Goal: Task Accomplishment & Management: Complete application form

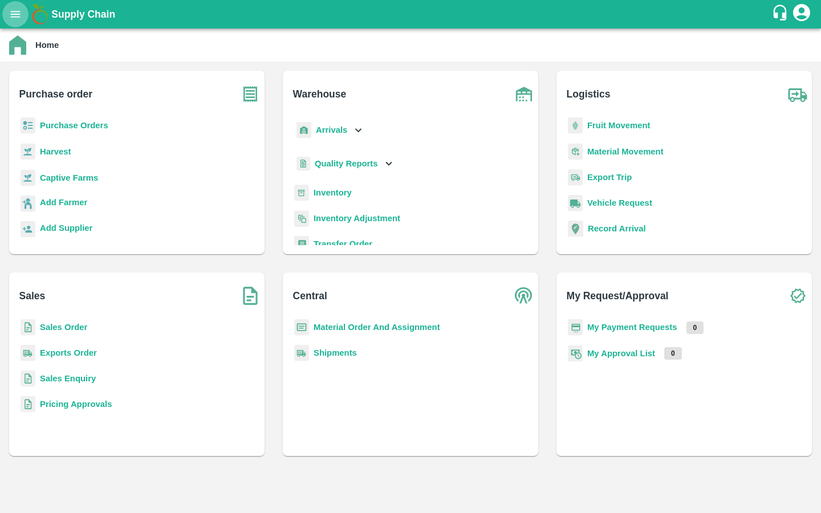
click at [19, 11] on icon "open drawer" at bounding box center [16, 14] width 10 height 6
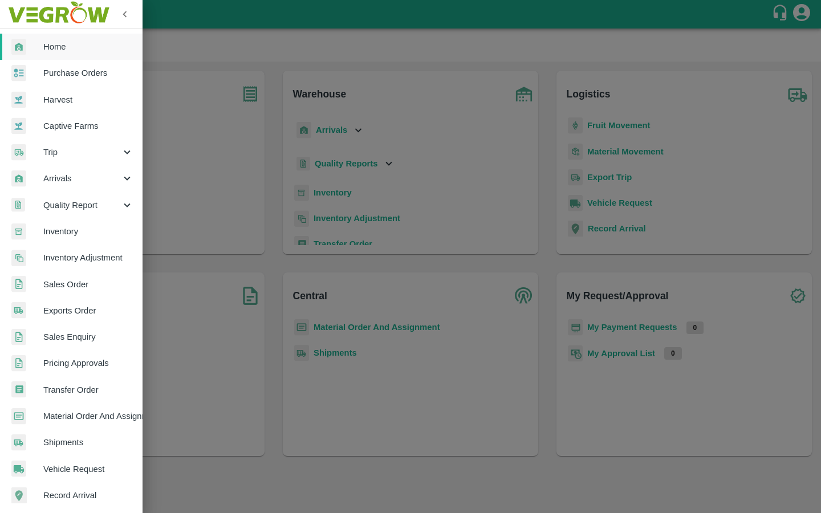
scroll to position [136, 0]
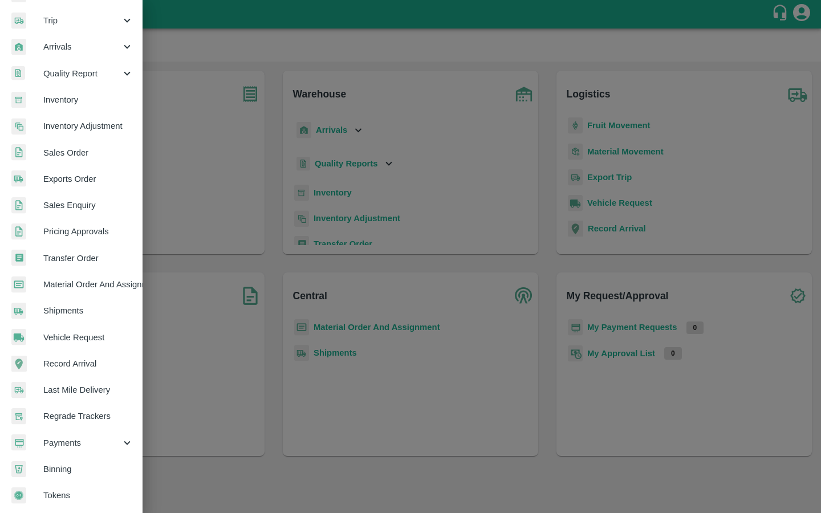
click at [59, 437] on span "Payments" at bounding box center [82, 443] width 78 height 13
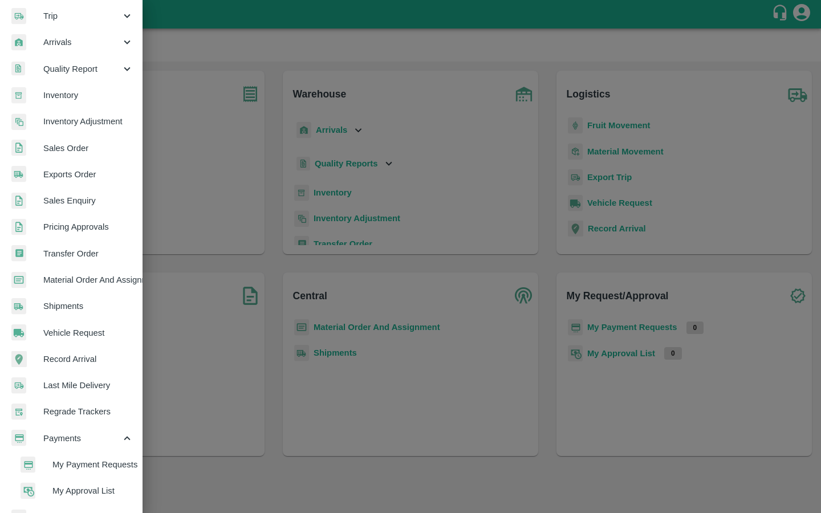
click at [54, 460] on span "My Payment Requests" at bounding box center [92, 464] width 81 height 13
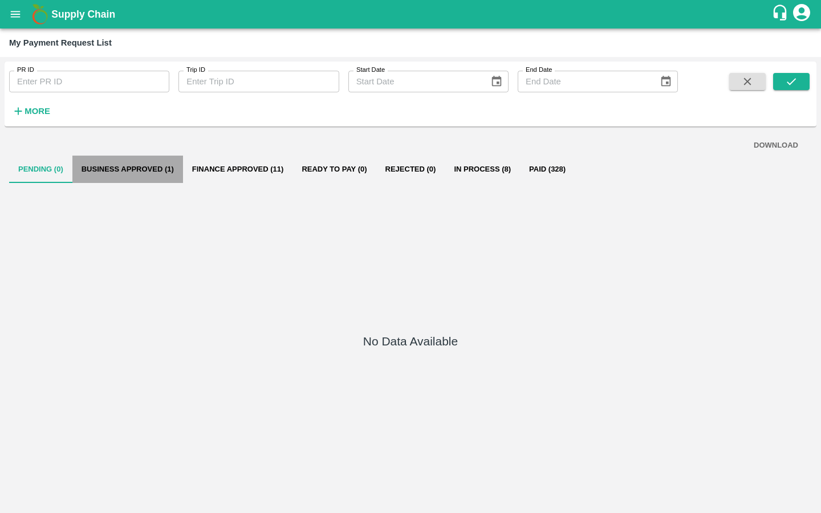
click at [161, 172] on button "Business Approved (1)" at bounding box center [127, 169] width 111 height 27
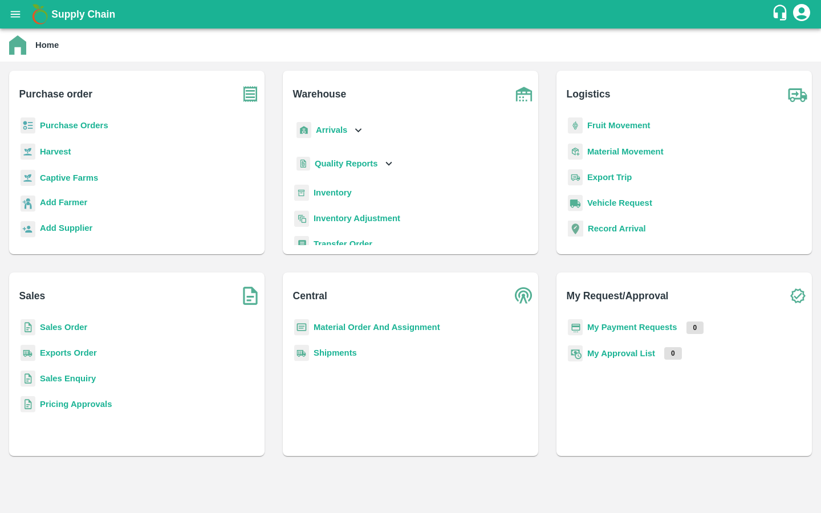
click at [91, 170] on div "Captive Farms" at bounding box center [136, 182] width 237 height 26
click at [81, 176] on b "Captive Farms" at bounding box center [69, 177] width 58 height 9
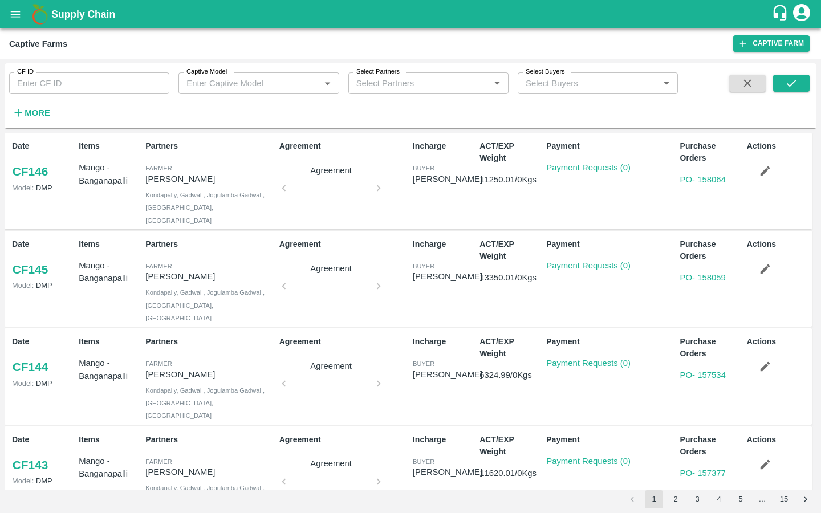
click at [80, 87] on input "CF ID" at bounding box center [89, 83] width 160 height 22
type input "124"
click at [788, 86] on icon "submit" at bounding box center [791, 83] width 9 height 7
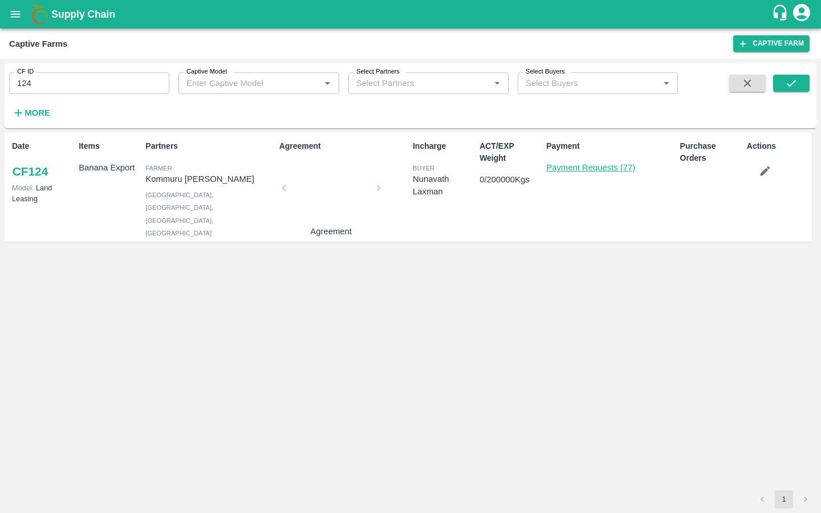
click at [559, 166] on link "Payment Requests (77)" at bounding box center [590, 167] width 89 height 9
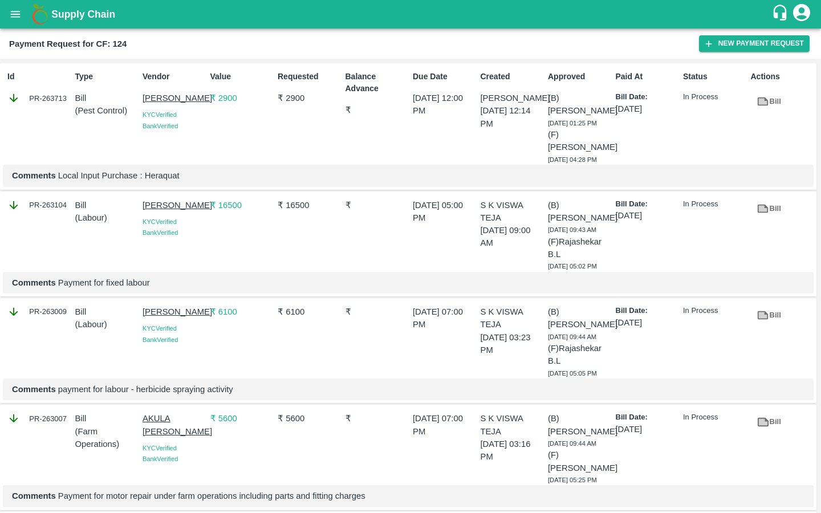
drag, startPoint x: 140, startPoint y: 215, endPoint x: 204, endPoint y: 227, distance: 65.0
click at [204, 227] on div "[PERSON_NAME] KYC Verified Bank Verified" at bounding box center [172, 233] width 68 height 78
copy p "[PERSON_NAME]"
click at [736, 44] on button "New Payment Request" at bounding box center [754, 43] width 111 height 17
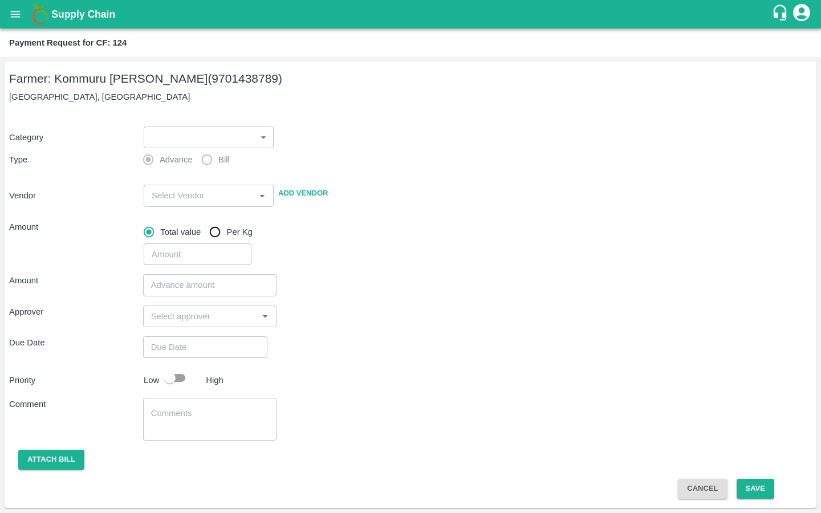
click at [217, 137] on body "Supply Chain Payment Request for CF: 124 Farmer: Kommuru Amarnath Reddy (970143…" at bounding box center [410, 256] width 821 height 513
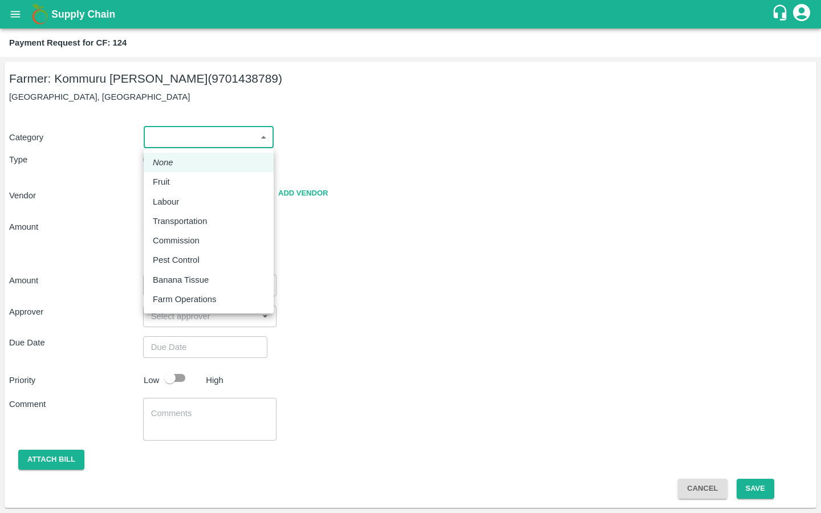
click at [190, 191] on li "Fruit" at bounding box center [209, 181] width 130 height 19
type input "1"
type input "Kommuru Amarnath Reddy - 9701438789(Farmer)"
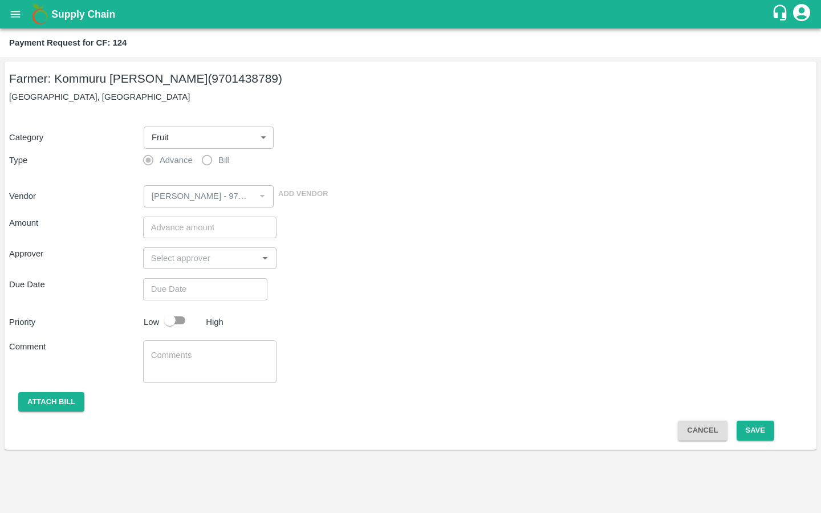
click at [178, 128] on body "Supply Chain Payment Request for CF: 124 Farmer: Kommuru Amarnath Reddy (970143…" at bounding box center [410, 256] width 821 height 513
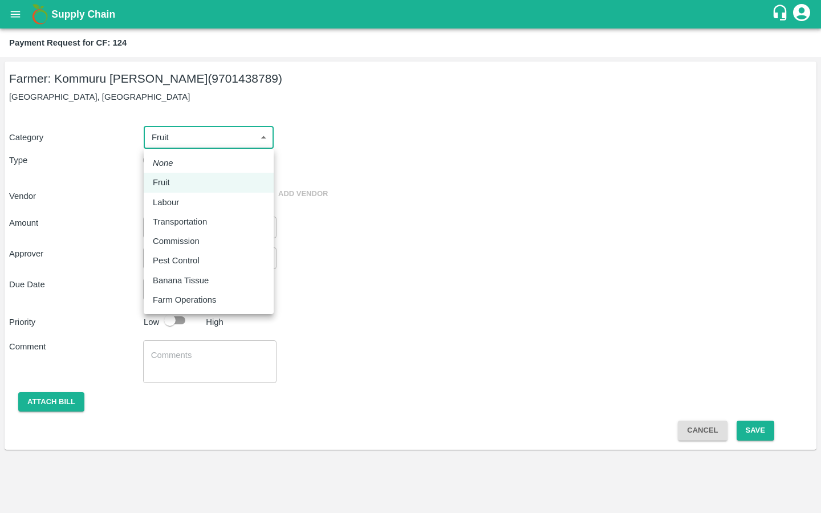
click at [172, 195] on li "Labour" at bounding box center [209, 202] width 130 height 19
type input "2"
radio input "false"
radio input "true"
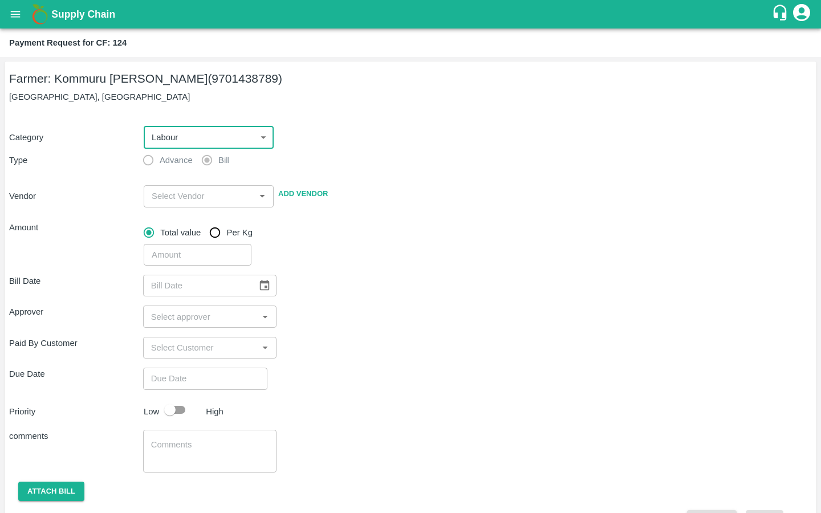
click at [192, 194] on input "input" at bounding box center [199, 196] width 104 height 15
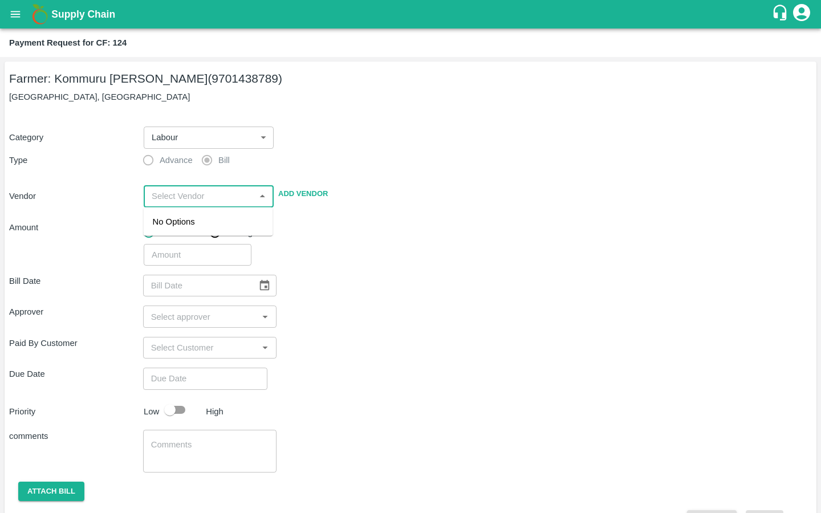
paste input "MALYALA NAGABHUSHA"
click at [182, 231] on div "MALYALA NAGABHUSHANA - 9912197696(Service Provider)" at bounding box center [208, 234] width 111 height 38
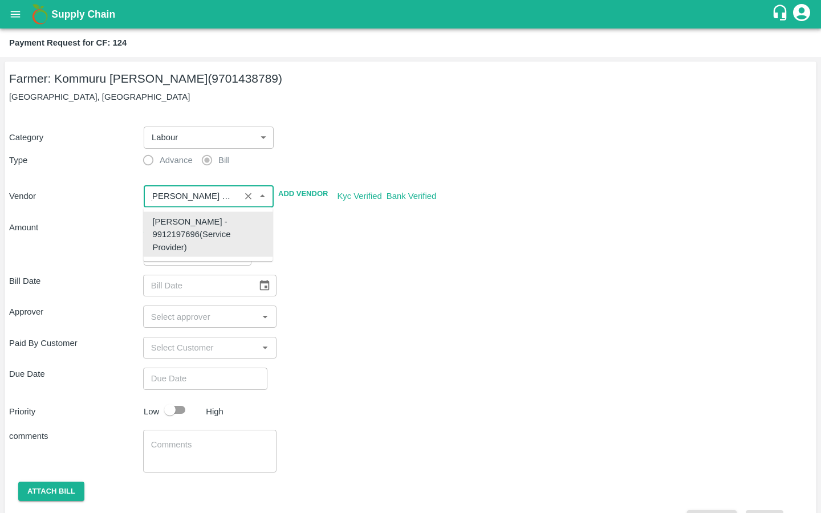
type input "MALYALA NAGABHUSHANA - 9912197696(Service Provider)"
click at [341, 267] on div "Bill Date ​ Approver ​ Paid By Customer ​ Due Date ​ Priority Low High comments…" at bounding box center [410, 398] width 803 height 264
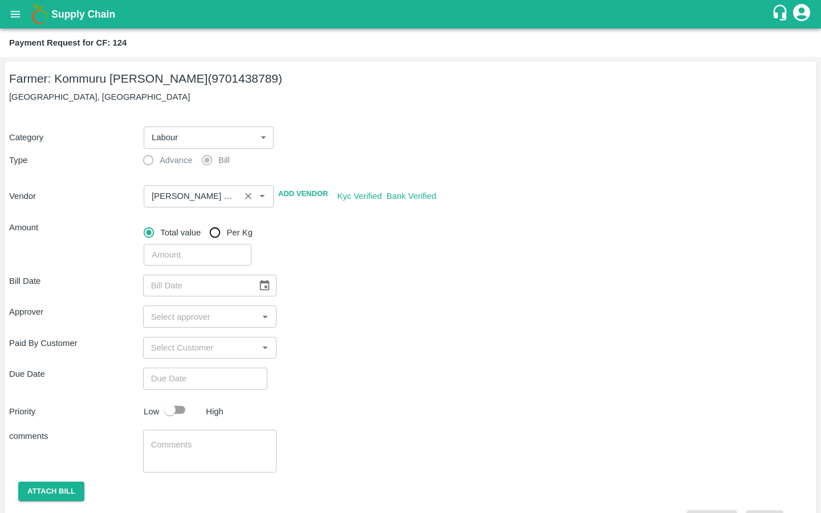
click at [227, 194] on input "input" at bounding box center [191, 196] width 89 height 15
click at [204, 197] on input "input" at bounding box center [191, 196] width 89 height 15
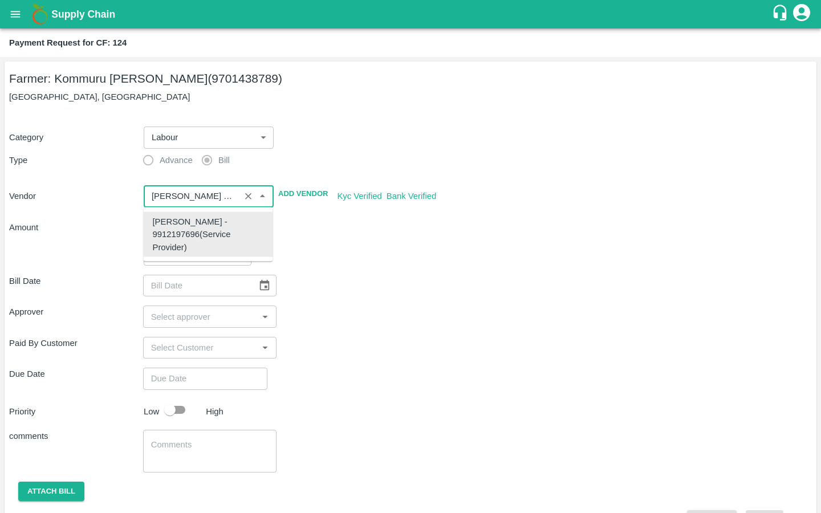
click at [194, 238] on div "MALYALA NAGABHUSHANA - 9912197696(Service Provider)" at bounding box center [208, 234] width 111 height 38
click at [402, 286] on div "Bill Date ​" at bounding box center [410, 286] width 803 height 22
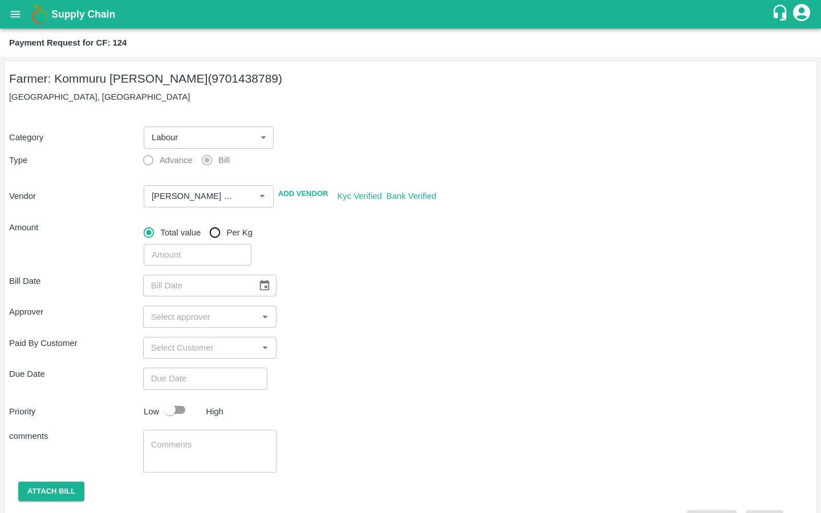
scroll to position [31, 0]
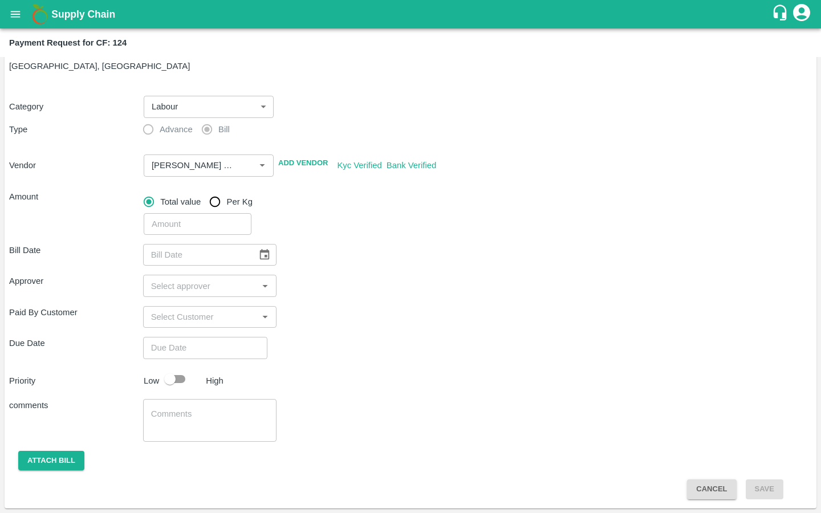
click at [223, 231] on input "number" at bounding box center [198, 224] width 108 height 22
type input "24490"
click at [260, 255] on icon "Choose date" at bounding box center [265, 254] width 10 height 11
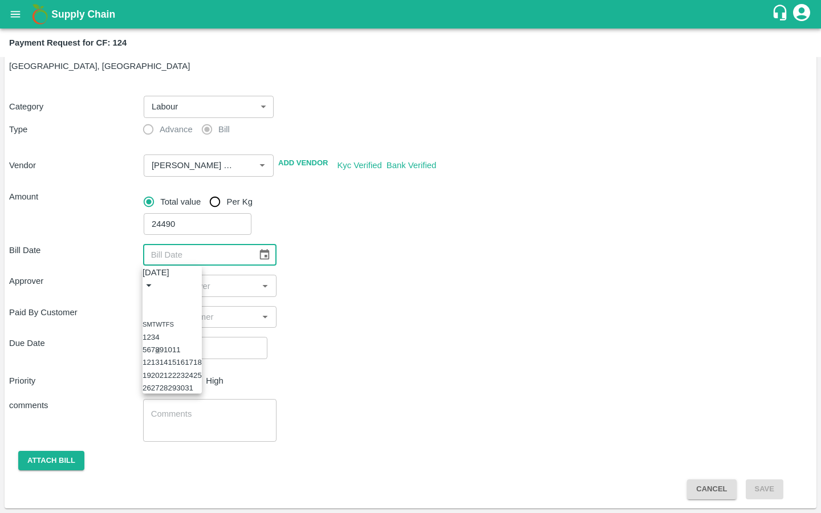
click at [159, 353] on button "8" at bounding box center [157, 349] width 4 height 9
type input "08/10/2025"
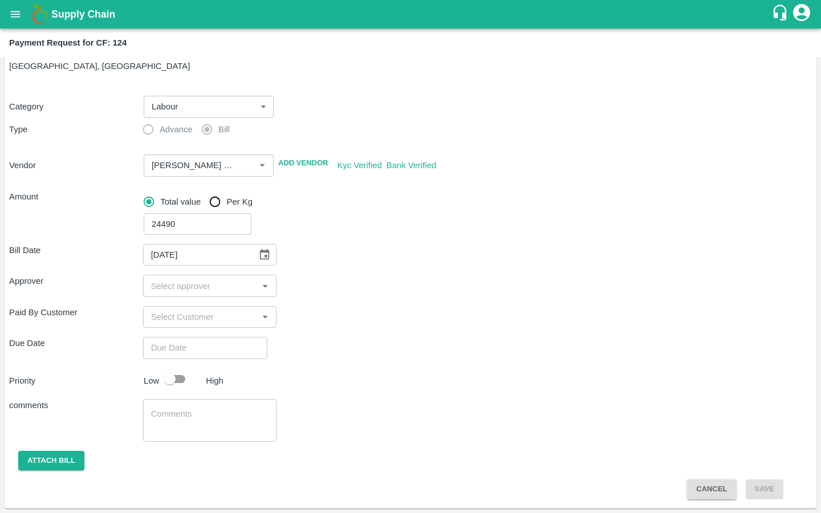
click at [207, 279] on input "input" at bounding box center [200, 285] width 108 height 15
type input "kira"
click at [166, 314] on input "checkbox" at bounding box center [163, 316] width 23 height 23
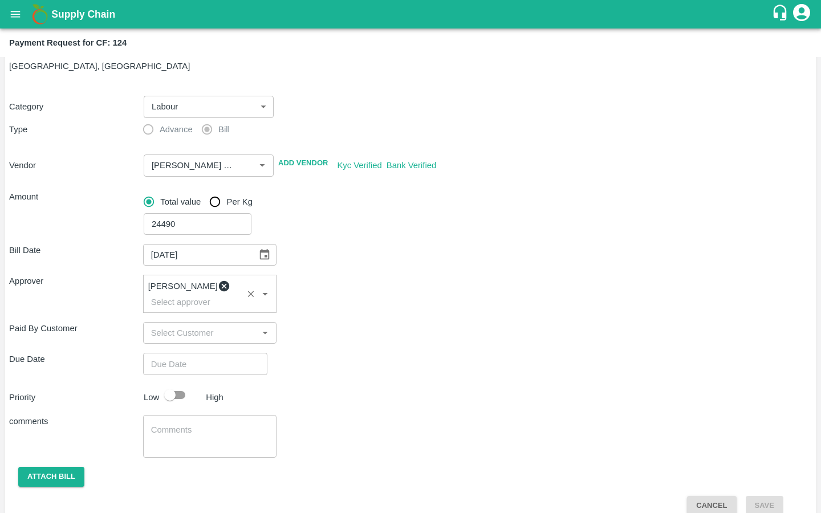
type input "DD/MM/YYYY hh:mm aa"
click at [167, 358] on input "DD/MM/YYYY hh:mm aa" at bounding box center [201, 364] width 116 height 22
click at [38, 175] on button "11" at bounding box center [34, 170] width 9 height 9
click at [60, 71] on span "PM" at bounding box center [54, 64] width 11 height 13
type input "11/10/2025 06:00 PM"
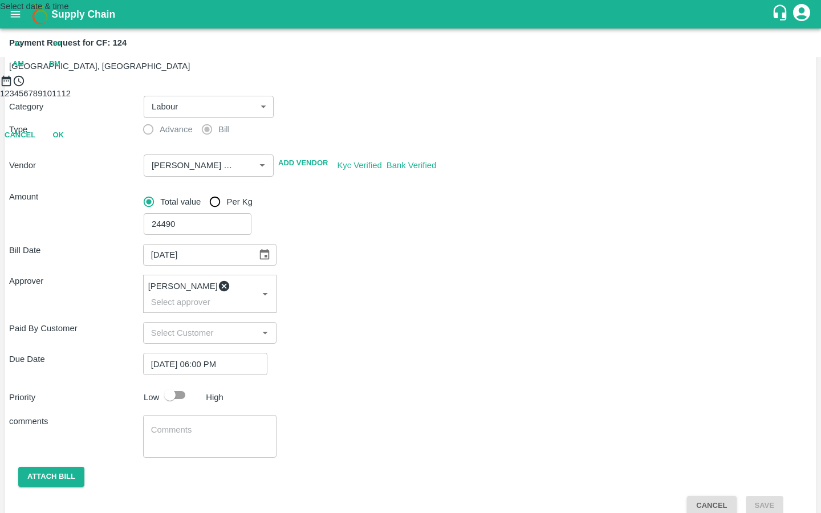
click at [412, 87] on div at bounding box center [410, 87] width 821 height 0
click at [76, 196] on button "OK" at bounding box center [58, 186] width 36 height 20
click at [180, 384] on input "checkbox" at bounding box center [169, 395] width 65 height 22
checkbox input "true"
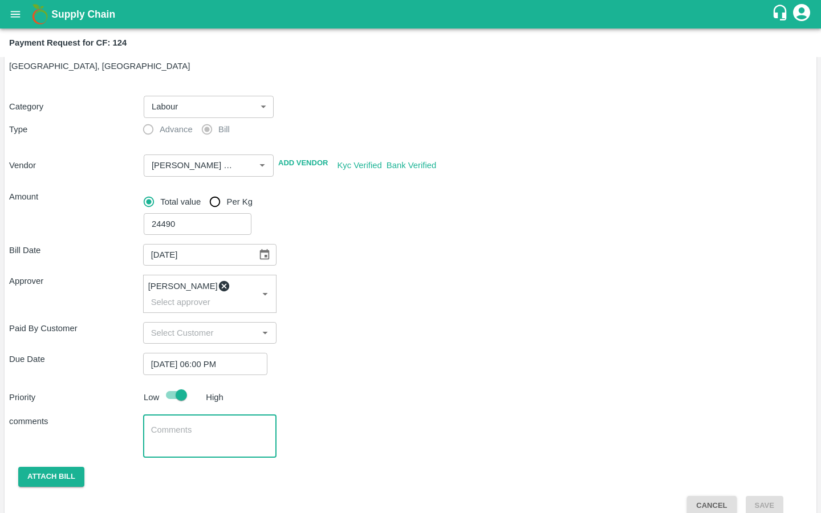
click at [209, 424] on textarea at bounding box center [210, 436] width 118 height 24
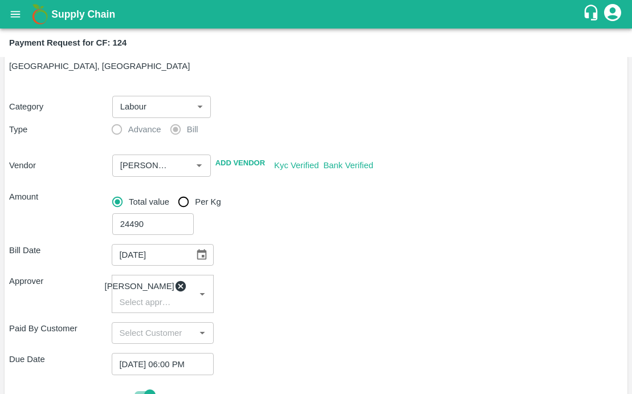
type textarea "Activity Bill for : Spraying, Weeding, Basal Application & Others"
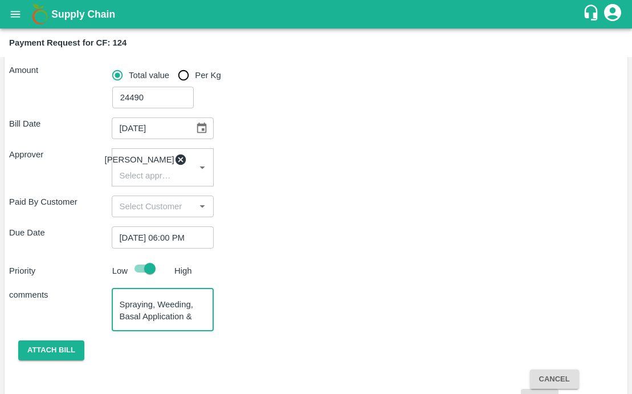
scroll to position [192, 0]
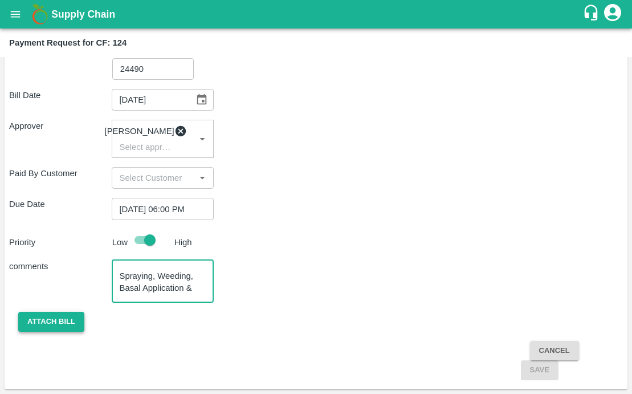
click at [52, 318] on button "Attach bill" at bounding box center [51, 322] width 66 height 20
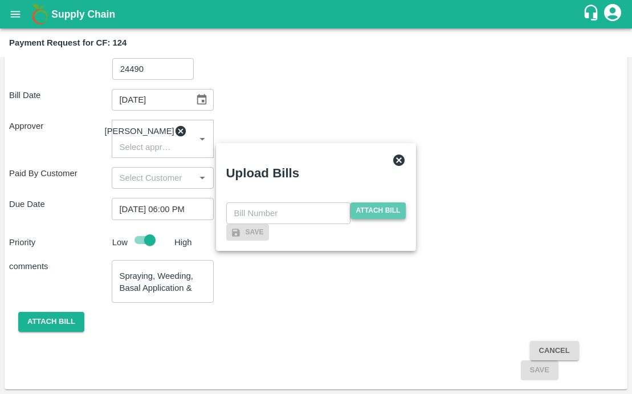
click at [353, 202] on span "Attach bill" at bounding box center [379, 210] width 56 height 17
click at [0, 0] on input "Attach bill" at bounding box center [0, 0] width 0 height 0
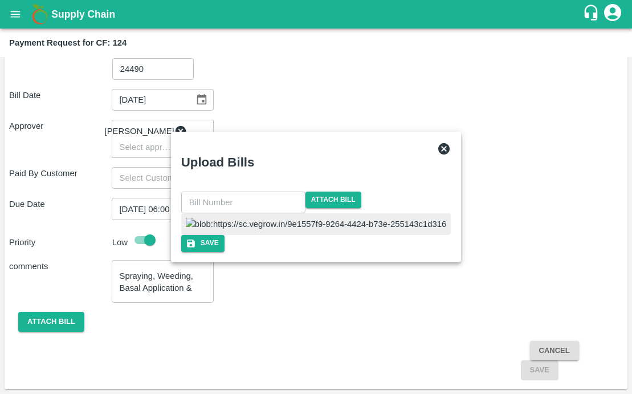
click at [259, 192] on input "text" at bounding box center [243, 203] width 124 height 22
type input "53"
click at [334, 133] on div "Upload Bills" at bounding box center [302, 160] width 261 height 54
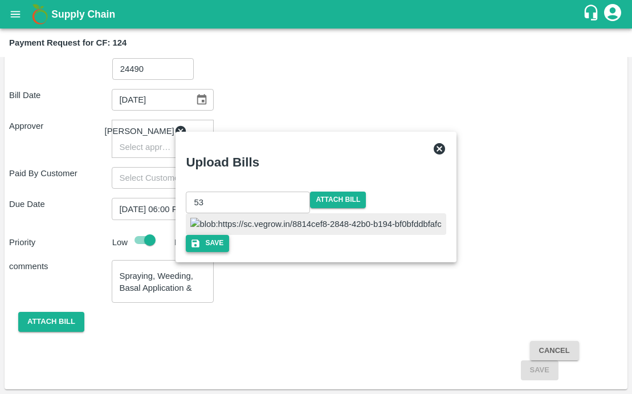
click at [229, 251] on button "Save" at bounding box center [207, 243] width 43 height 17
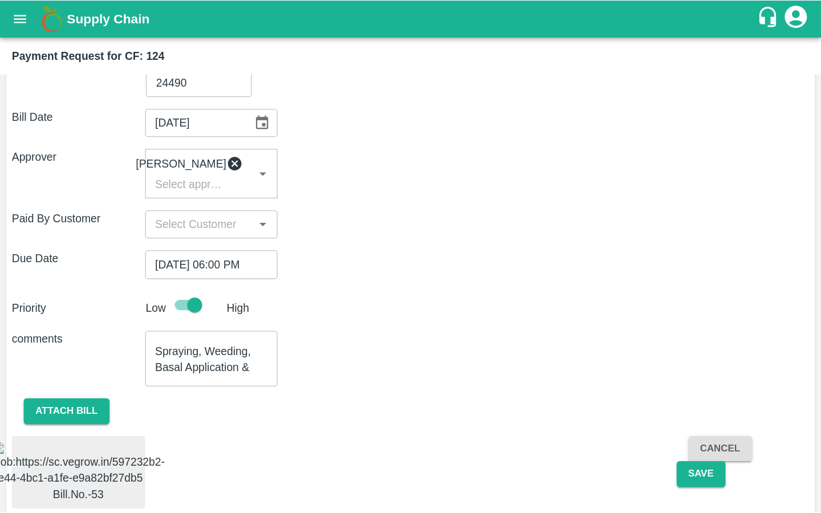
scroll to position [247, 0]
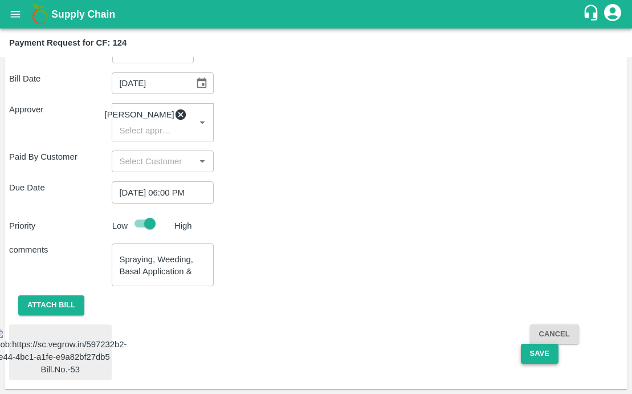
click at [525, 344] on button "Save" at bounding box center [540, 354] width 38 height 20
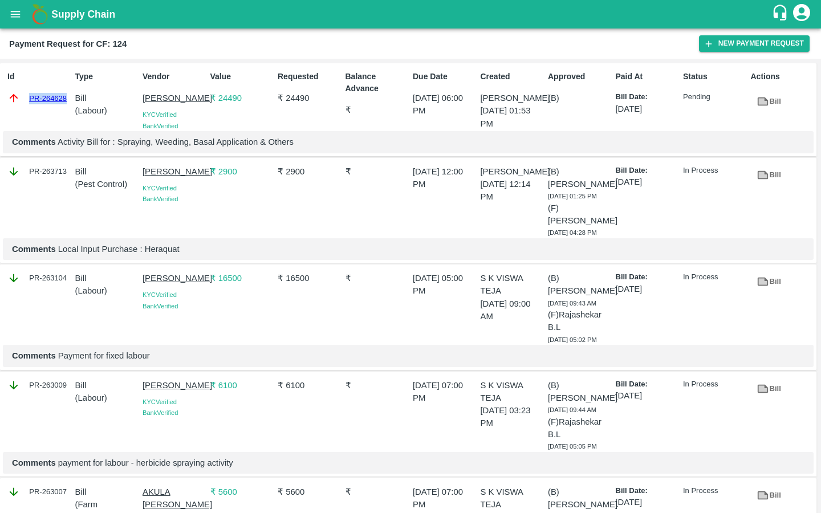
drag, startPoint x: 25, startPoint y: 99, endPoint x: 69, endPoint y: 99, distance: 43.9
click at [69, 99] on div "PR-264628" at bounding box center [38, 98] width 63 height 13
copy link "PR-264628"
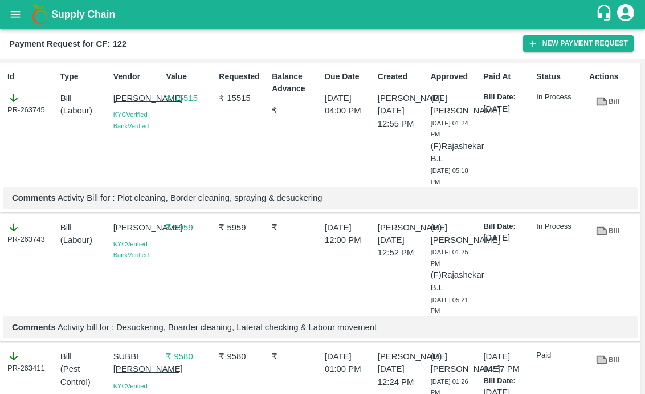
drag, startPoint x: 110, startPoint y: 95, endPoint x: 156, endPoint y: 108, distance: 47.6
click at [156, 108] on div "Vendor DEVARINTI BHASKAR KYC Verified Bank Verified" at bounding box center [135, 126] width 53 height 121
copy p "[PERSON_NAME]"
click at [584, 49] on button "New Payment Request" at bounding box center [578, 43] width 111 height 17
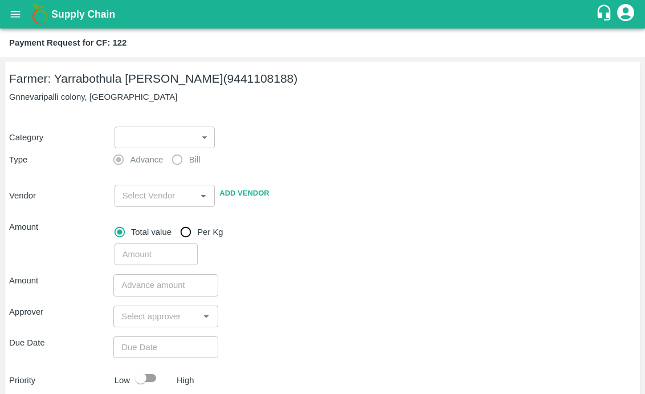
click at [139, 139] on body "Supply Chain Payment Request for CF: 122 Farmer: Yarrabothula Sai Teja Reddy (9…" at bounding box center [322, 197] width 645 height 394
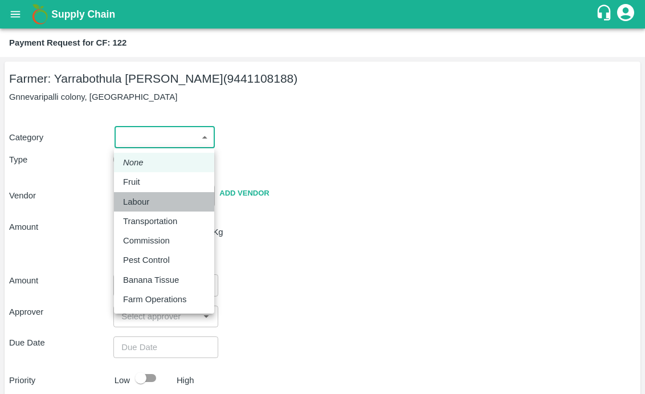
click at [131, 198] on p "Labour" at bounding box center [136, 202] width 26 height 13
type input "2"
radio input "false"
radio input "true"
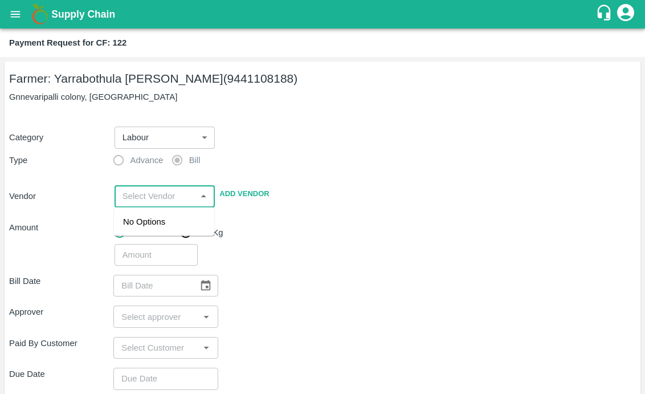
click at [131, 198] on input "input" at bounding box center [155, 196] width 75 height 15
paste input "[PERSON_NAME]"
click at [132, 227] on div "DEVARINTI BHASKAR - 9010163041(Supplier, Service Provider, Transporter)" at bounding box center [164, 240] width 83 height 51
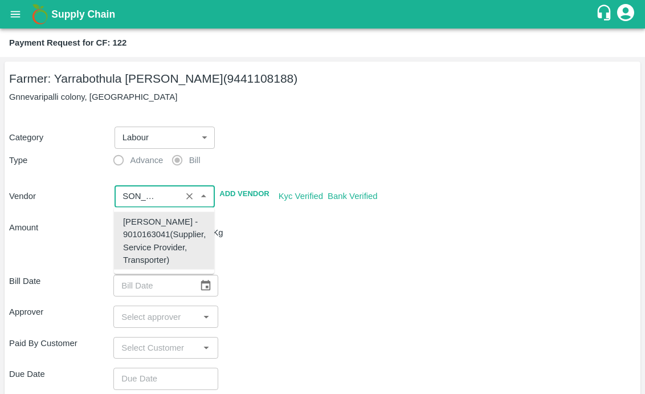
type input "DEVARINTI BHASKAR - 9010163041(Supplier, Service Provider, Transporter)"
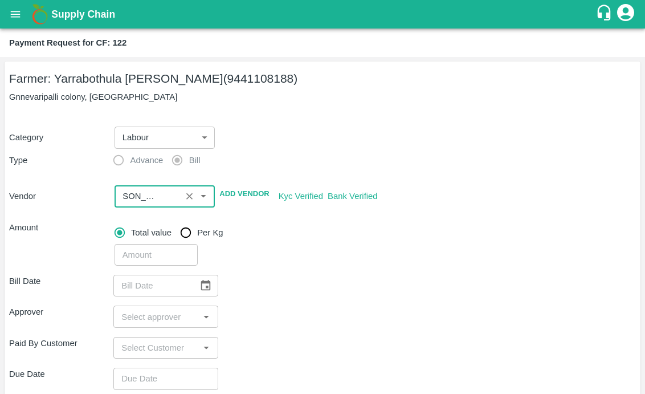
scroll to position [0, 0]
click at [154, 198] on input "input" at bounding box center [148, 196] width 60 height 15
click at [152, 188] on div "​" at bounding box center [165, 196] width 101 height 22
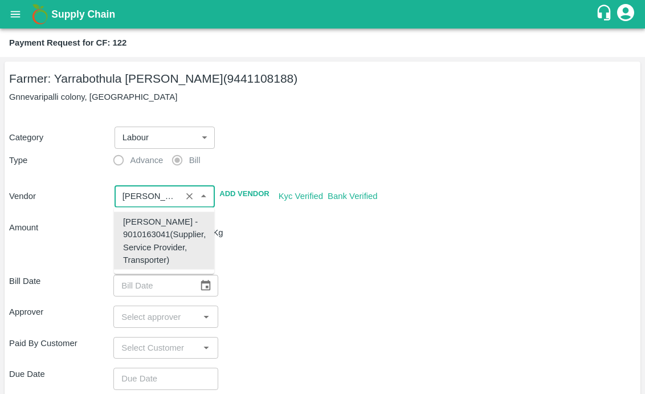
click at [165, 196] on input "input" at bounding box center [148, 196] width 60 height 15
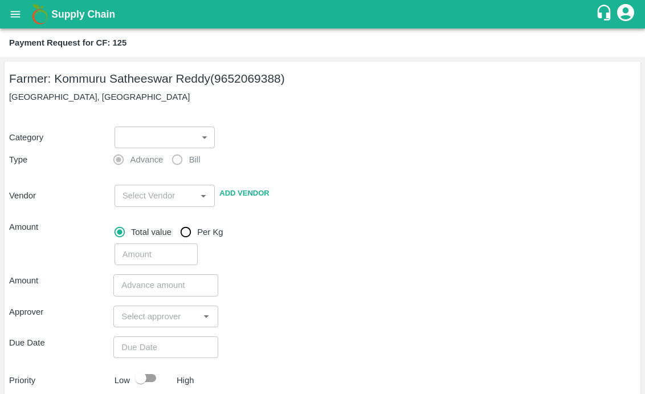
click at [180, 139] on body "Supply Chain Payment Request for CF: 125 Farmer: Kommuru Satheeswar Reddy (9652…" at bounding box center [322, 197] width 645 height 394
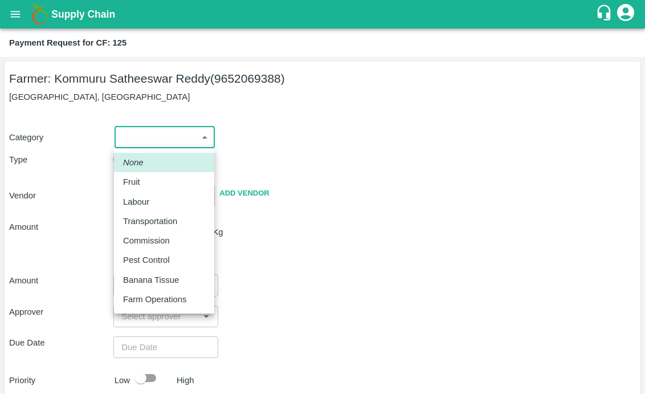
click at [146, 205] on p "Labour" at bounding box center [136, 202] width 26 height 13
type input "2"
radio input "false"
radio input "true"
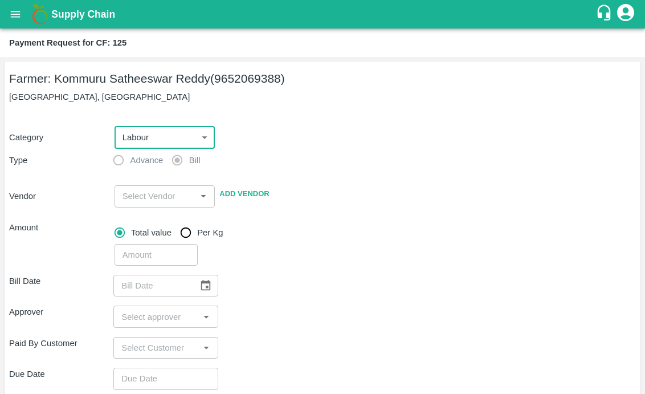
click at [141, 197] on input "input" at bounding box center [155, 196] width 75 height 15
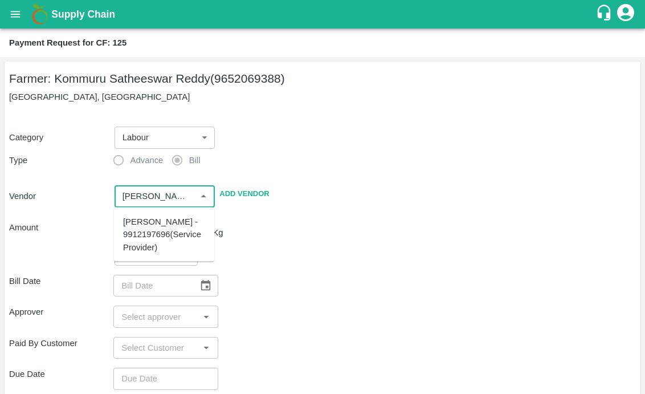
type input "malyala"
click at [89, 206] on div "Vendor ​ Add Vendor" at bounding box center [321, 194] width 632 height 26
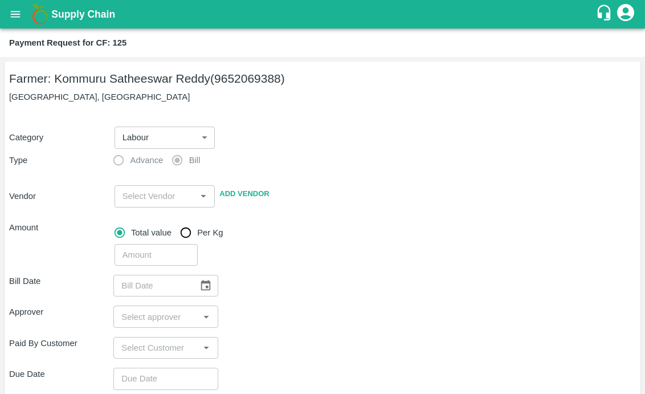
click at [149, 197] on input "input" at bounding box center [155, 196] width 75 height 15
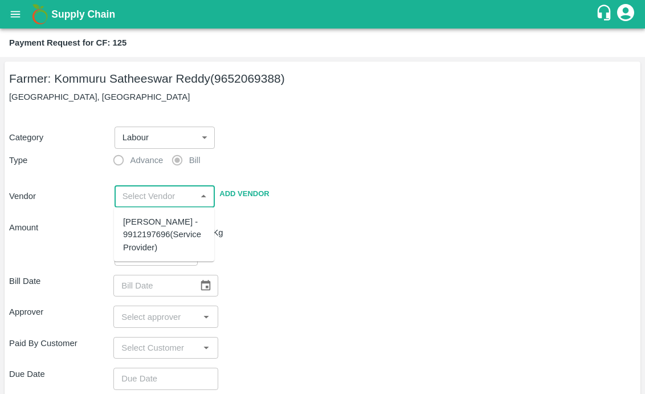
click at [149, 233] on div "MALYALA NAGABHUSHANA - 9912197696(Service Provider)" at bounding box center [164, 234] width 82 height 38
type input "MALYALA NAGABHUSHANA - 9912197696(Service Provider)"
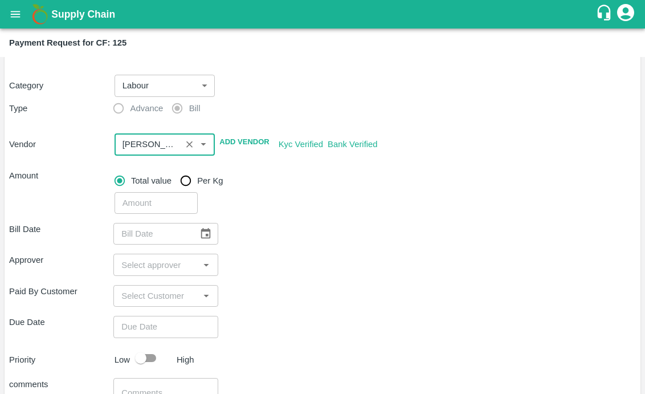
scroll to position [71, 0]
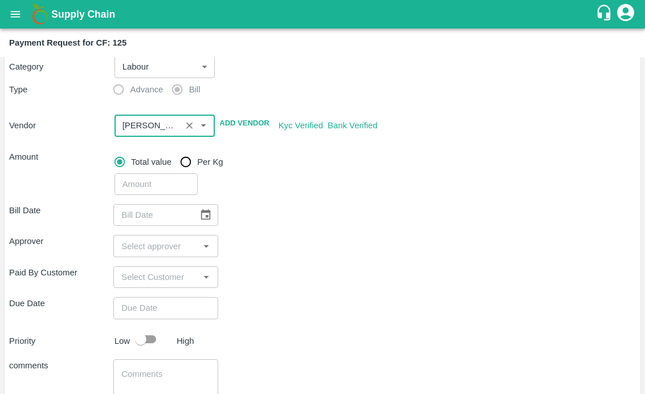
click at [289, 220] on div "Bill Date ​" at bounding box center [322, 215] width 627 height 22
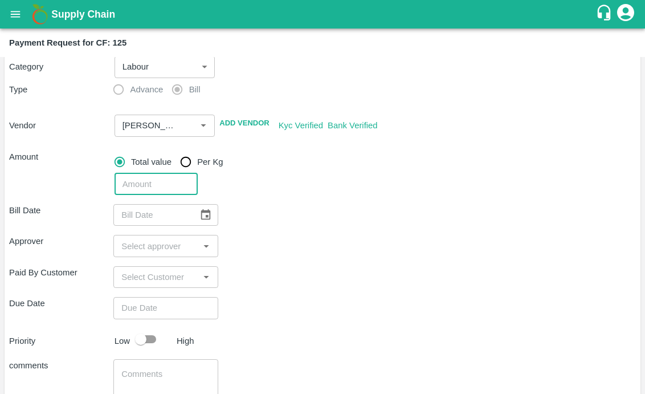
click at [153, 185] on input "number" at bounding box center [156, 184] width 83 height 22
type input "9696"
click at [278, 246] on div "Approver ​" at bounding box center [322, 246] width 627 height 22
click at [206, 214] on icon "Choose date" at bounding box center [206, 215] width 13 height 13
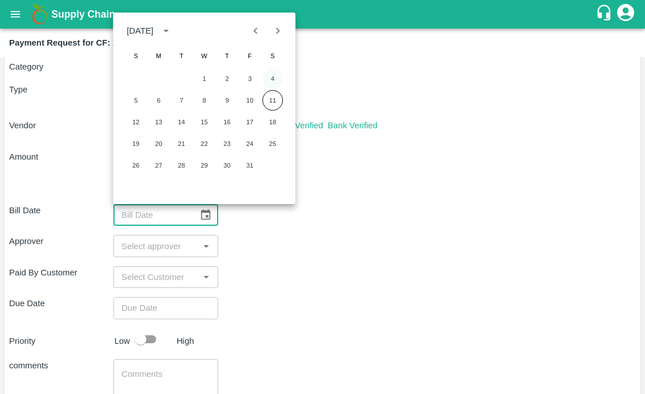
click at [273, 74] on button "4" at bounding box center [273, 78] width 21 height 21
type input "04/10/2025"
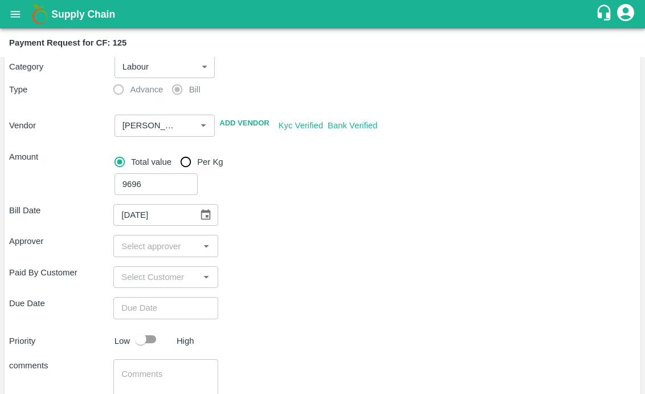
click at [126, 253] on input "input" at bounding box center [156, 245] width 79 height 15
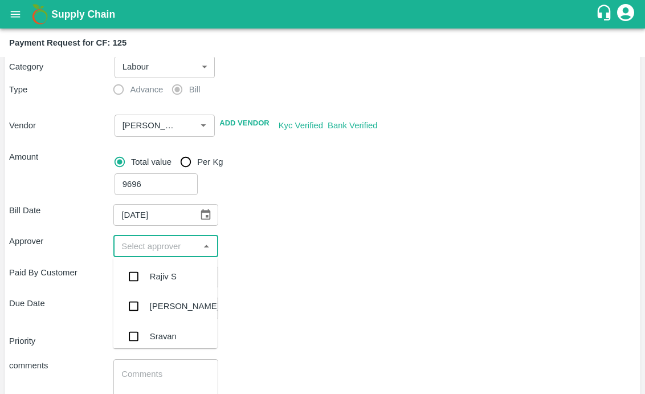
type input "k"
type input "Ki"
click at [132, 276] on input "checkbox" at bounding box center [134, 276] width 23 height 23
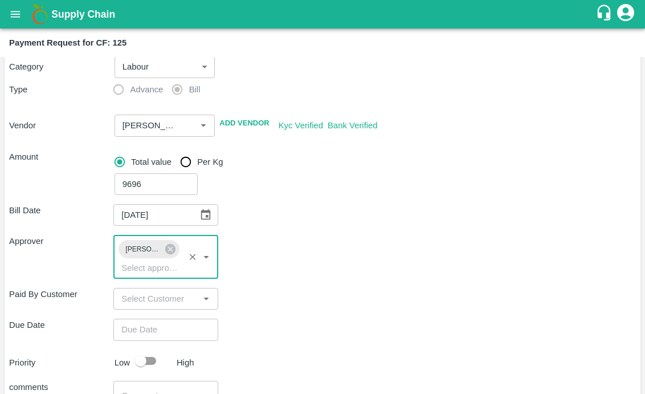
scroll to position [192, 0]
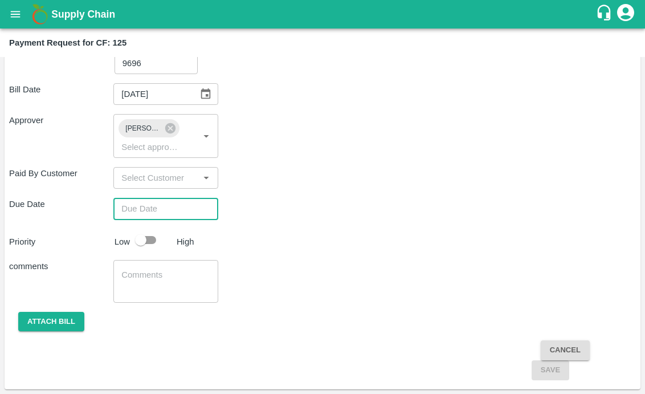
type input "DD/MM/YYYY hh:mm aa"
click at [168, 206] on input "DD/MM/YYYY hh:mm aa" at bounding box center [161, 209] width 96 height 22
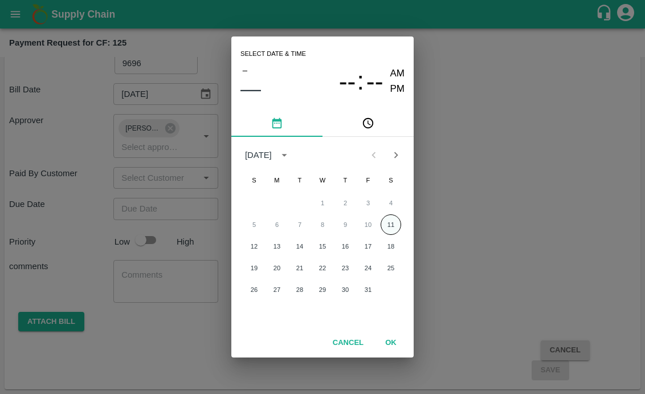
click at [385, 219] on button "11" at bounding box center [391, 224] width 21 height 21
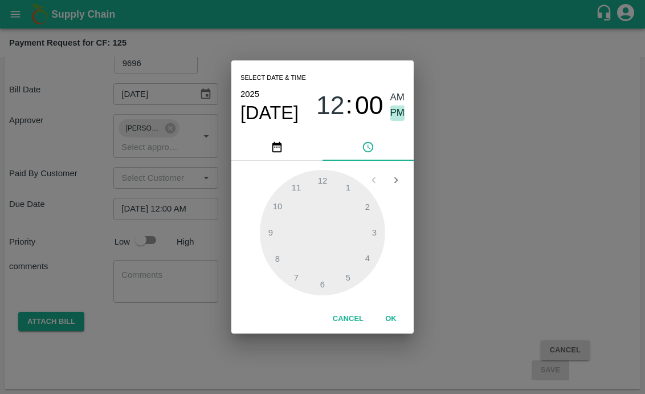
click at [396, 116] on span "PM" at bounding box center [397, 112] width 15 height 15
click at [348, 284] on div at bounding box center [322, 232] width 125 height 125
type input "11/10/2025 05:00 PM"
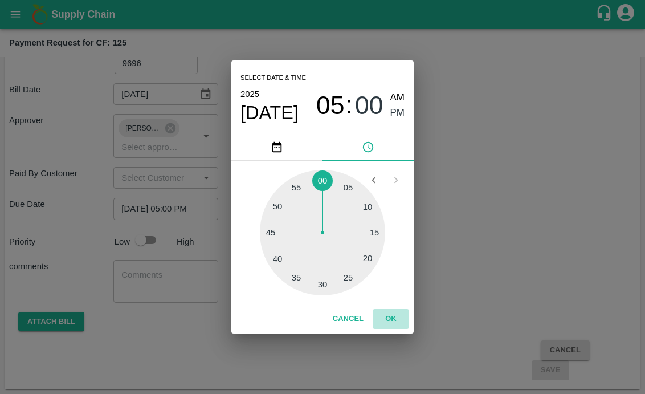
click at [393, 315] on button "OK" at bounding box center [391, 319] width 36 height 20
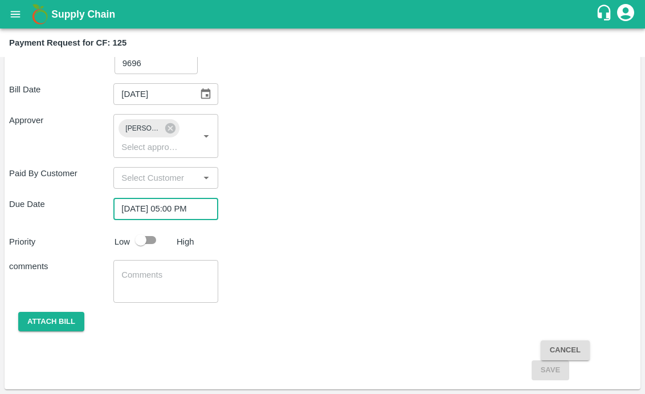
click at [171, 245] on div at bounding box center [151, 240] width 42 height 22
click at [152, 239] on input "checkbox" at bounding box center [140, 240] width 65 height 22
checkbox input "true"
click at [157, 278] on textarea at bounding box center [165, 281] width 88 height 24
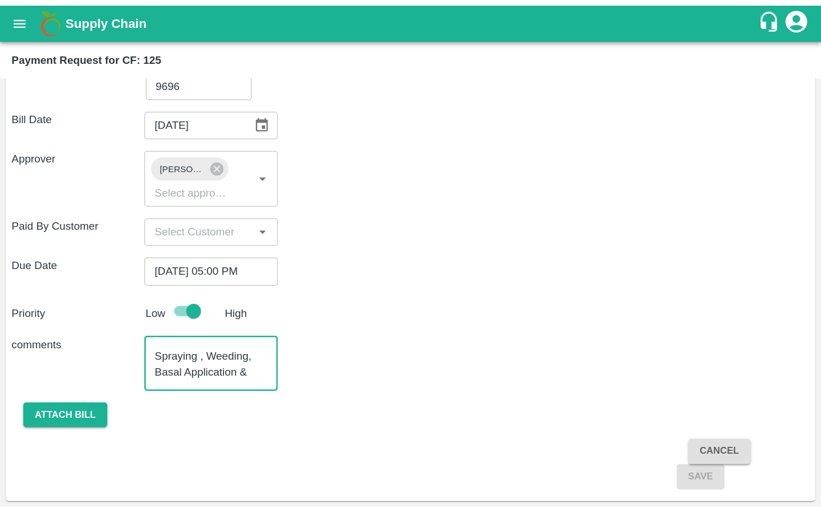
scroll to position [23, 0]
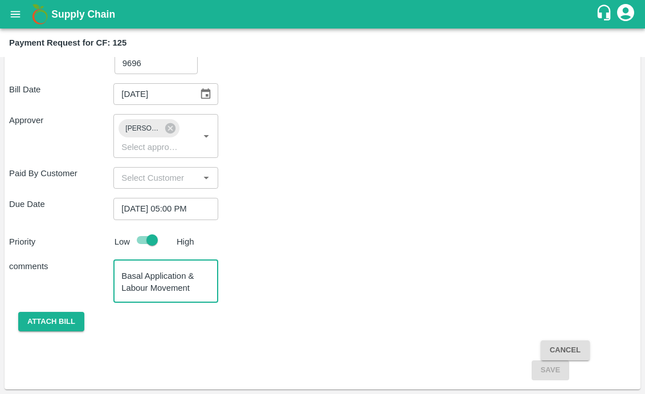
type textarea "Activity Bill for : Spraying , Weeding, Basal Application & Labour Movement"
click at [42, 324] on button "Attach bill" at bounding box center [51, 322] width 66 height 20
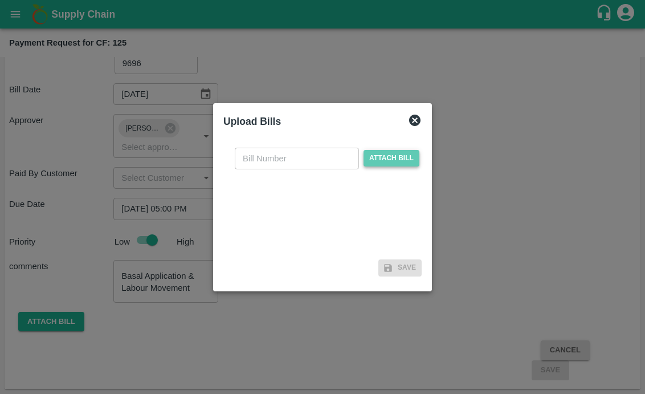
click at [379, 160] on span "Attach bill" at bounding box center [392, 158] width 56 height 17
click at [0, 0] on input "Attach bill" at bounding box center [0, 0] width 0 height 0
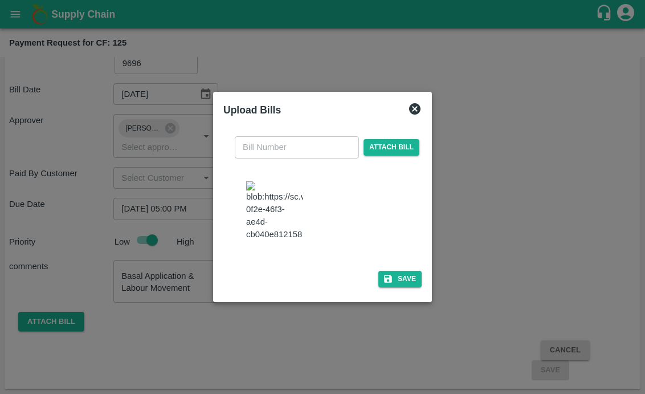
click at [280, 136] on input "text" at bounding box center [297, 147] width 124 height 22
type input "54"
click at [341, 287] on div "Save" at bounding box center [322, 279] width 198 height 17
click at [388, 287] on button "Save" at bounding box center [399, 279] width 43 height 17
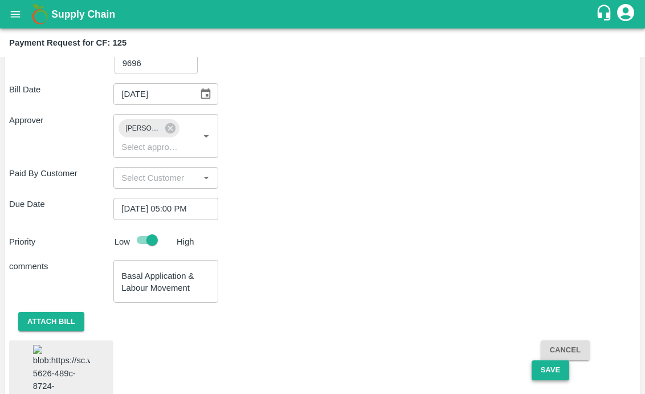
click at [544, 378] on button "Save" at bounding box center [551, 370] width 38 height 20
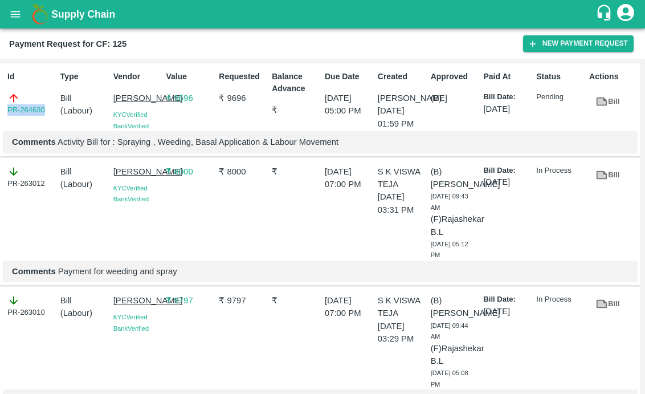
drag, startPoint x: 2, startPoint y: 112, endPoint x: 47, endPoint y: 111, distance: 45.1
click at [47, 111] on div "Id PR-264630 Type Bill ( Labour ) Vendor MALYALA NAGABHUSHANA KYC Verified Bank…" at bounding box center [320, 109] width 641 height 93
copy link "PR-264630"
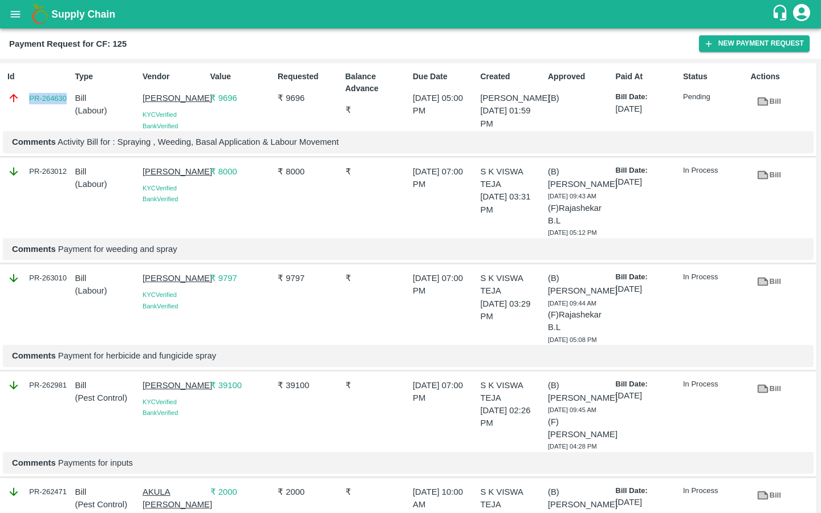
click at [19, 6] on button "open drawer" at bounding box center [15, 14] width 26 height 26
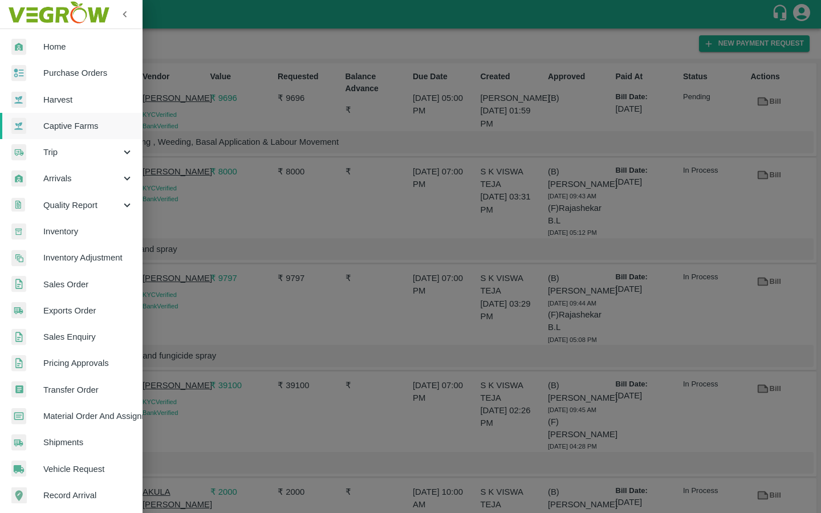
scroll to position [136, 0]
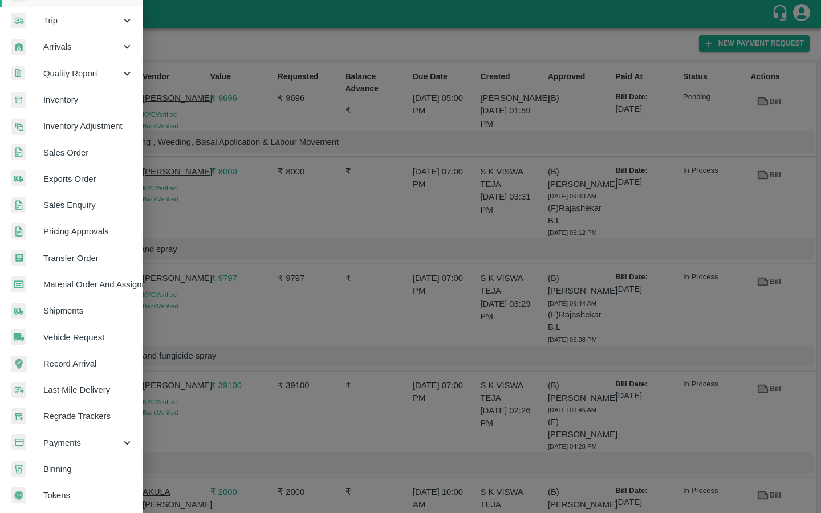
click at [90, 393] on span "Payments" at bounding box center [82, 443] width 78 height 13
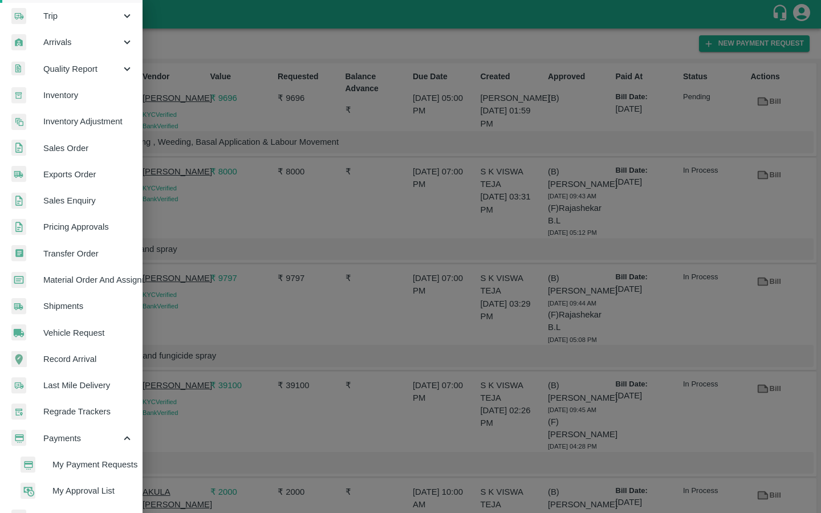
click at [75, 393] on span "My Payment Requests" at bounding box center [92, 464] width 81 height 13
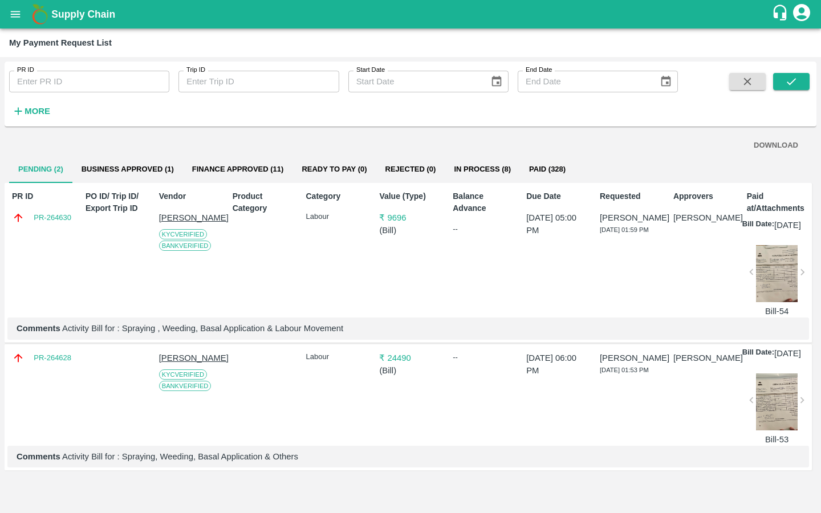
click at [167, 174] on button "Business Approved (1)" at bounding box center [127, 169] width 111 height 27
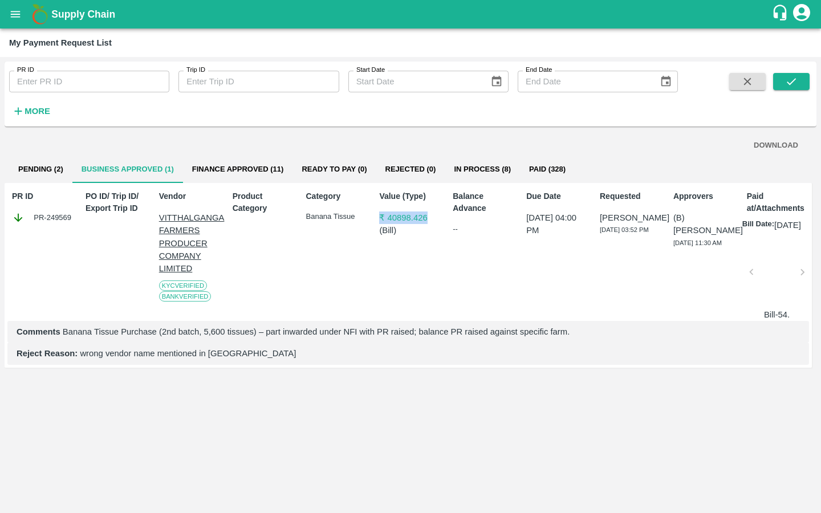
drag, startPoint x: 372, startPoint y: 215, endPoint x: 428, endPoint y: 214, distance: 56.4
click at [429, 214] on div "PR ID PR-249569 PO ID/ Trip ID/ Export Trip ID Vendor VITTHALGANGA FARMERS PROD…" at bounding box center [408, 275] width 807 height 184
copy p "₹ 40898.426"
click at [15, 9] on icon "open drawer" at bounding box center [15, 14] width 13 height 13
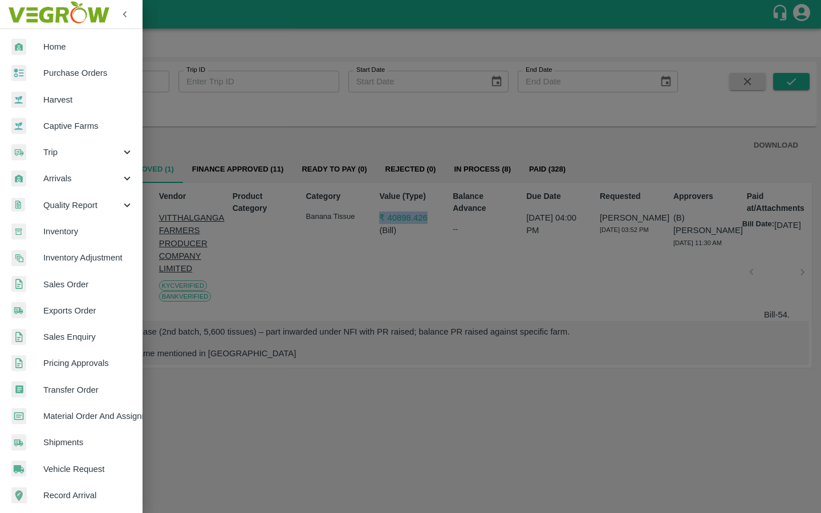
click at [100, 133] on link "Captive Farms" at bounding box center [71, 126] width 143 height 26
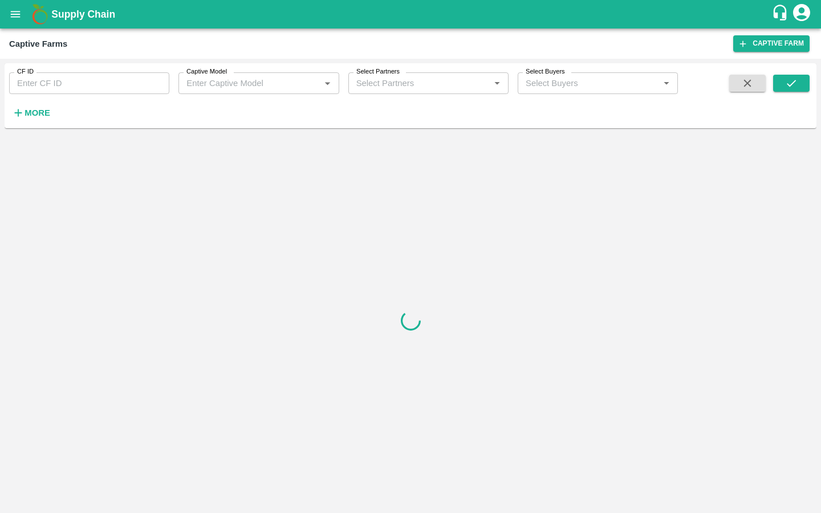
click at [114, 78] on input "CF ID" at bounding box center [89, 83] width 160 height 22
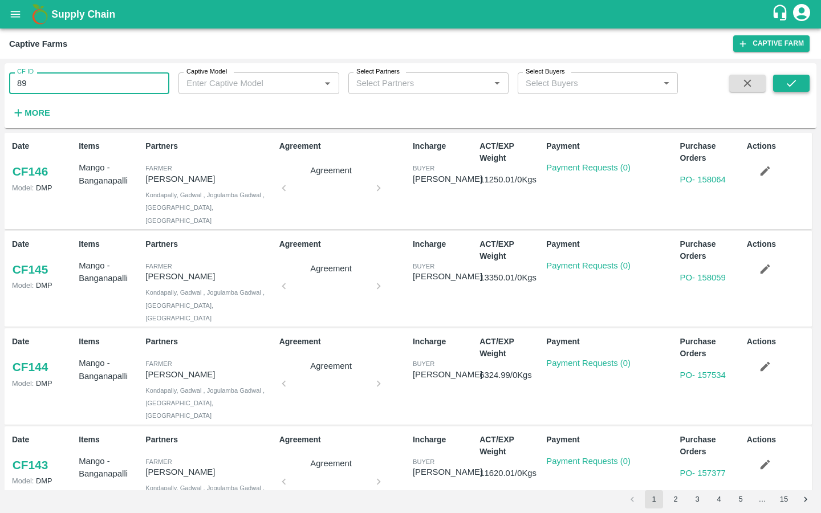
type input "89"
click at [645, 83] on icon "submit" at bounding box center [791, 83] width 13 height 13
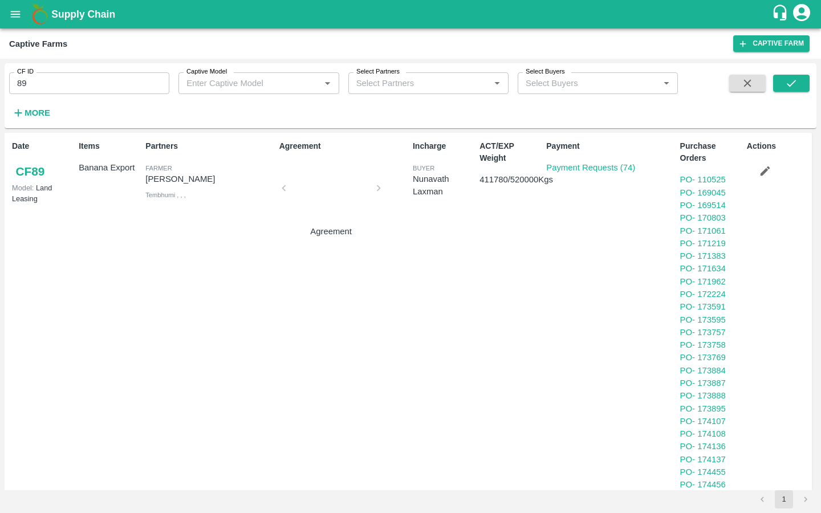
click at [21, 169] on link "CF 89" at bounding box center [30, 171] width 36 height 21
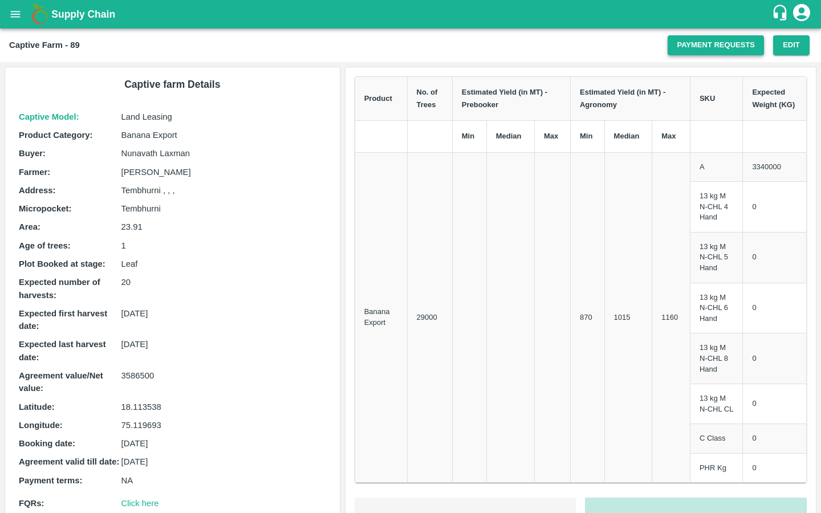
click at [689, 46] on link "Payment Requests" at bounding box center [716, 45] width 96 height 20
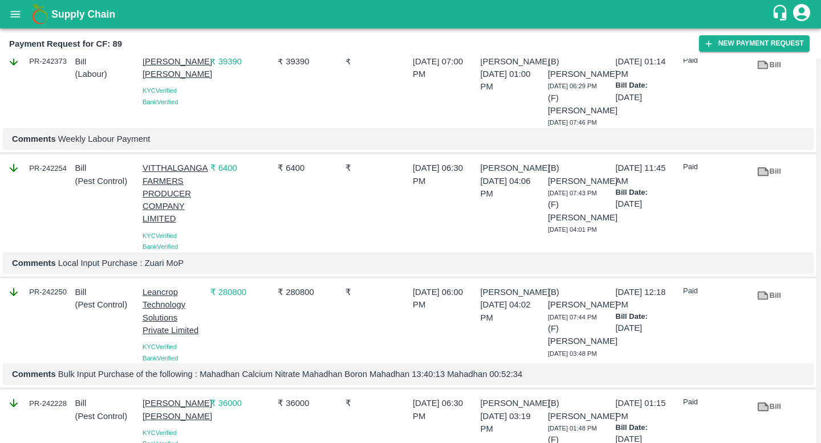
scroll to position [2131, 0]
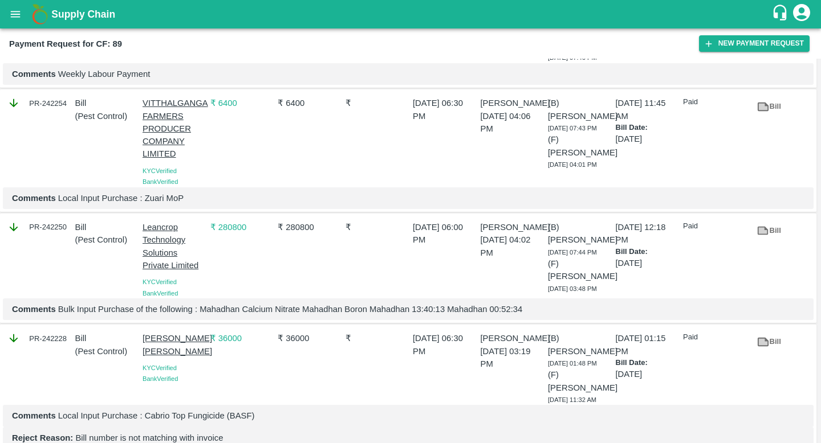
drag, startPoint x: 29, startPoint y: 141, endPoint x: 66, endPoint y: 140, distance: 37.1
click at [66, 109] on div "PR-242254" at bounding box center [38, 103] width 63 height 13
copy div "PR-242254"
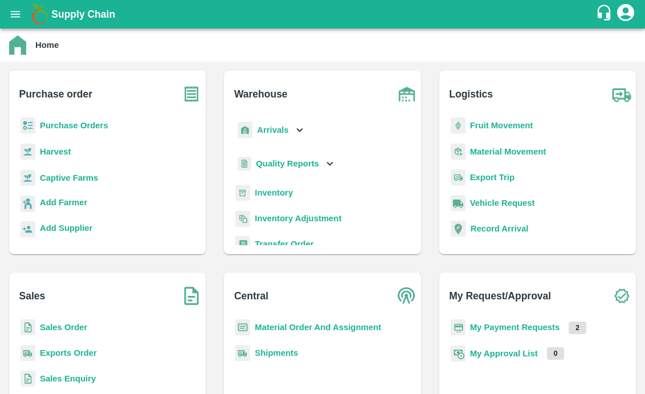
click at [17, 19] on icon "open drawer" at bounding box center [15, 14] width 13 height 13
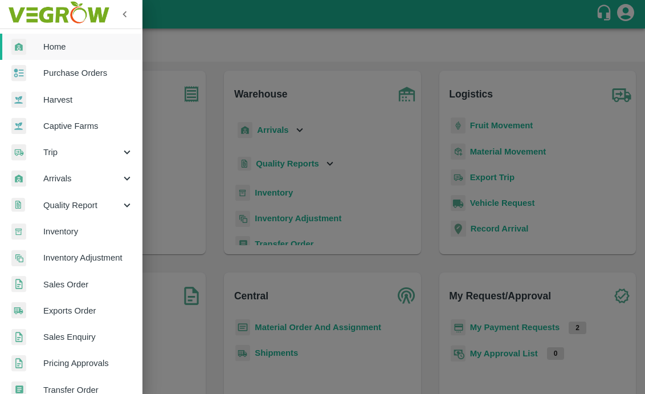
click at [68, 131] on span "Captive Farms" at bounding box center [88, 126] width 90 height 13
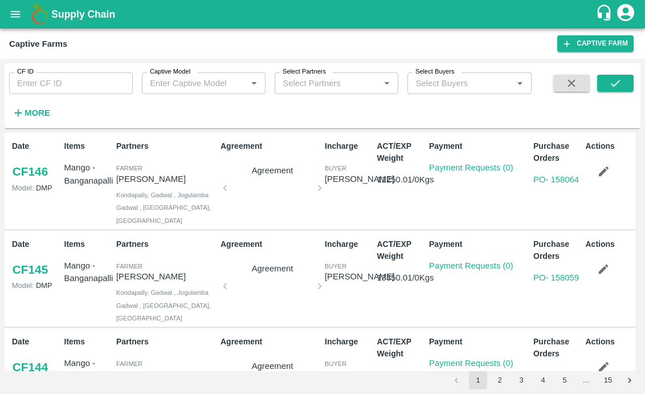
click at [62, 83] on input "CF ID" at bounding box center [71, 83] width 124 height 22
type input "123"
click at [610, 79] on icon "submit" at bounding box center [615, 83] width 13 height 13
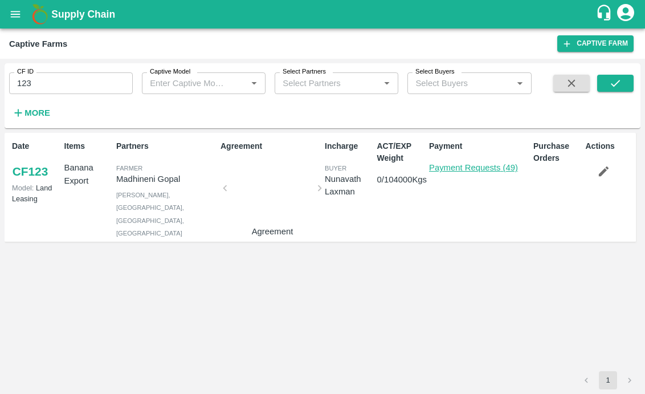
click at [477, 168] on link "Payment Requests (49)" at bounding box center [473, 167] width 89 height 9
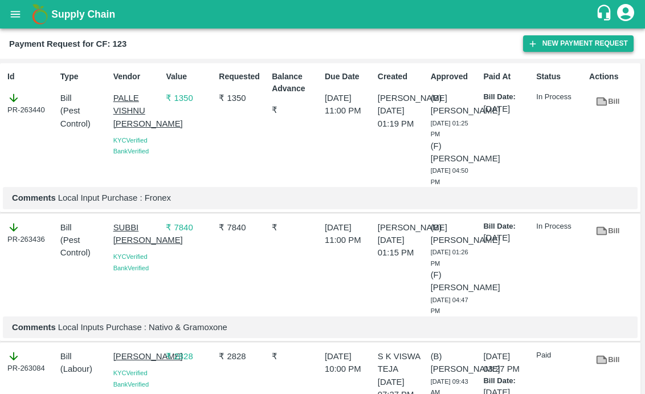
click at [543, 36] on button "New Payment Request" at bounding box center [578, 43] width 111 height 17
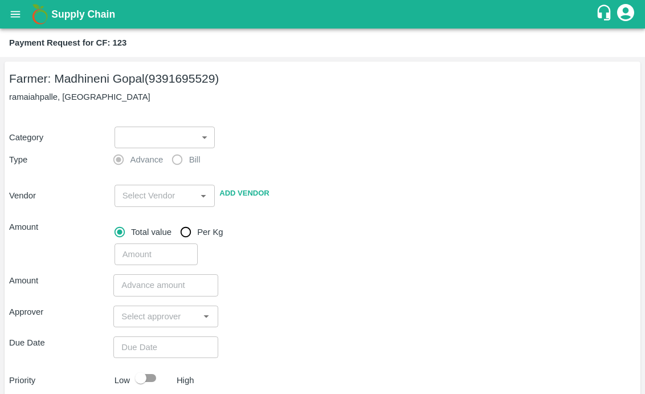
click at [166, 156] on label "Bill" at bounding box center [183, 159] width 34 height 23
click at [173, 145] on body "Supply Chain Payment Request for CF: 123 Farmer: Madhineni Gopal (9391695529) r…" at bounding box center [322, 197] width 645 height 394
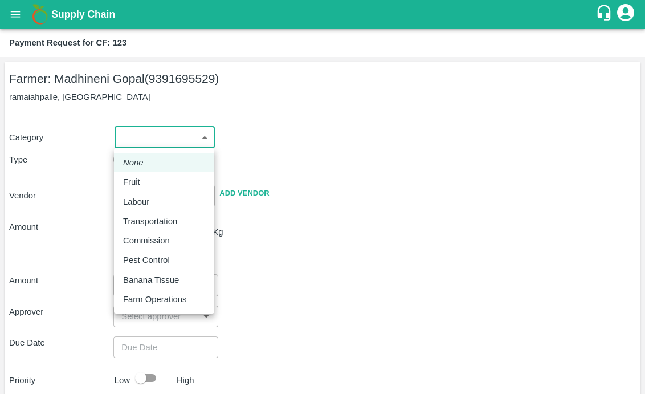
click at [133, 257] on p "Pest Control" at bounding box center [146, 260] width 47 height 13
type input "21"
radio input "false"
radio input "true"
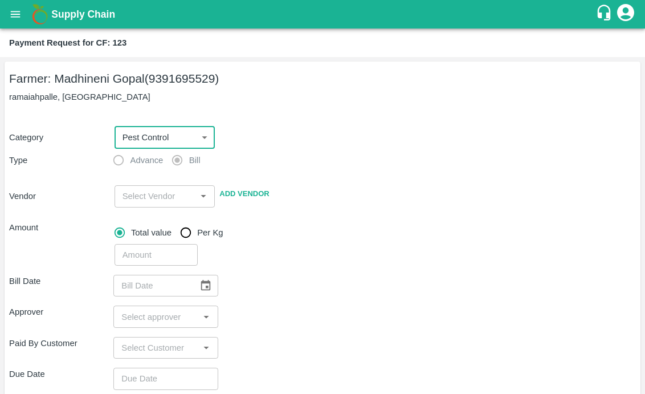
click at [156, 189] on input "input" at bounding box center [155, 196] width 75 height 15
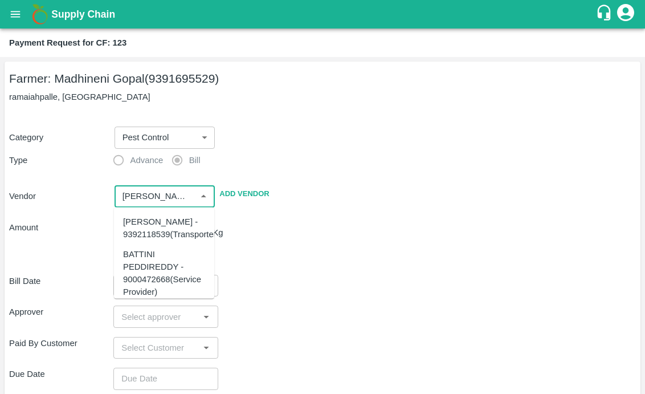
click at [161, 271] on div "BATTINI PEDDIREDDY - 9000472668(Service Provider)" at bounding box center [164, 272] width 82 height 51
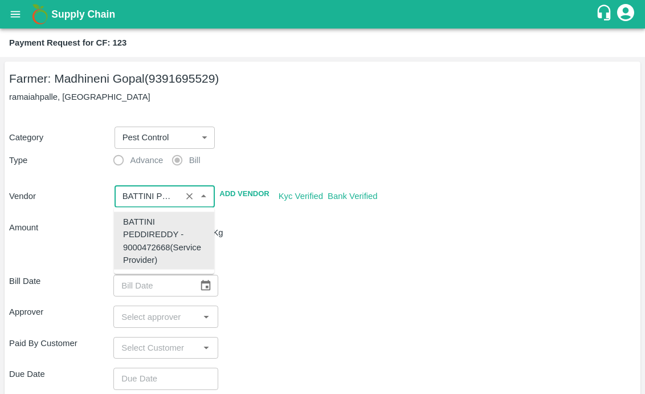
type input "BATTINI PEDDIREDDY - 9000472668(Service Provider)"
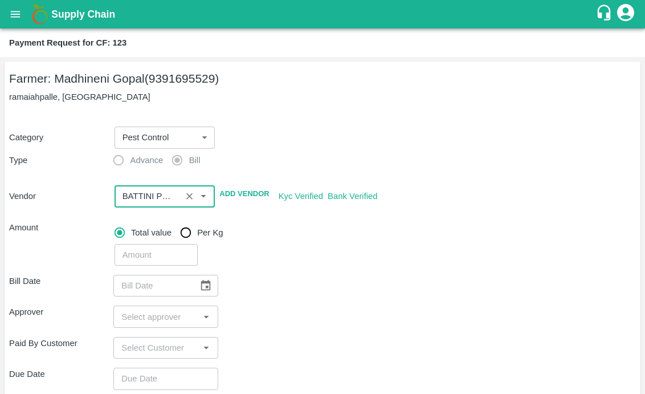
click at [155, 251] on input "number" at bounding box center [156, 255] width 83 height 22
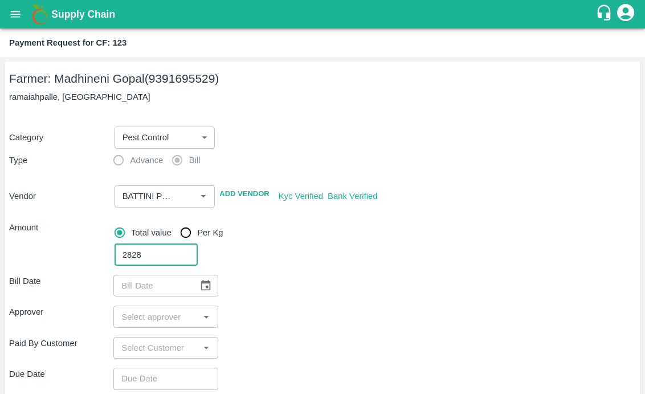
type input "2828"
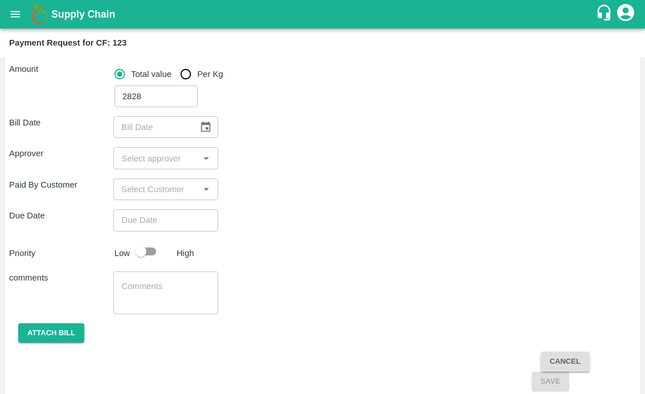
click at [209, 129] on icon "Choose date" at bounding box center [206, 126] width 10 height 11
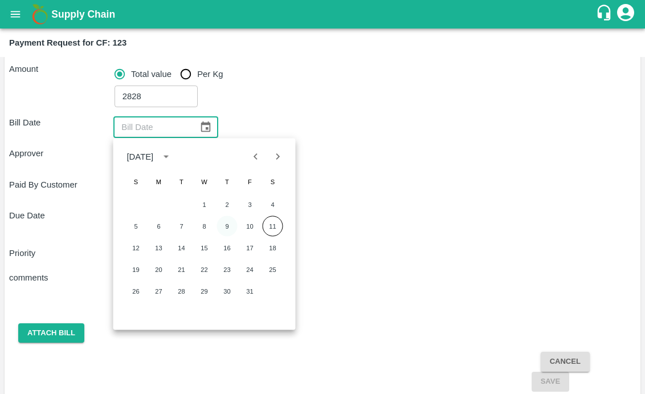
click at [222, 229] on button "9" at bounding box center [227, 226] width 21 height 21
type input "09/10/2025"
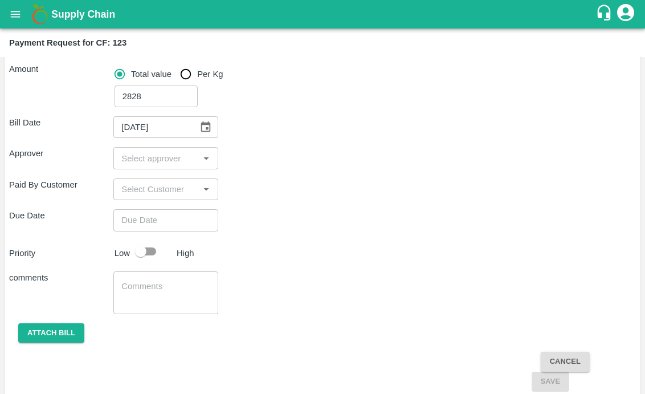
click at [156, 156] on input "input" at bounding box center [156, 157] width 79 height 15
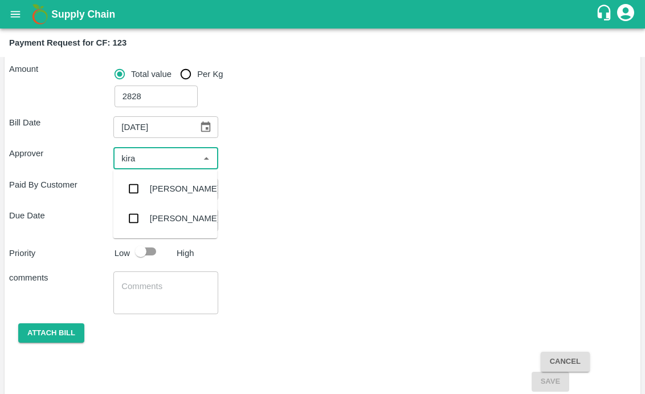
type input "kiran"
click at [133, 189] on input "checkbox" at bounding box center [134, 188] width 23 height 23
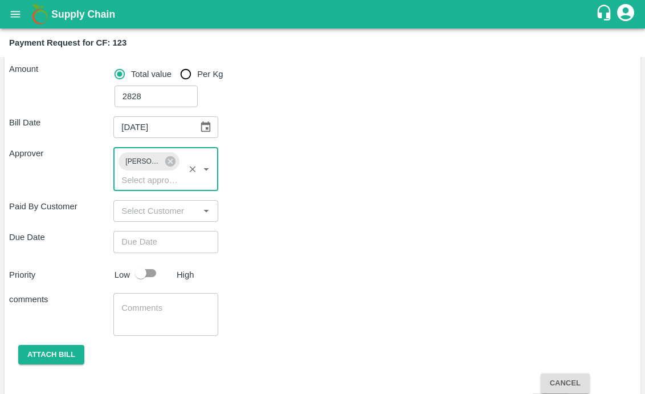
click at [150, 241] on input "Choose date" at bounding box center [161, 242] width 96 height 22
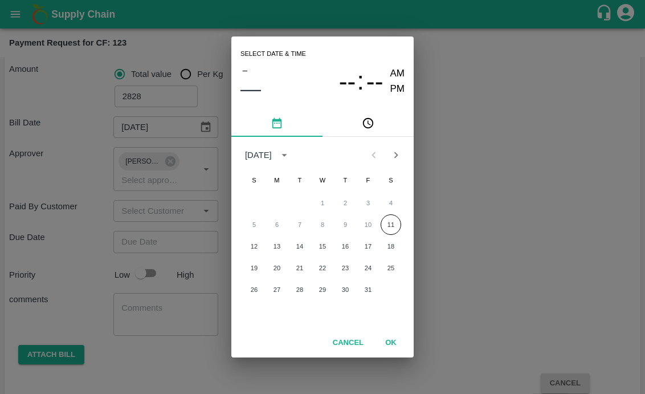
click at [384, 215] on div "5 6 7 8 9 10 11" at bounding box center [322, 224] width 182 height 21
click at [388, 223] on button "11" at bounding box center [391, 224] width 21 height 21
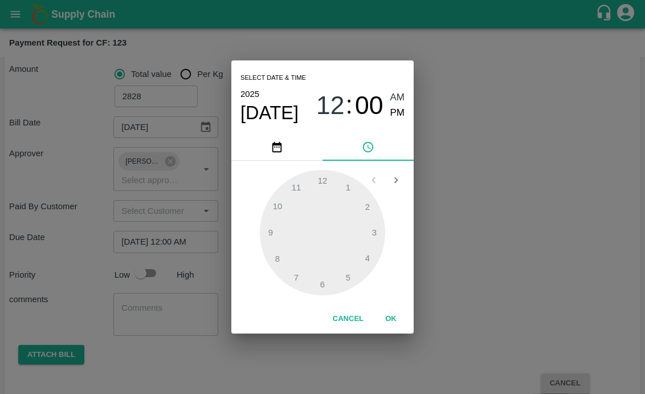
click at [397, 111] on span "PM" at bounding box center [397, 112] width 15 height 15
click at [279, 262] on div at bounding box center [322, 232] width 125 height 125
type input "11/10/2025 08:00 PM"
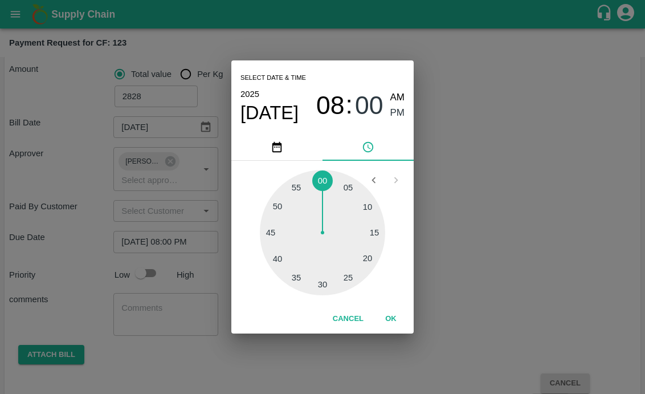
click at [389, 312] on button "OK" at bounding box center [391, 319] width 36 height 20
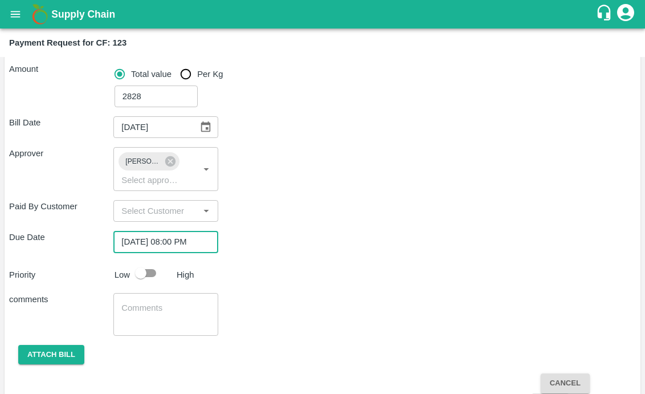
click at [148, 278] on input "checkbox" at bounding box center [140, 273] width 65 height 22
checkbox input "true"
click at [145, 307] on textarea at bounding box center [165, 314] width 88 height 24
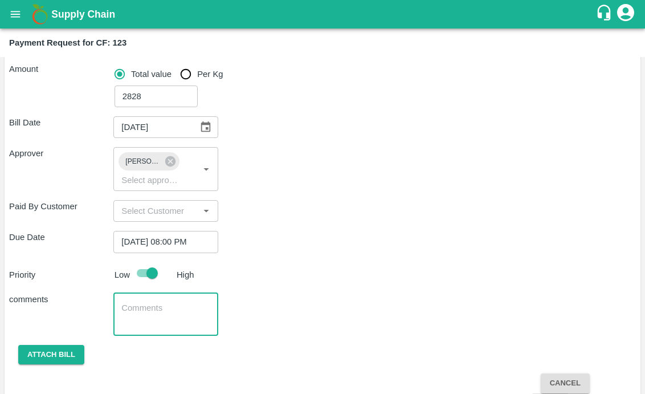
paste textarea "Activity bill of spraying Amistar top, super confidor to control sigatoka and s…"
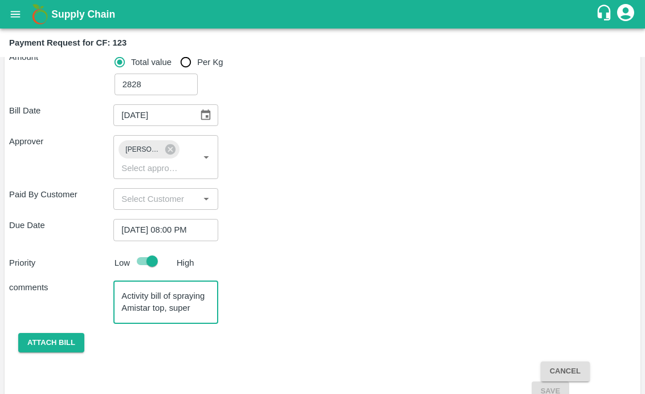
scroll to position [37, 0]
type textarea "Activity bill of spraying Amistar top, super confidor to control sigatoka and s…"
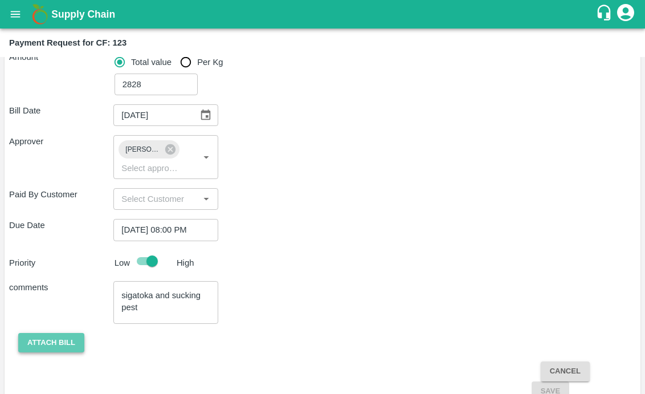
click at [43, 343] on button "Attach bill" at bounding box center [51, 343] width 66 height 20
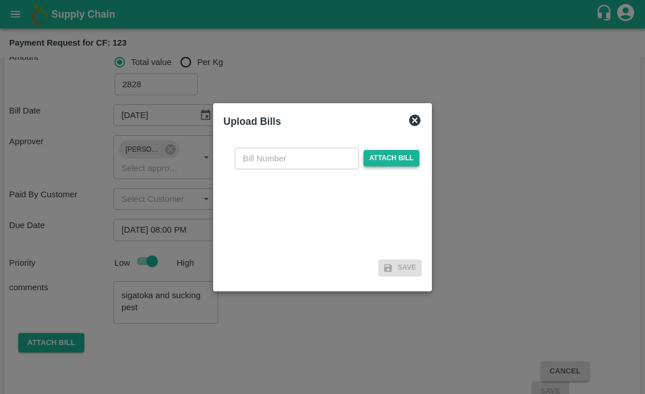
click at [372, 164] on span "Attach bill" at bounding box center [392, 158] width 56 height 17
click at [0, 0] on input "Attach bill" at bounding box center [0, 0] width 0 height 0
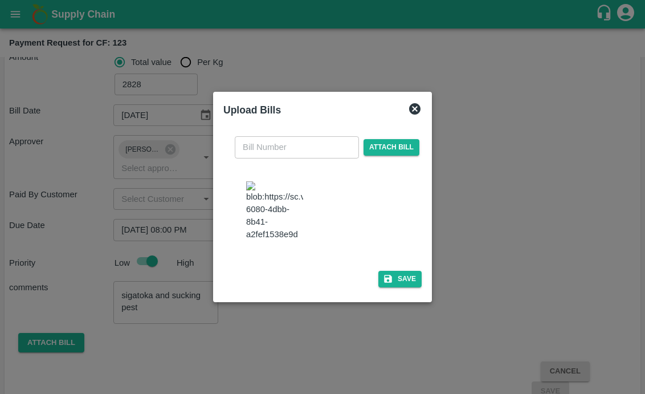
click at [311, 148] on input "text" at bounding box center [297, 147] width 124 height 22
type input "02"
click at [402, 194] on div at bounding box center [327, 212] width 171 height 71
click at [385, 282] on button "Save" at bounding box center [399, 279] width 43 height 17
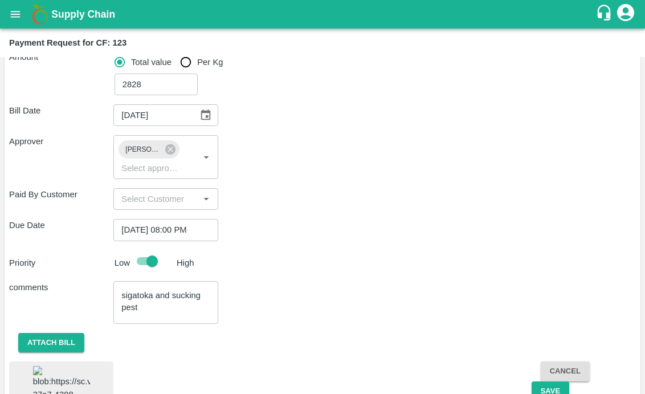
scroll to position [247, 0]
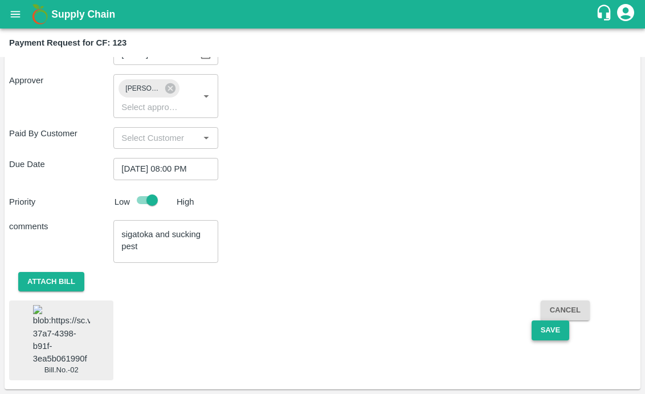
click at [545, 320] on button "Save" at bounding box center [551, 330] width 38 height 20
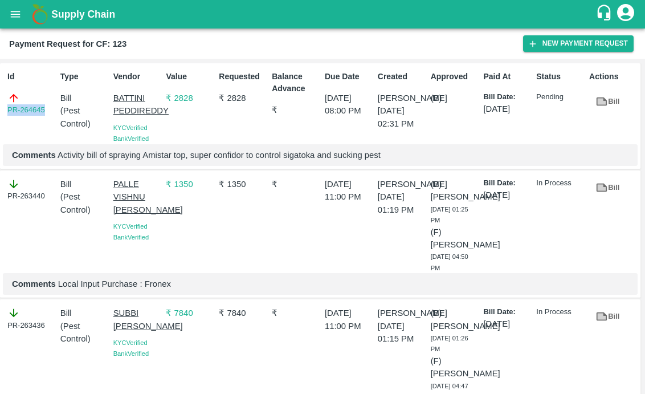
drag, startPoint x: 3, startPoint y: 109, endPoint x: 49, endPoint y: 111, distance: 46.2
click at [49, 111] on div "Id PR-264645" at bounding box center [29, 105] width 53 height 78
copy link "PR-264645"
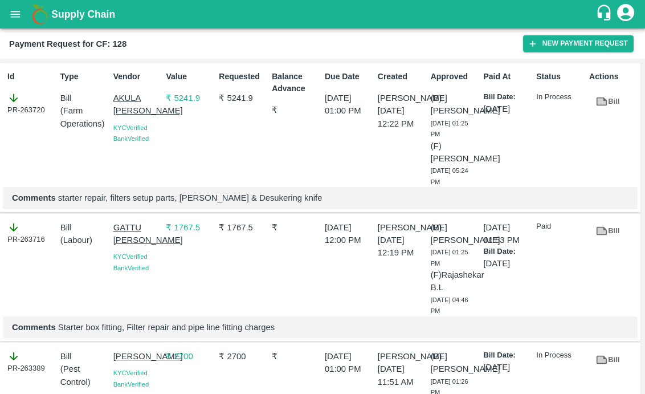
drag, startPoint x: 109, startPoint y: 238, endPoint x: 146, endPoint y: 264, distance: 45.9
click at [146, 264] on div "GATTU BHASKARA REDDY KYC Verified Bank Verified" at bounding box center [135, 267] width 53 height 100
copy p "GATTU [PERSON_NAME]"
click at [606, 48] on button "New Payment Request" at bounding box center [578, 43] width 111 height 17
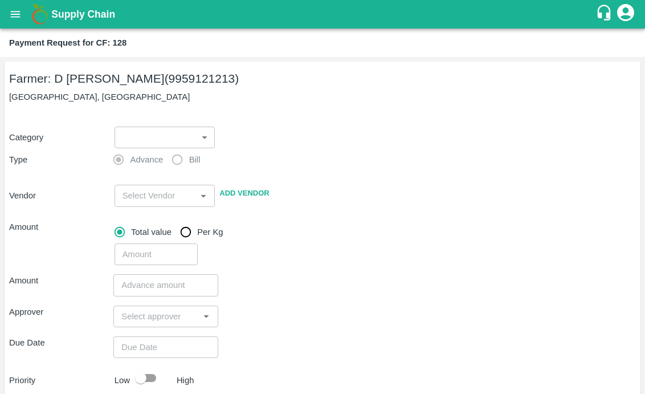
click at [145, 140] on body "Supply Chain Payment Request for CF: 128 Farmer: D Ramakrishna Reddy (995912121…" at bounding box center [322, 197] width 645 height 394
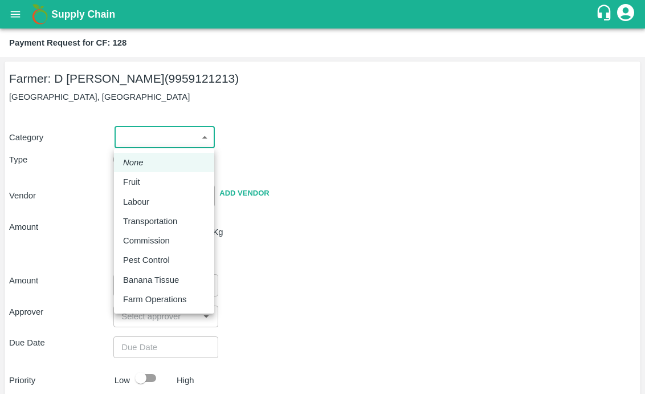
click at [139, 263] on p "Pest Control" at bounding box center [146, 260] width 47 height 13
type input "21"
radio input "false"
radio input "true"
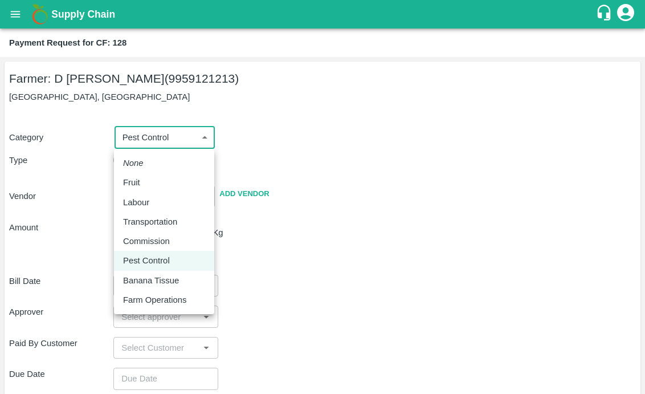
click at [145, 141] on body "Supply Chain Payment Request for CF: 128 Farmer: D Ramakrishna Reddy (995912121…" at bounding box center [322, 197] width 645 height 394
click at [136, 199] on p "Labour" at bounding box center [136, 202] width 26 height 13
type input "2"
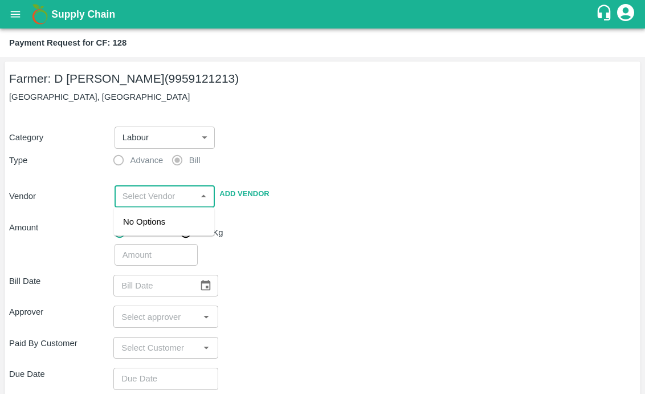
click at [137, 196] on input "input" at bounding box center [155, 196] width 75 height 15
paste input "GATTU [PERSON_NAME]"
click at [164, 234] on div "GATTU BHASKARA REDDY - 9701397775(Service Provider)" at bounding box center [164, 240] width 82 height 51
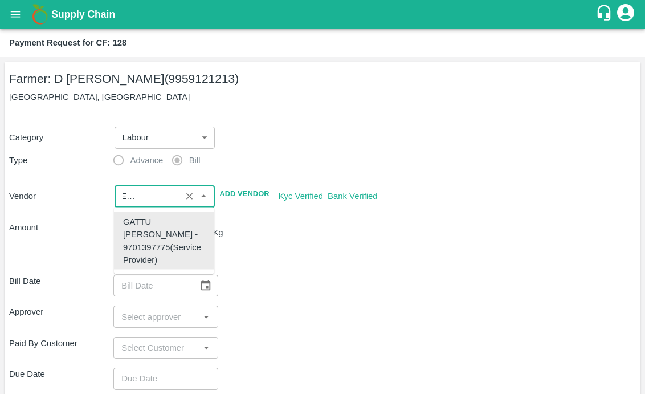
type input "GATTU BHASKARA REDDY - 9701397775(Service Provider)"
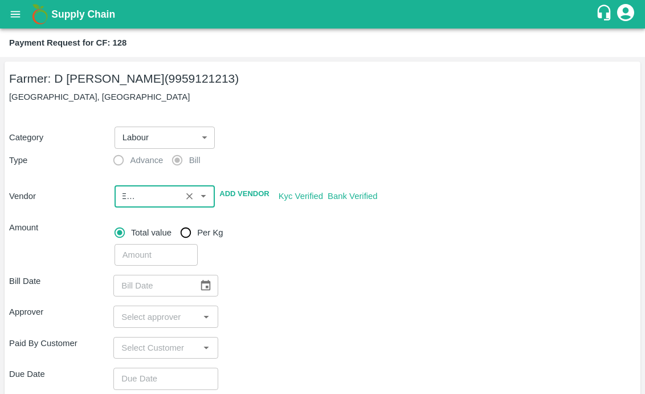
scroll to position [0, 0]
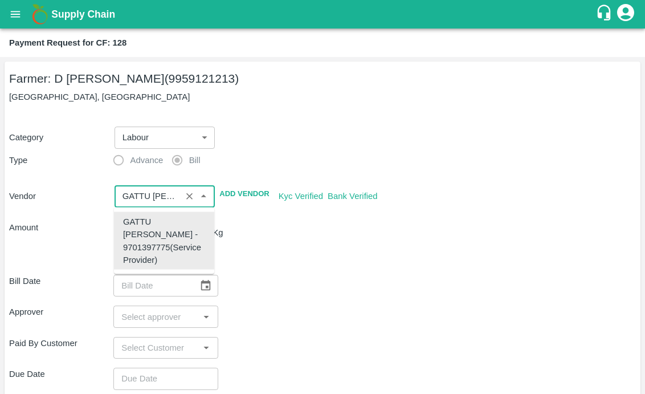
click at [160, 193] on input "input" at bounding box center [148, 196] width 60 height 15
click at [136, 246] on div "GATTU BHASKARA REDDY - 9701397775(Service Provider)" at bounding box center [164, 240] width 82 height 51
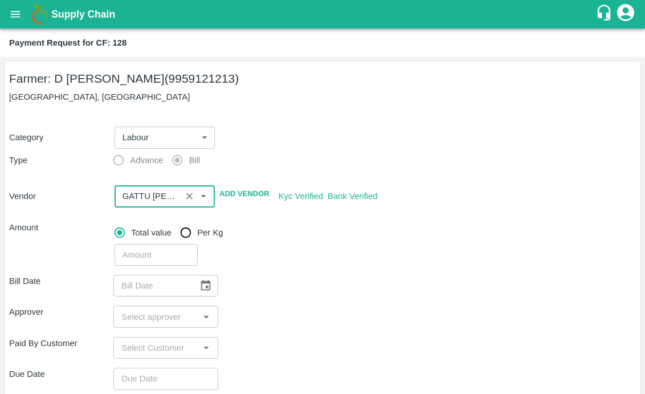
click at [406, 315] on div "Approver ​" at bounding box center [322, 317] width 627 height 22
click at [123, 258] on input "number" at bounding box center [156, 255] width 83 height 22
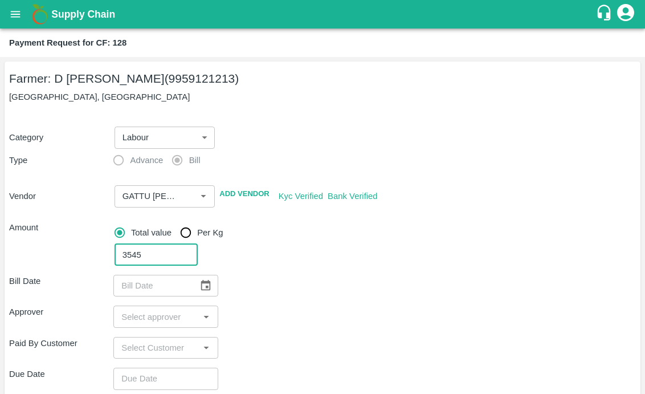
type input "3545"
click at [265, 306] on div "Approver ​" at bounding box center [322, 317] width 627 height 22
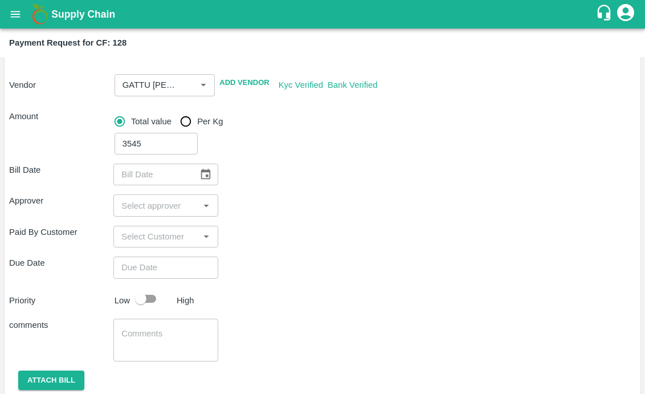
scroll to position [170, 0]
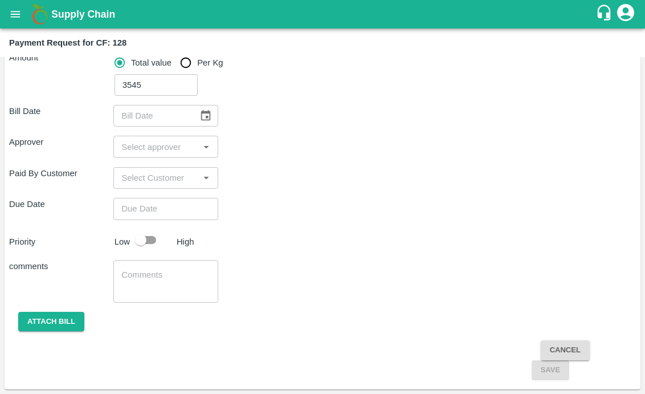
click at [208, 115] on icon "Choose date" at bounding box center [206, 115] width 13 height 13
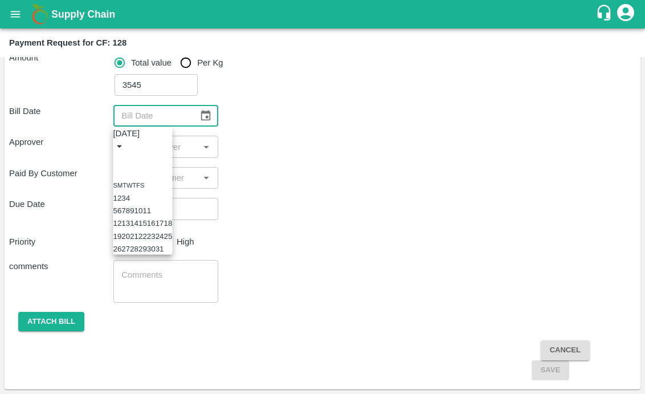
click at [143, 213] on button "10" at bounding box center [139, 210] width 9 height 9
type input "10/10/2025"
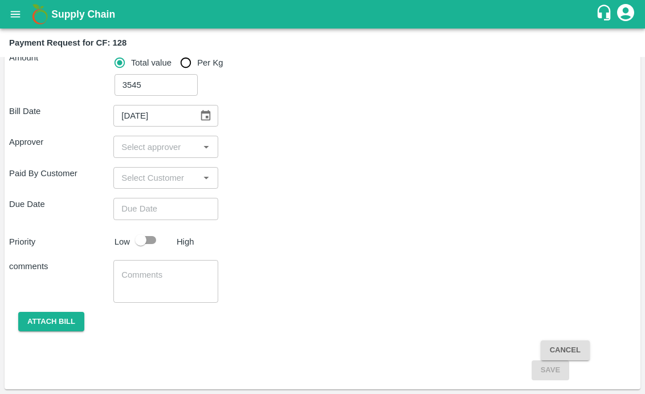
click at [125, 140] on input "input" at bounding box center [156, 146] width 79 height 15
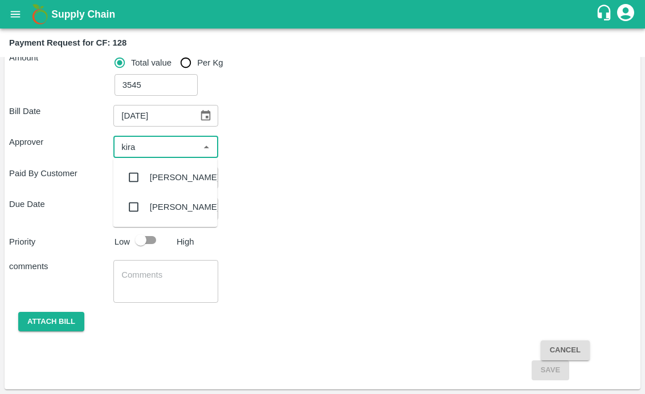
type input "kiran"
click at [136, 175] on input "checkbox" at bounding box center [134, 177] width 23 height 23
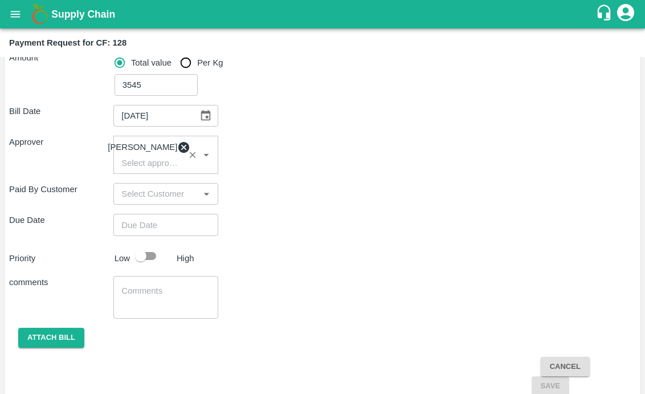
click at [294, 244] on div "Bill Date 10/10/2025 ​ Approver Kiran Naik ​ Paid By Customer ​ Due Date ​ Prio…" at bounding box center [322, 246] width 627 height 300
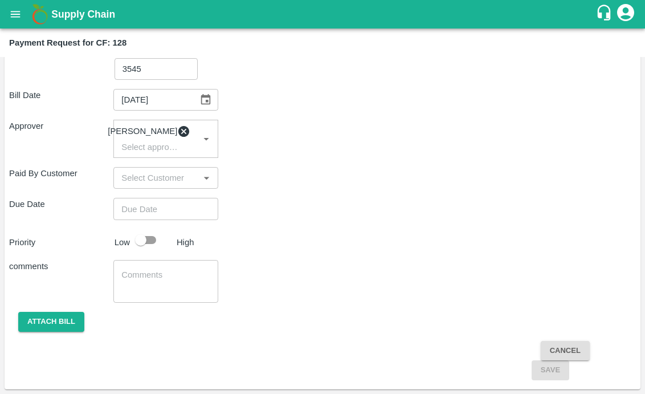
click at [157, 209] on input "Choose date" at bounding box center [161, 209] width 96 height 22
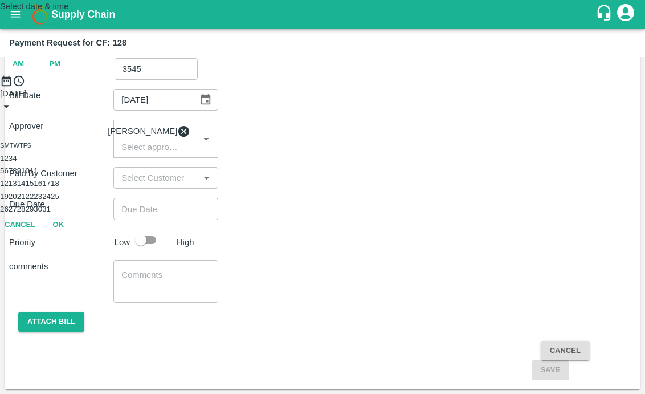
click at [38, 175] on button "11" at bounding box center [34, 170] width 9 height 9
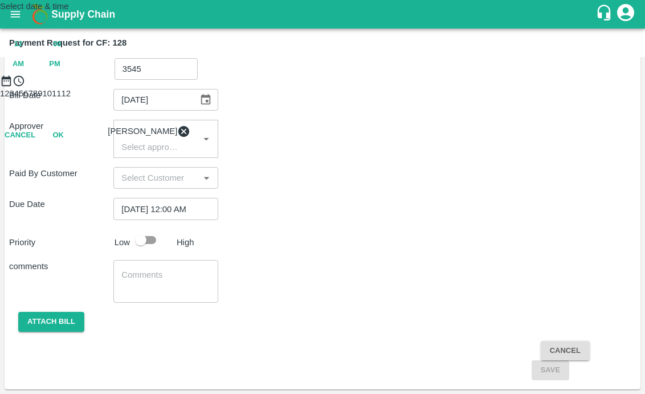
click at [389, 74] on div "12 : 00 AM PM" at bounding box center [322, 54] width 645 height 40
click at [60, 71] on span "PM" at bounding box center [54, 64] width 11 height 13
click at [327, 87] on div at bounding box center [322, 87] width 645 height 0
type input "11/10/2025 06:00 PM"
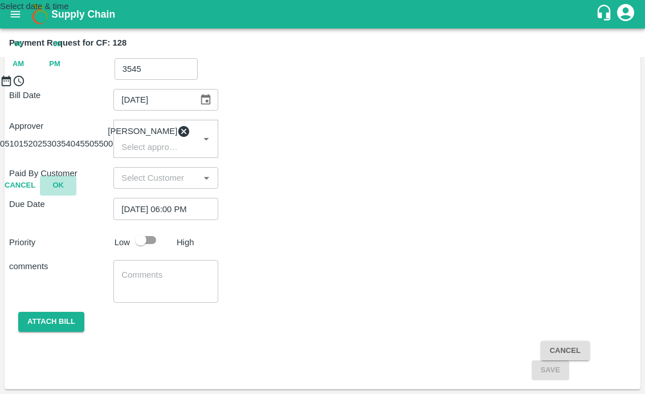
click at [76, 196] on button "OK" at bounding box center [58, 186] width 36 height 20
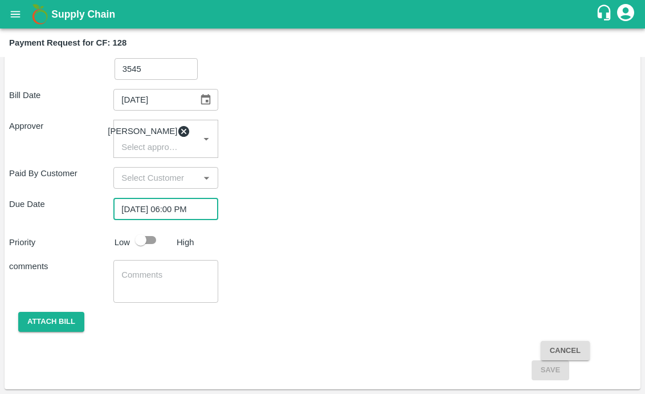
click at [159, 233] on input "checkbox" at bounding box center [140, 240] width 65 height 22
checkbox input "true"
click at [153, 268] on div "x ​" at bounding box center [165, 281] width 104 height 43
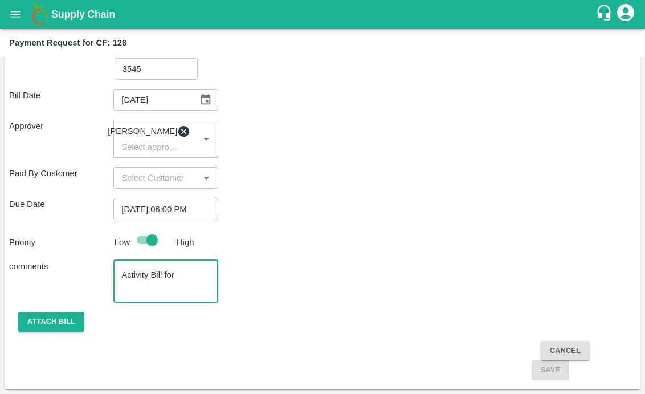
paste textarea "spraying , water filing , labour food , Drums shifting,lateral arrangement"
click at [151, 272] on textarea "Activity Bill for spraying , water filing , labour food , Drums shifting,latera…" at bounding box center [165, 281] width 88 height 24
type textarea "Activity Bill for spraying , water filing , labour food , Drums shifting & late…"
click at [63, 324] on button "Attach bill" at bounding box center [51, 322] width 66 height 20
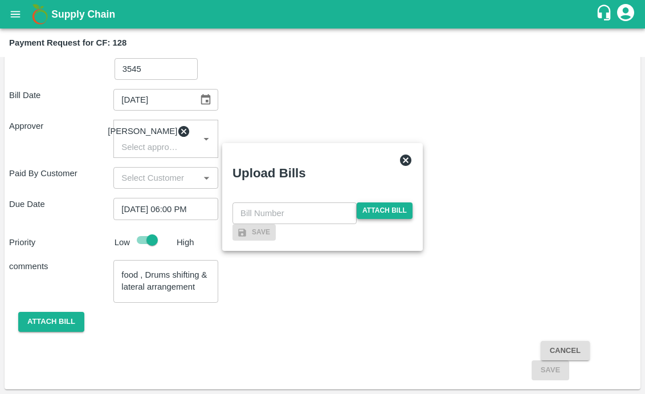
click at [389, 202] on span "Attach bill" at bounding box center [385, 210] width 56 height 17
click at [0, 0] on input "Attach bill" at bounding box center [0, 0] width 0 height 0
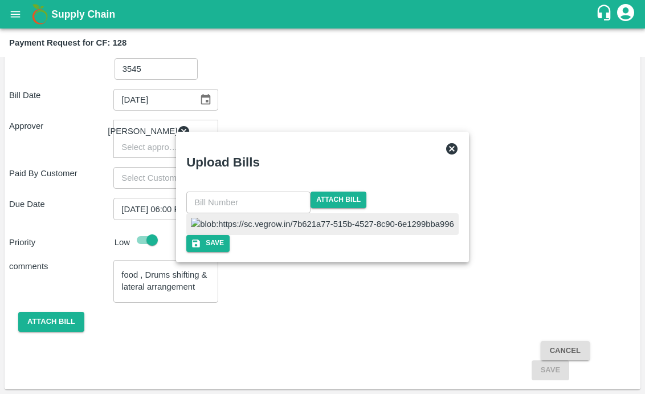
click at [296, 230] on img at bounding box center [322, 224] width 263 height 13
click at [279, 192] on input "text" at bounding box center [248, 203] width 124 height 22
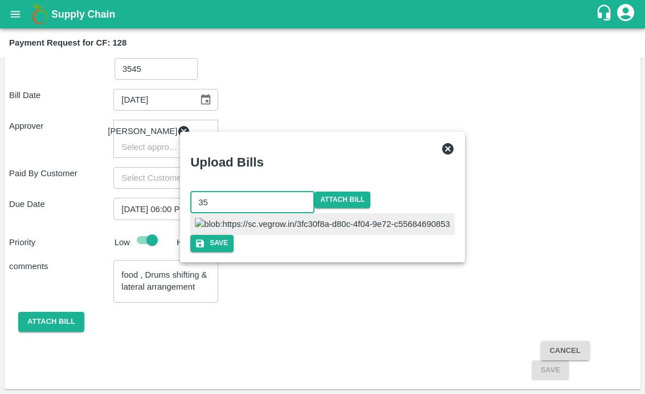
type input "35"
click at [414, 211] on div "35 ​ Attach bill Save" at bounding box center [323, 222] width 274 height 70
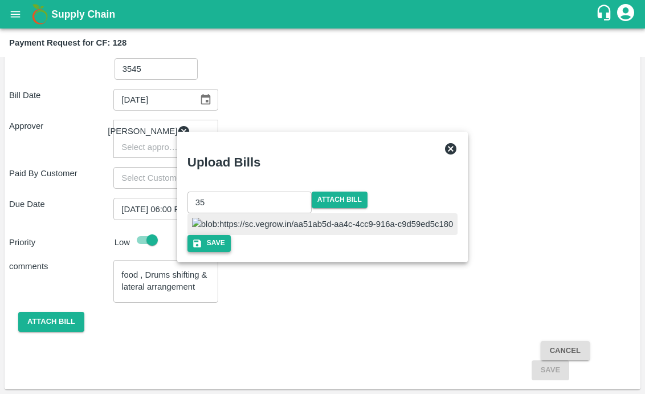
click at [201, 247] on icon "button" at bounding box center [197, 243] width 8 height 8
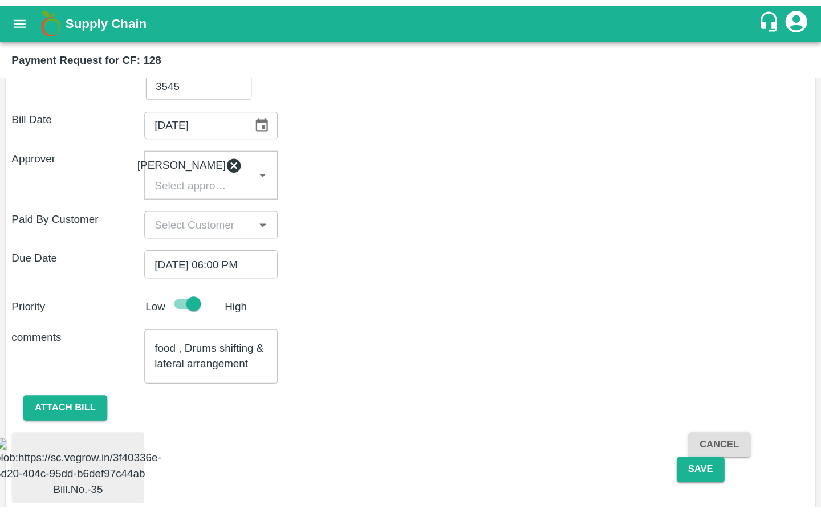
scroll to position [247, 0]
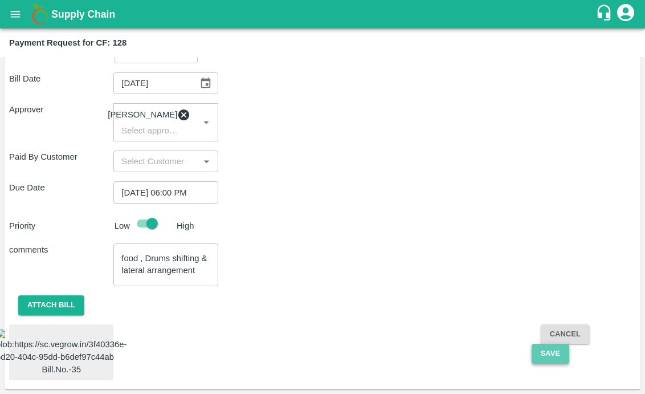
click at [553, 344] on button "Save" at bounding box center [551, 354] width 38 height 20
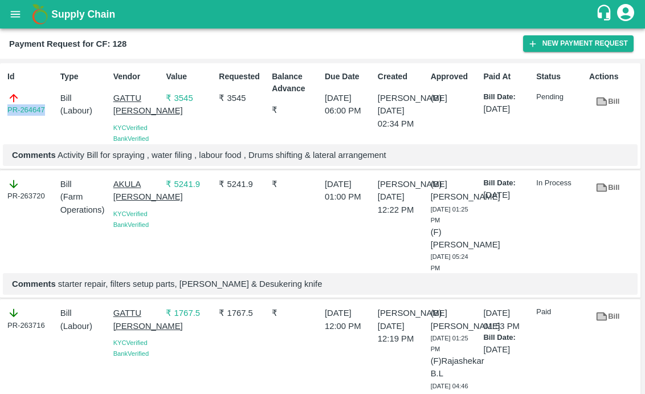
drag, startPoint x: 3, startPoint y: 111, endPoint x: 45, endPoint y: 111, distance: 41.6
click at [45, 111] on div "Id PR-264647" at bounding box center [29, 105] width 53 height 78
copy link "PR-264647"
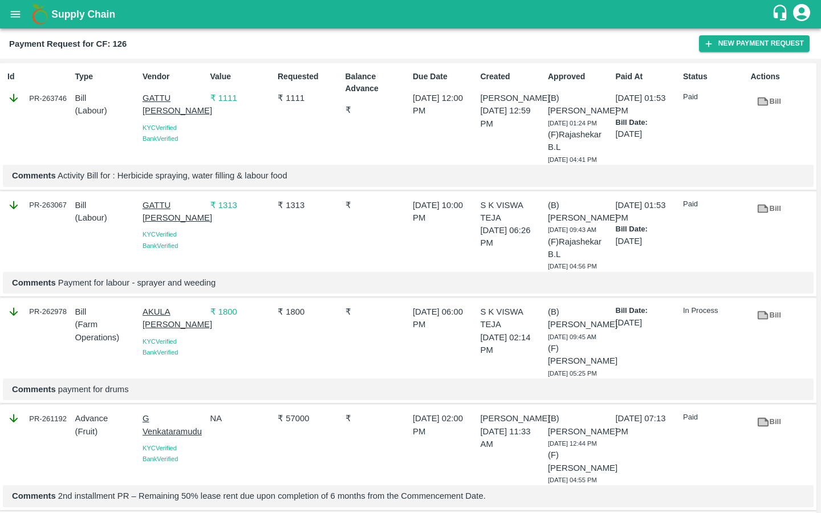
drag, startPoint x: 137, startPoint y: 96, endPoint x: 174, endPoint y: 121, distance: 44.9
click at [175, 121] on div "Id PR-263746 Type Bill ( Labour ) Vendor GATTU [PERSON_NAME] [GEOGRAPHIC_DATA] …" at bounding box center [408, 126] width 816 height 127
click at [71, 182] on p "Comments Activity Bill for : Herbicide spraying, water filling & labour food" at bounding box center [408, 175] width 792 height 13
drag, startPoint x: 139, startPoint y: 96, endPoint x: 178, endPoint y: 120, distance: 46.5
click at [178, 120] on div "Vendor GATTU [PERSON_NAME] KYC Verified Bank Verified" at bounding box center [172, 115] width 68 height 99
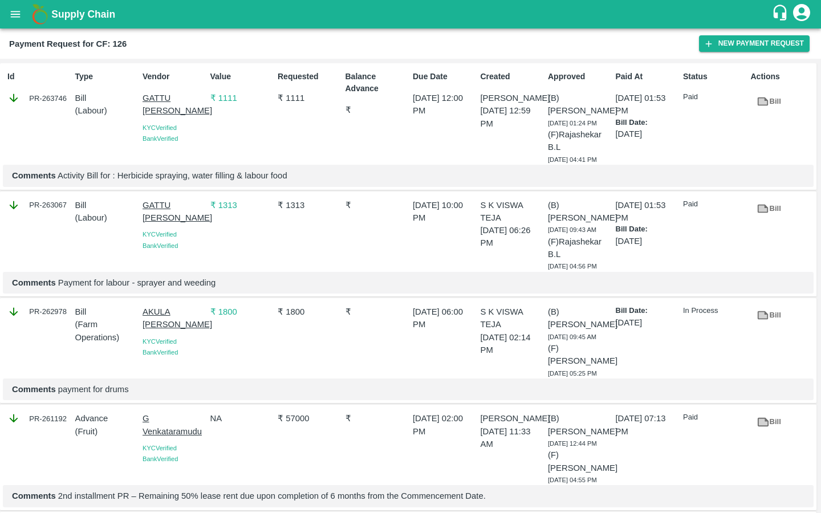
copy p "GATTU [PERSON_NAME]"
click at [706, 48] on icon "button" at bounding box center [708, 44] width 10 height 10
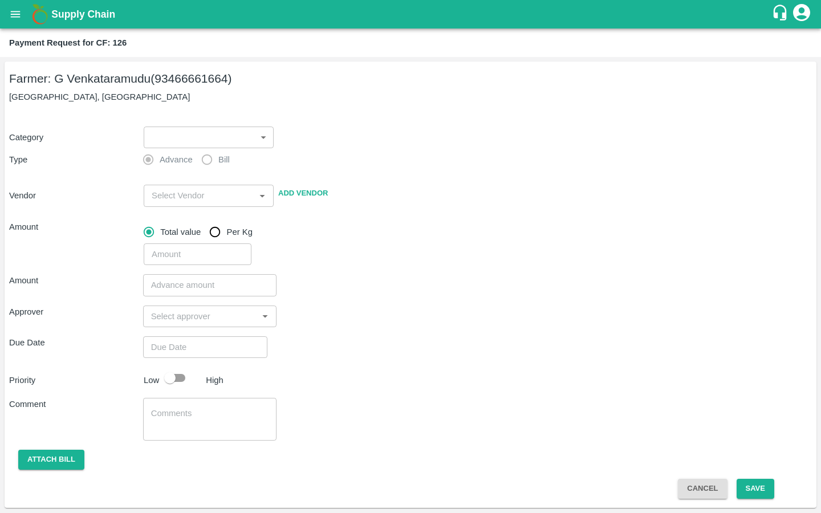
click at [222, 144] on body "Supply Chain Payment Request for CF: 126 Farmer: G Venkataramudu (93466661664) …" at bounding box center [410, 256] width 821 height 513
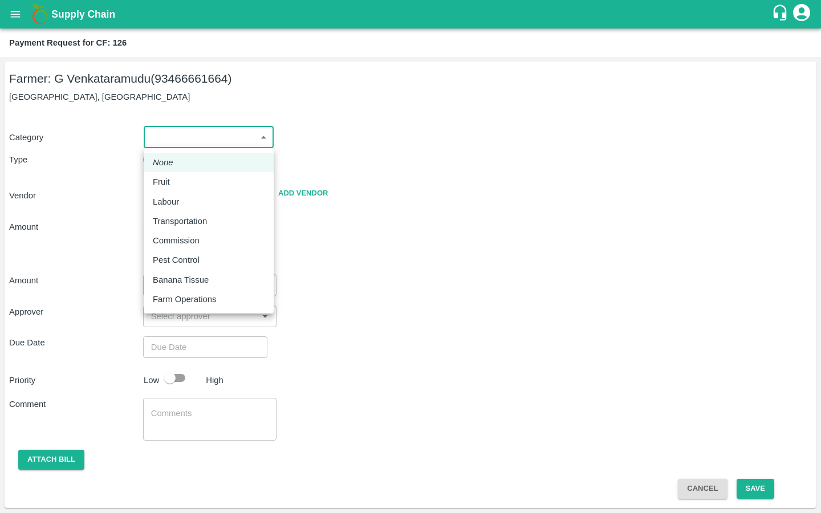
click at [164, 266] on p "Pest Control" at bounding box center [176, 260] width 47 height 13
type input "21"
radio input "false"
radio input "true"
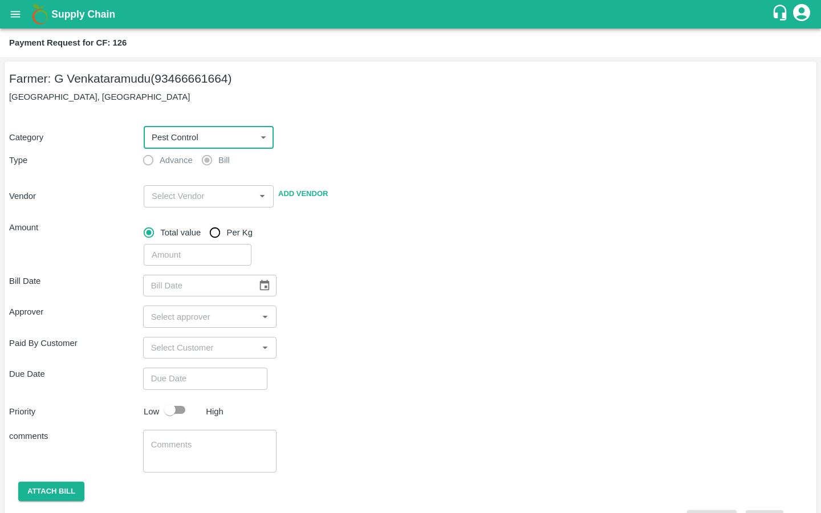
click at [200, 141] on body "Supply Chain Payment Request for CF: 126 Farmer: G Venkataramudu (93466661664) …" at bounding box center [410, 256] width 821 height 513
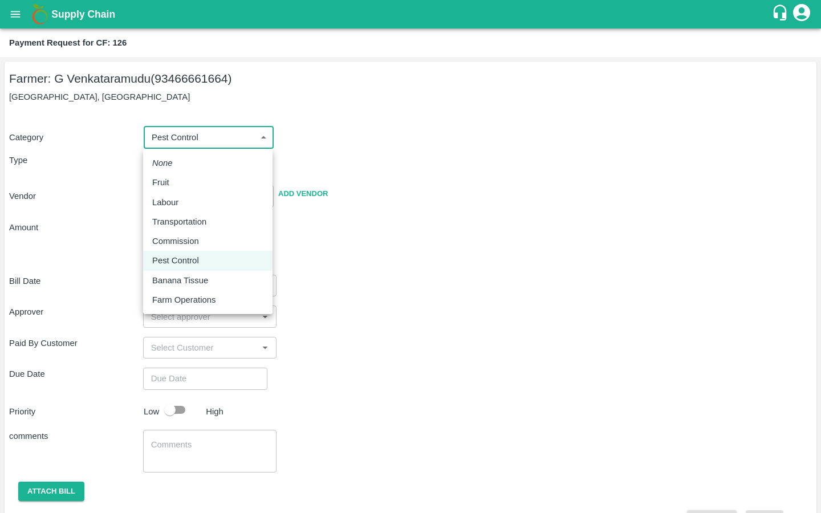
click at [189, 207] on div "Labour" at bounding box center [207, 202] width 111 height 13
type input "2"
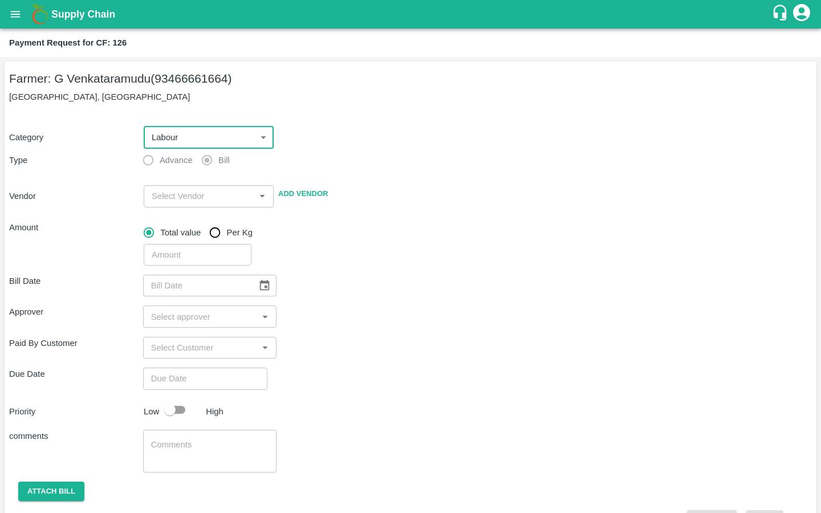
click at [178, 188] on div "​" at bounding box center [209, 196] width 130 height 22
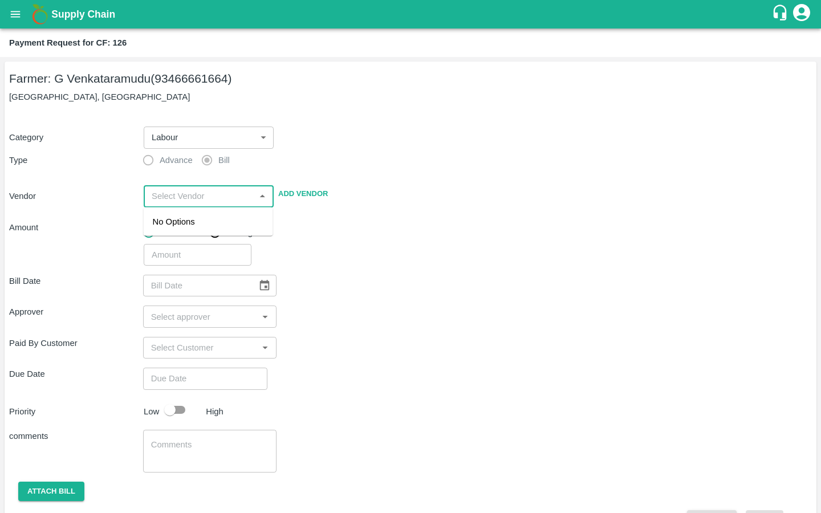
paste input "GATTU [PERSON_NAME]"
click at [180, 239] on div "GATTU [PERSON_NAME] - 9701397775(Service Provider)" at bounding box center [208, 234] width 111 height 38
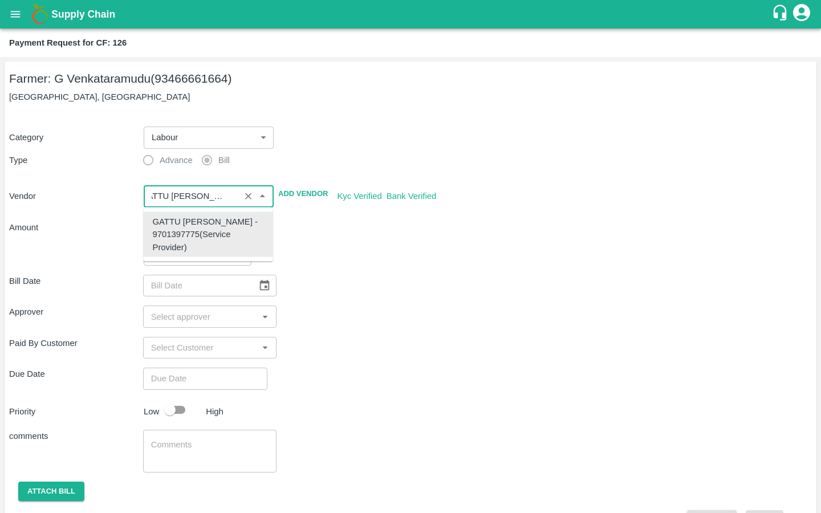
type input "GATTU [PERSON_NAME] - 9701397775(Service Provider)"
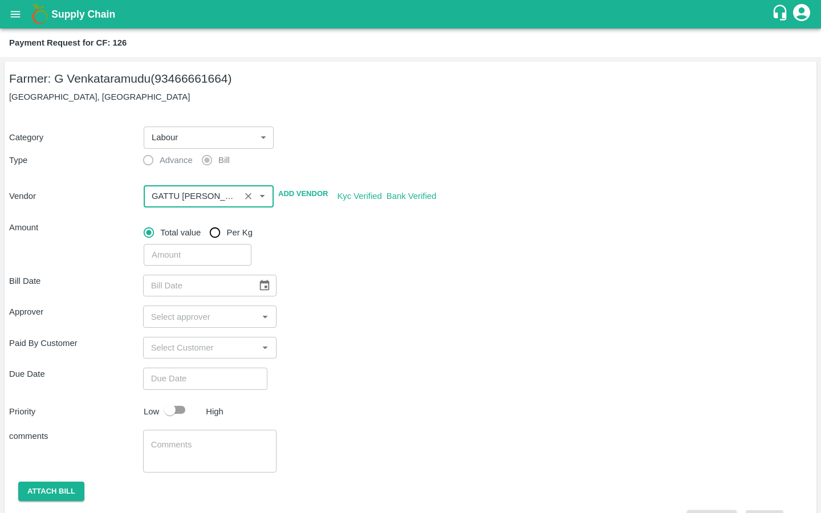
click at [198, 191] on input "input" at bounding box center [191, 196] width 89 height 15
click at [191, 237] on div "GATTU [PERSON_NAME] - 9701397775(Service Provider)" at bounding box center [208, 234] width 111 height 38
click at [359, 299] on div "Bill Date ​ Approver ​ Paid By Customer ​ Due Date ​ Priority Low High comments…" at bounding box center [410, 398] width 803 height 264
click at [184, 253] on input "number" at bounding box center [198, 255] width 108 height 22
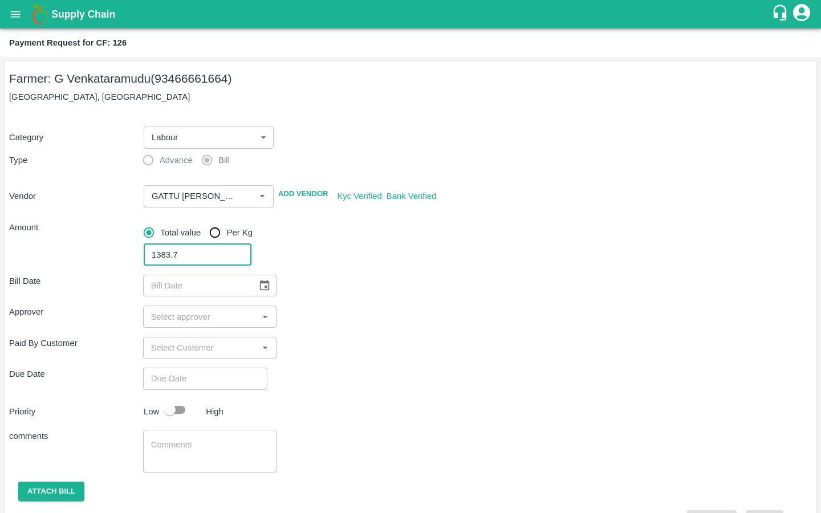
type input "1383.7"
click at [293, 332] on div "Bill Date ​ Approver ​ Paid By Customer ​ Due Date ​ Priority Low High comments…" at bounding box center [410, 398] width 803 height 264
click at [262, 291] on button "Choose date" at bounding box center [265, 286] width 22 height 22
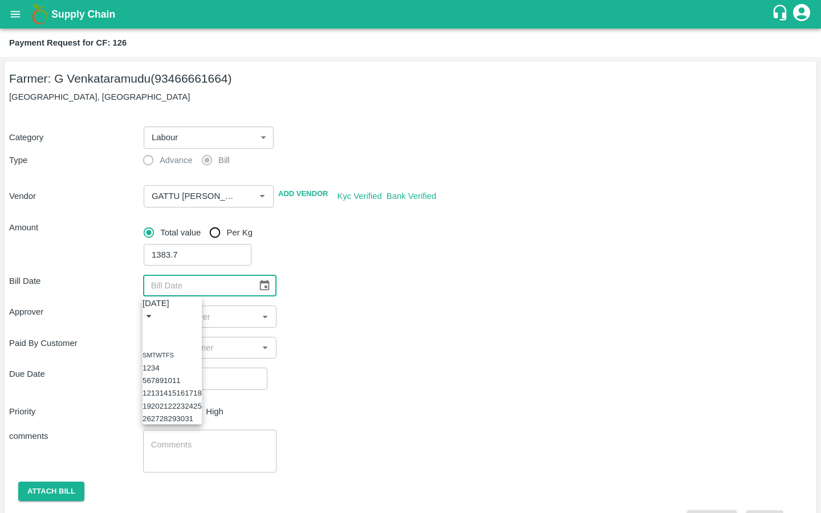
click at [172, 382] on button "10" at bounding box center [168, 380] width 9 height 9
type input "[DATE]"
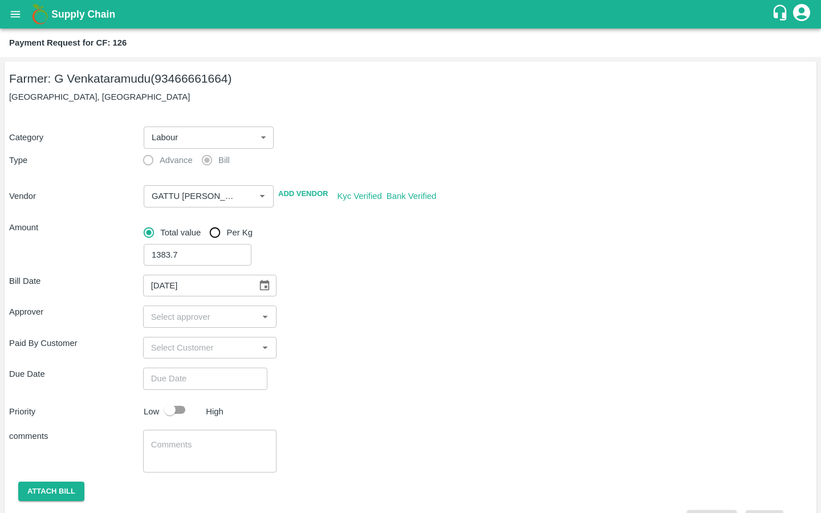
click at [168, 318] on input "input" at bounding box center [200, 316] width 108 height 15
type input "kira"
click at [165, 341] on input "checkbox" at bounding box center [163, 347] width 23 height 23
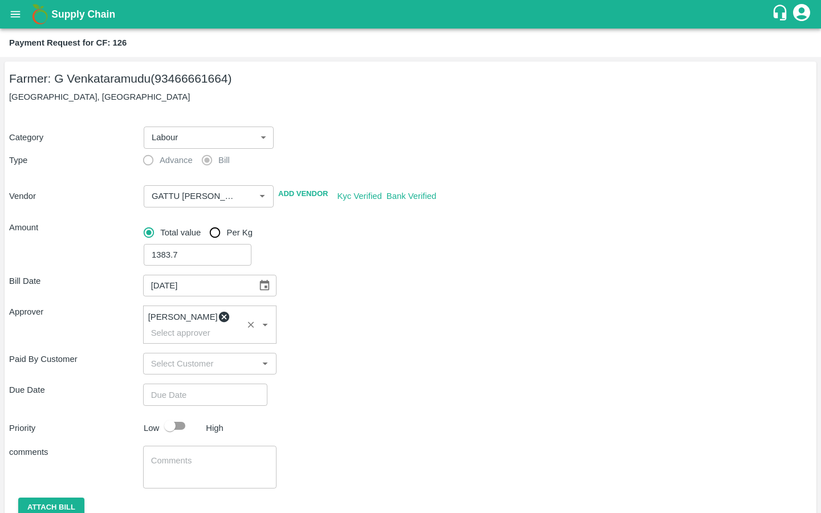
click at [353, 385] on div "Due Date ​" at bounding box center [410, 395] width 803 height 22
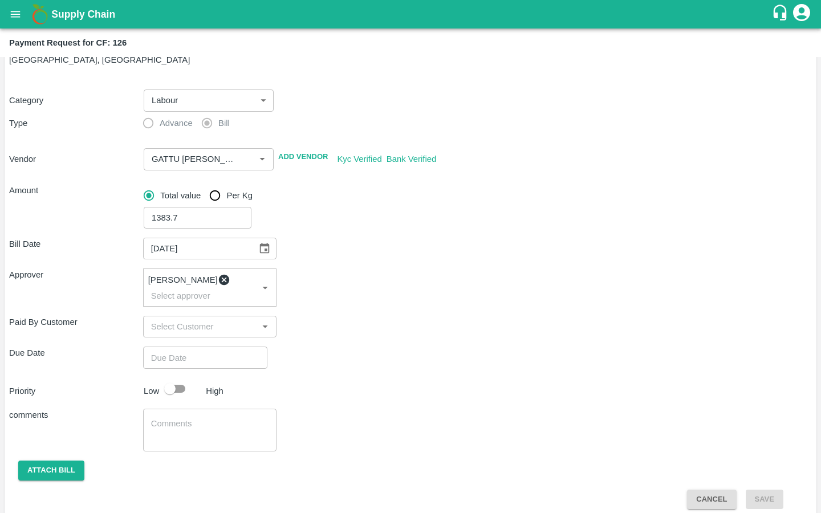
type input "DD/MM/YYYY hh:mm aa"
click at [155, 352] on input "DD/MM/YYYY hh:mm aa" at bounding box center [201, 358] width 116 height 22
click at [38, 175] on button "11" at bounding box center [34, 170] width 9 height 9
click at [60, 71] on span "PM" at bounding box center [54, 64] width 11 height 13
click at [361, 87] on div at bounding box center [410, 87] width 821 height 0
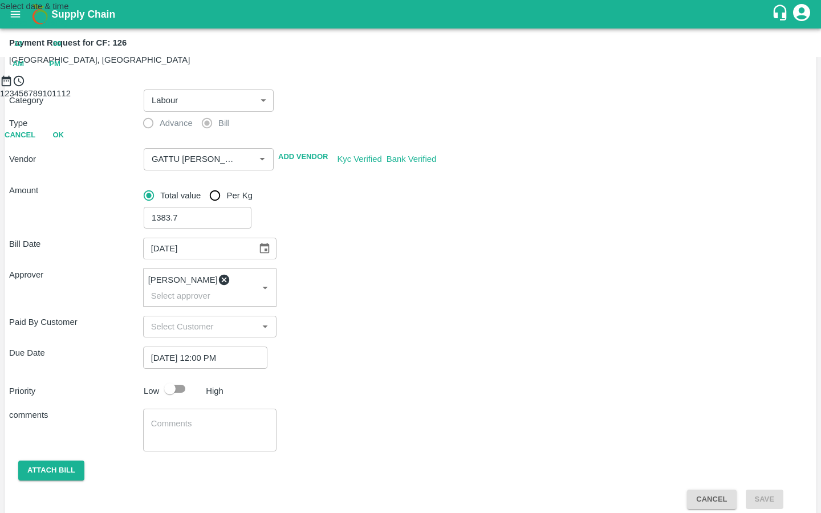
type input "[DATE] 09:00 PM"
click at [76, 196] on button "OK" at bounding box center [58, 186] width 36 height 20
click at [174, 381] on input "checkbox" at bounding box center [169, 389] width 65 height 22
checkbox input "true"
click at [165, 409] on div "x ​" at bounding box center [210, 430] width 134 height 43
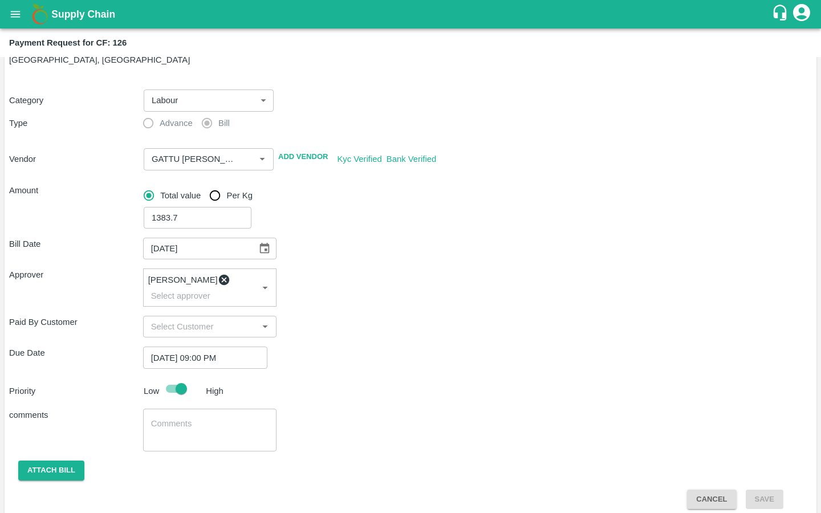
paste textarea "Drums shiffting ,lateral arrangement,Weeding spraying water filin"
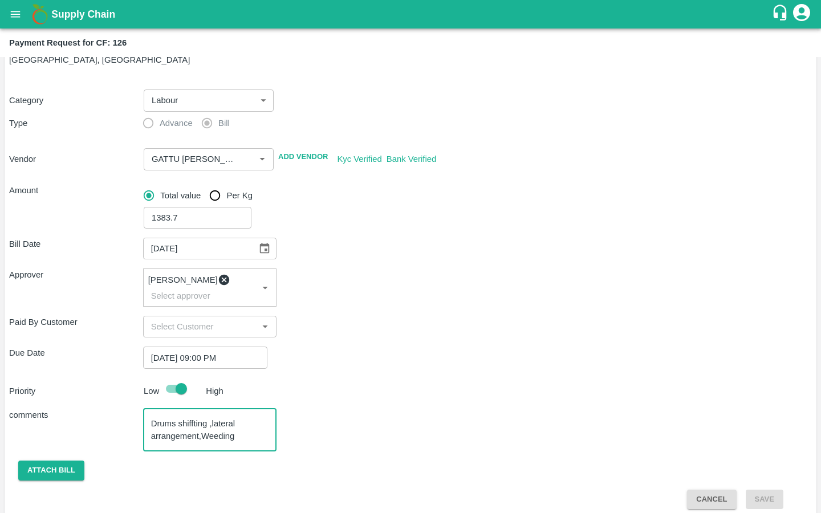
click at [149, 413] on div "Drums shiffting ,lateral arrangement,Weeding spraying water filin x ​" at bounding box center [210, 430] width 134 height 43
click at [152, 418] on textarea "Drums shiffting ,lateral arrangement,Weeding spraying water filin" at bounding box center [210, 430] width 118 height 24
click at [165, 429] on textarea "Activity Bill for : Drums shiffting ,lateral arrangement,Weeding spraying water…" at bounding box center [210, 430] width 118 height 24
drag, startPoint x: 230, startPoint y: 415, endPoint x: 241, endPoint y: 421, distance: 12.2
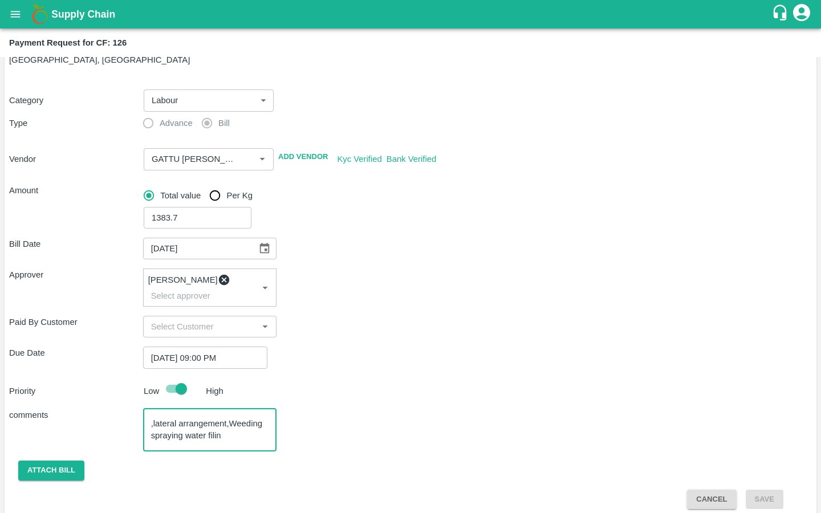
click at [241, 421] on textarea "Activity Bill for : Drums shifting ,lateral arrangement,Weeding spraying water …" at bounding box center [210, 430] width 118 height 24
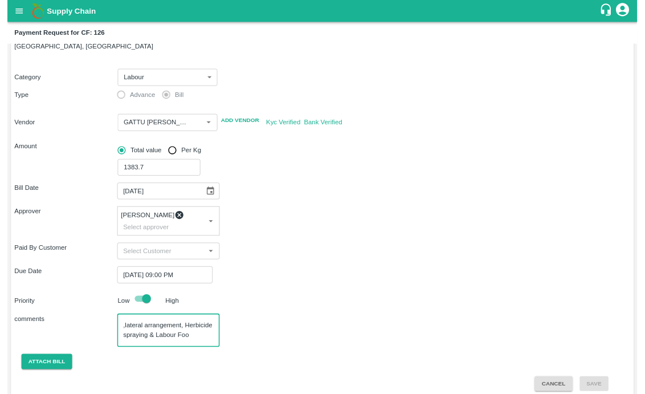
scroll to position [23, 0]
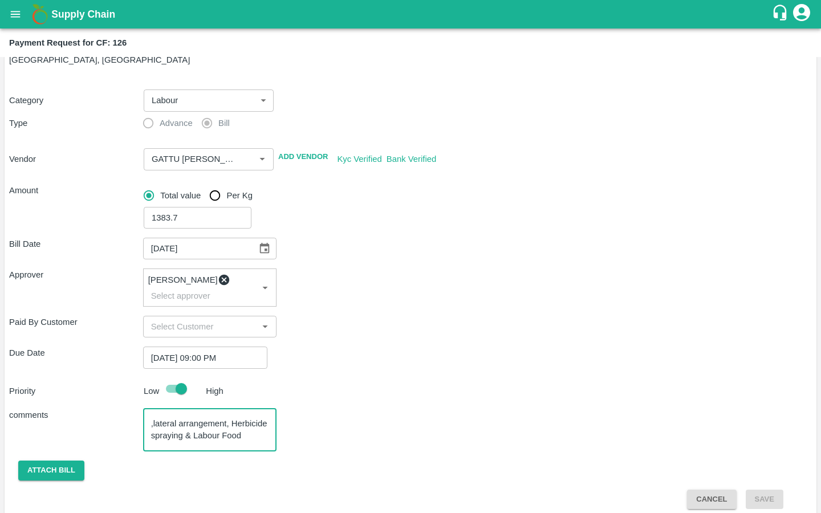
type textarea "Activity Bill for : Drums shifting ,lateral arrangement, Herbicide spraying & L…"
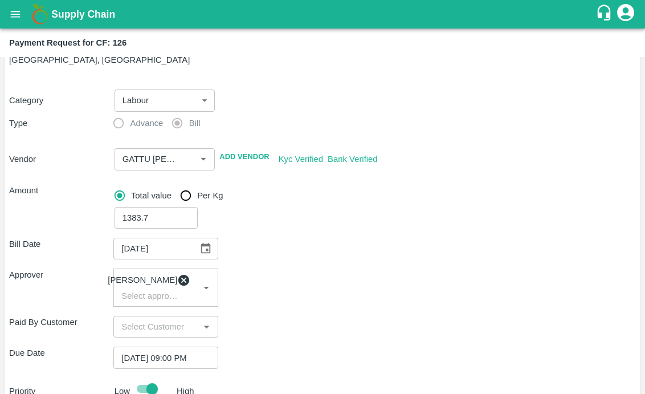
scroll to position [192, 0]
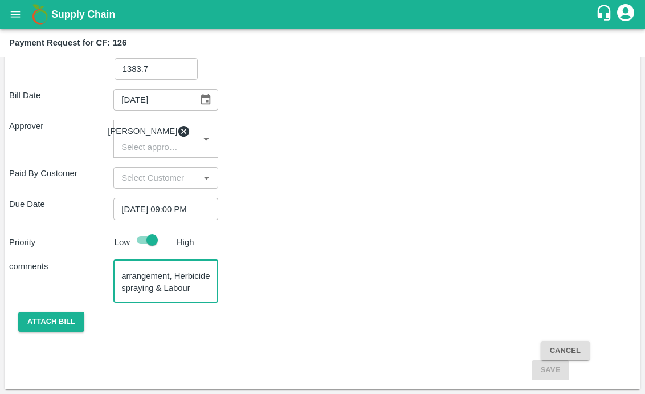
click at [84, 312] on div "Attach bill" at bounding box center [61, 322] width 104 height 20
click at [68, 318] on button "Attach bill" at bounding box center [51, 322] width 66 height 20
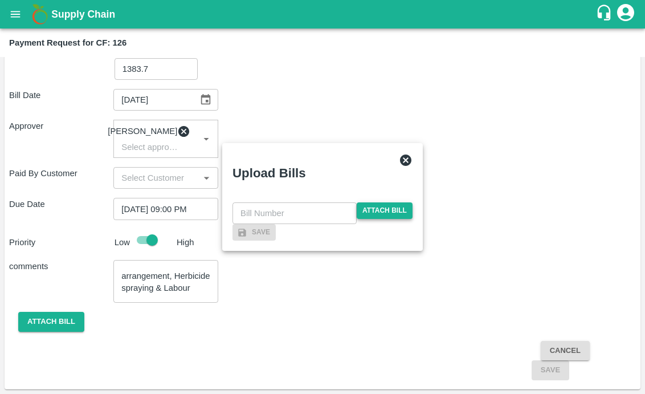
click at [385, 202] on span "Attach bill" at bounding box center [385, 210] width 56 height 17
click at [0, 0] on input "Attach bill" at bounding box center [0, 0] width 0 height 0
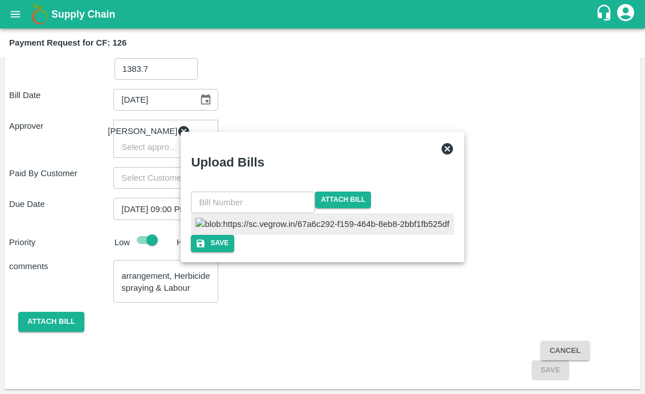
click at [284, 192] on input "text" at bounding box center [253, 203] width 124 height 22
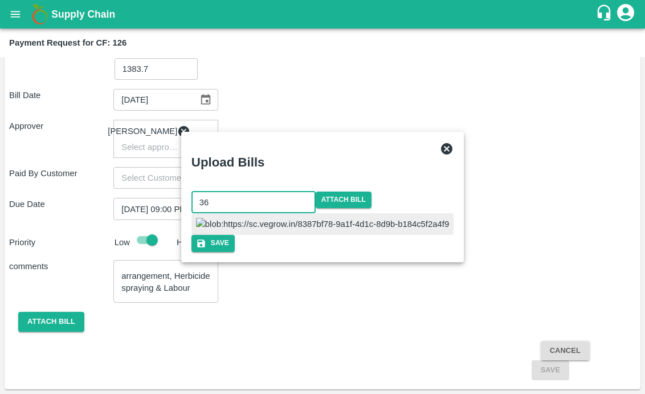
type input "36"
click at [367, 213] on div at bounding box center [323, 224] width 262 height 22
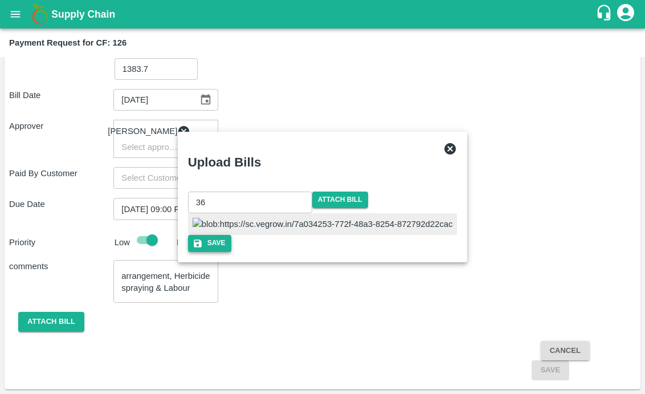
click at [231, 251] on button "Save" at bounding box center [209, 243] width 43 height 17
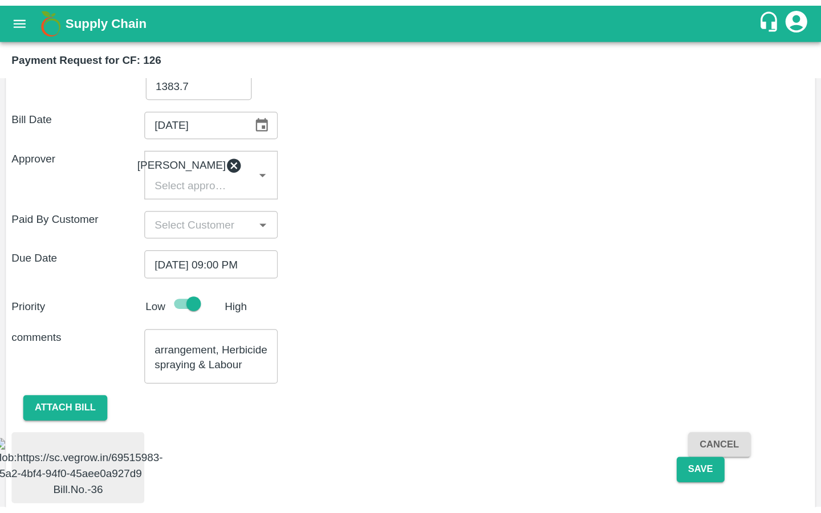
scroll to position [247, 0]
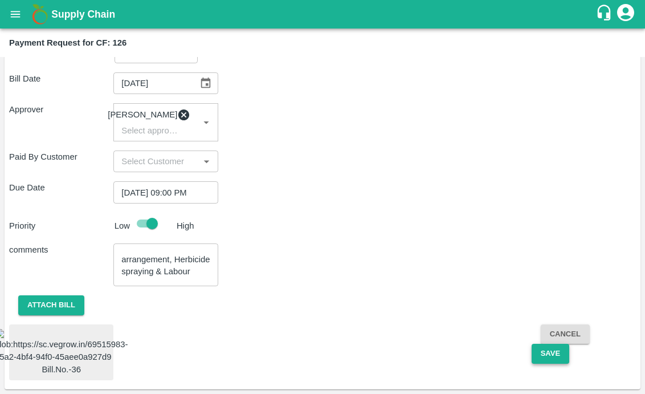
click at [539, 344] on button "Save" at bounding box center [551, 354] width 38 height 20
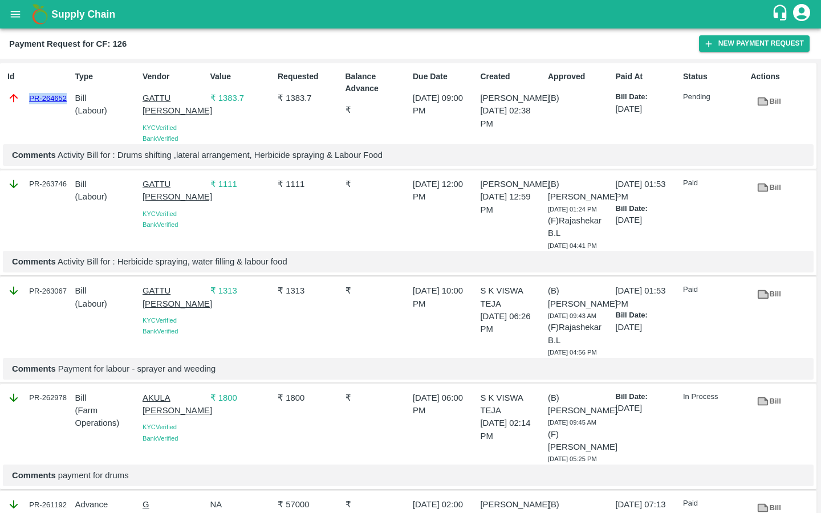
drag, startPoint x: 24, startPoint y: 97, endPoint x: 68, endPoint y: 97, distance: 43.9
click at [68, 97] on div "PR-264652" at bounding box center [38, 98] width 63 height 13
copy link "PR-264652"
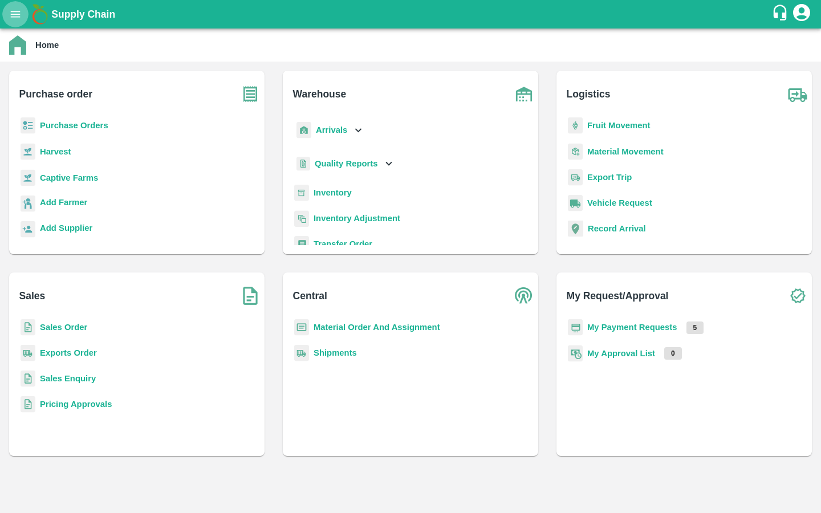
click at [20, 5] on button "open drawer" at bounding box center [15, 14] width 26 height 26
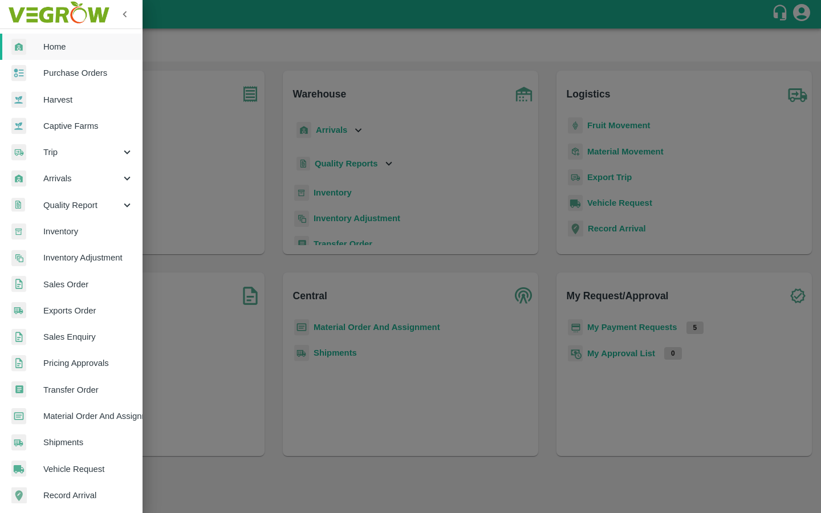
scroll to position [136, 0]
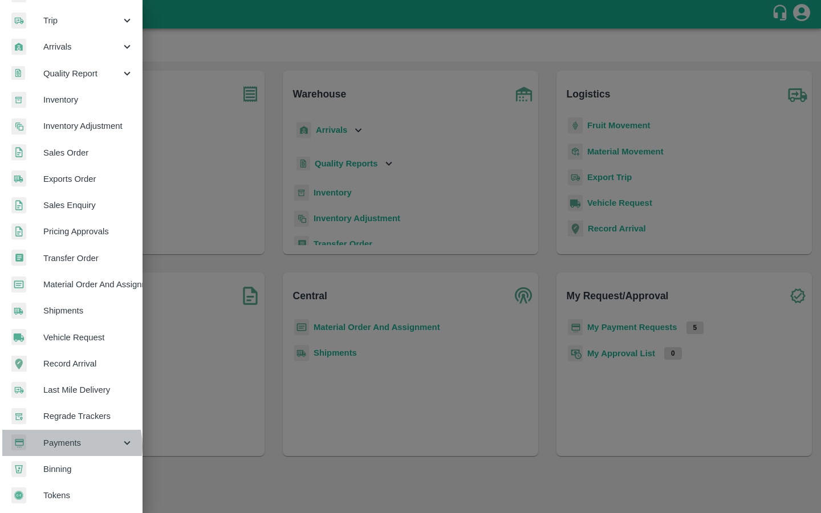
click at [67, 441] on span "Payments" at bounding box center [82, 443] width 78 height 13
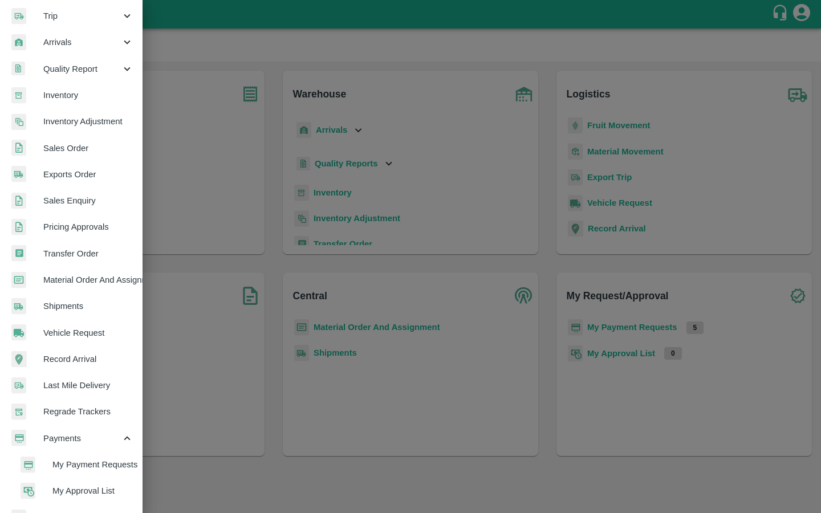
click at [58, 464] on span "My Payment Requests" at bounding box center [92, 464] width 81 height 13
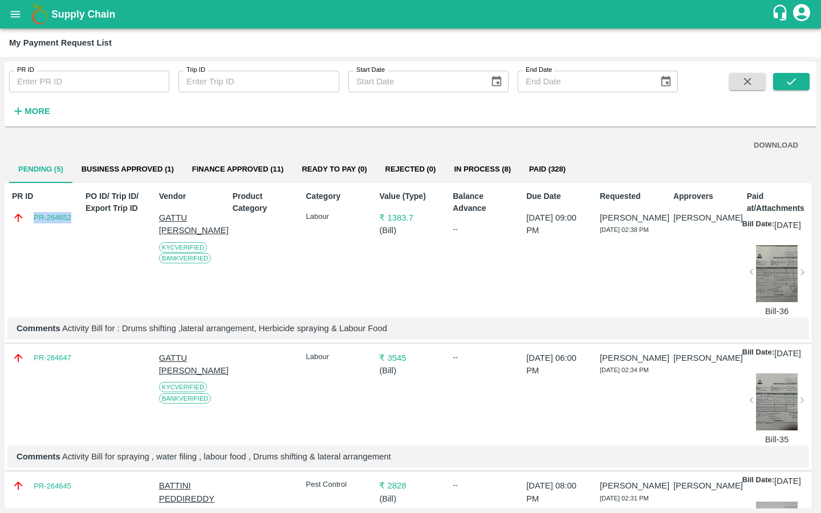
drag, startPoint x: 26, startPoint y: 219, endPoint x: 74, endPoint y: 219, distance: 47.9
click at [74, 219] on div "PR ID PR-264652 PO ID/ Trip ID/ Export Trip ID Vendor GATTU [PERSON_NAME] [GEOG…" at bounding box center [408, 263] width 807 height 160
copy link "PR-264652"
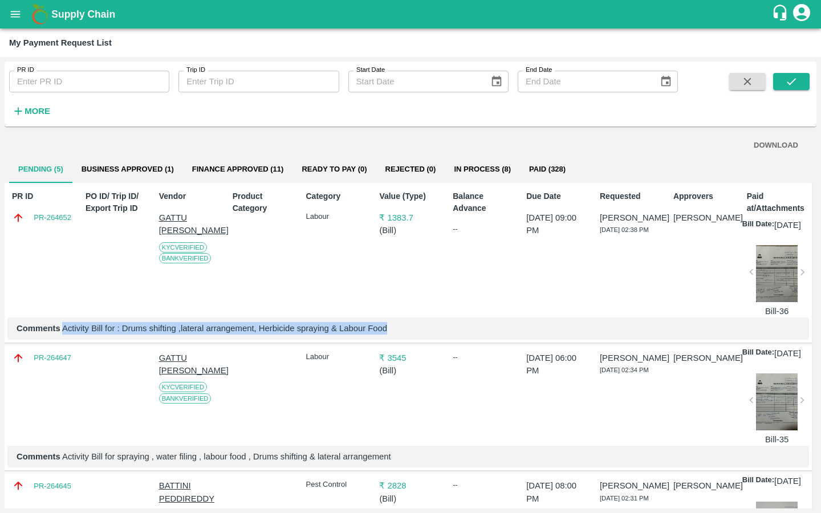
drag, startPoint x: 63, startPoint y: 341, endPoint x: 414, endPoint y: 348, distance: 350.6
click at [414, 335] on p "Comments Activity Bill for : Drums shifting ,lateral arrangement, Herbicide spr…" at bounding box center [408, 328] width 783 height 13
copy p "Activity Bill for : Drums shifting ,lateral arrangement, Herbicide spraying & L…"
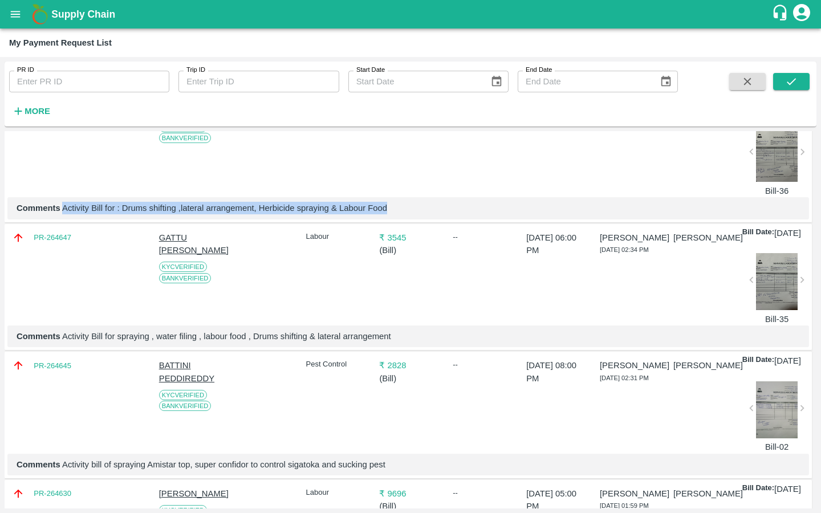
scroll to position [145, 0]
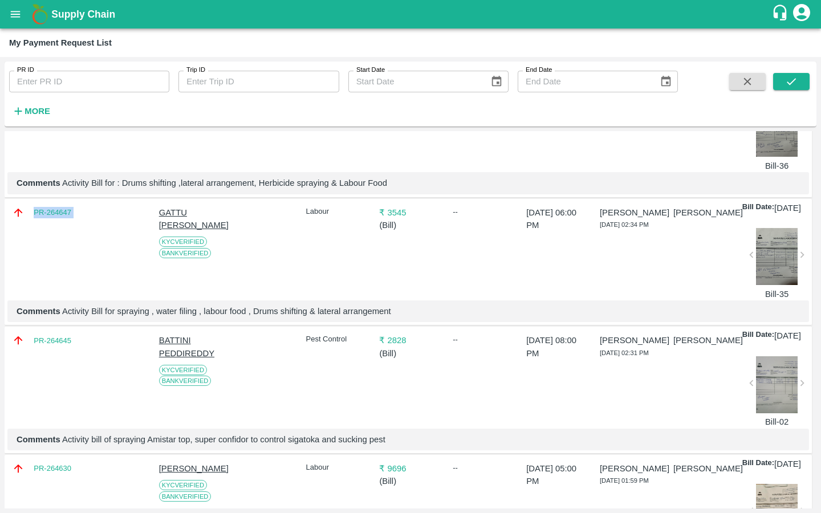
drag, startPoint x: 26, startPoint y: 226, endPoint x: 111, endPoint y: 226, distance: 84.4
click at [111, 226] on div "PR-264647 GATTU [PERSON_NAME] KYC Verified Bank Verified Labour ₹ 3545 ( Bill )…" at bounding box center [408, 262] width 807 height 127
copy div "PR-264647"
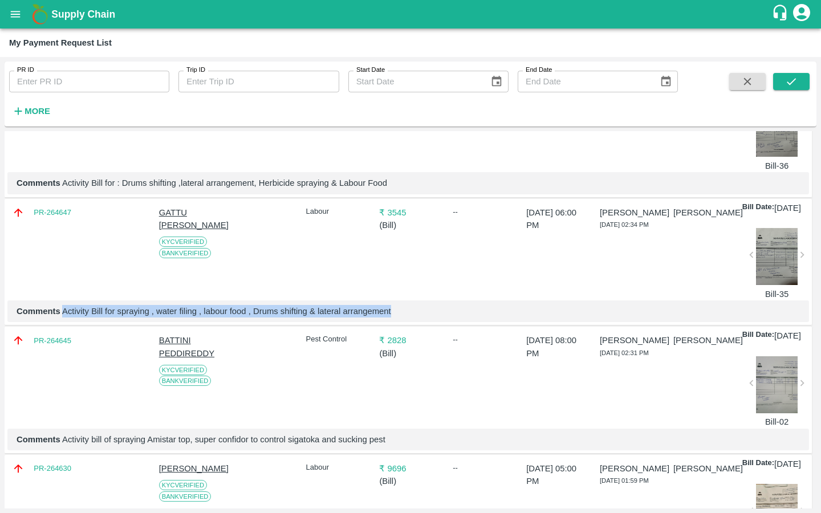
drag, startPoint x: 64, startPoint y: 339, endPoint x: 394, endPoint y: 339, distance: 330.0
click at [394, 318] on p "Comments Activity Bill for spraying , water filing , labour food , Drums shifti…" at bounding box center [408, 311] width 783 height 13
copy p "Activity Bill for spraying , water filing , labour food , Drums shifting & late…"
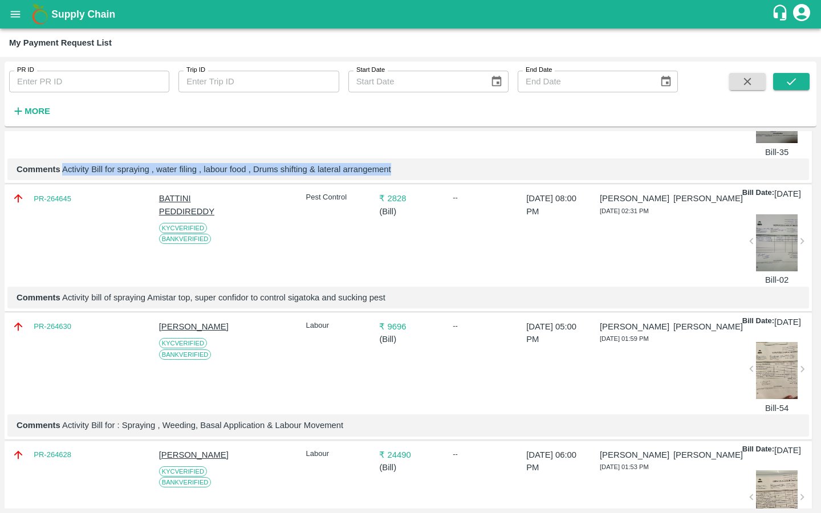
scroll to position [344, 0]
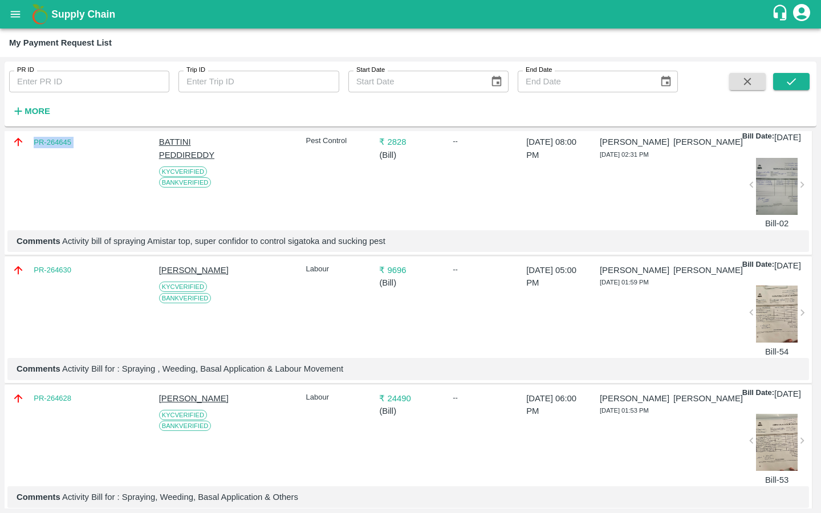
drag, startPoint x: 28, startPoint y: 171, endPoint x: 83, endPoint y: 171, distance: 55.3
click at [83, 171] on div "PR-264645 BATTINI PEDDIREDDY KYC Verified Bank Verified Pest Control ₹ 2828 ( B…" at bounding box center [408, 191] width 807 height 127
copy div "PR-264645"
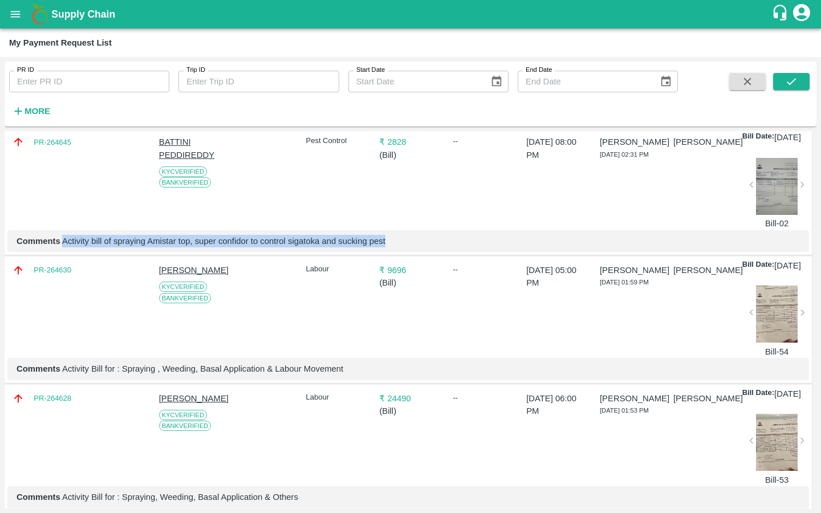
drag, startPoint x: 63, startPoint y: 286, endPoint x: 400, endPoint y: 294, distance: 337.0
click at [400, 252] on div "Comments Activity bill of spraying Amistar top, super confidor to control sigat…" at bounding box center [407, 241] width 801 height 22
copy p "Activity bill of spraying Amistar top, super confidor to control sigatoka and s…"
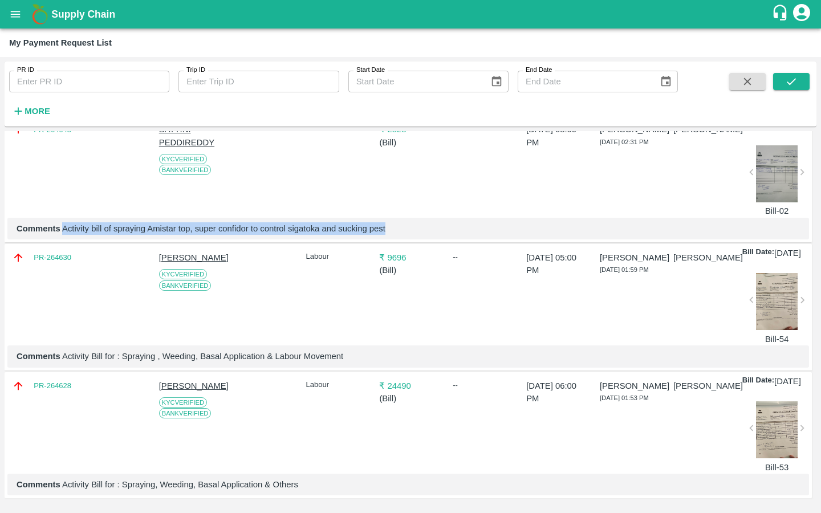
drag, startPoint x: 24, startPoint y: 221, endPoint x: 93, endPoint y: 221, distance: 69.0
click at [93, 244] on div "PR-264630 [PERSON_NAME] KYC Verified Bank Verified Labour ₹ 9696 ( Bill ) -- [D…" at bounding box center [408, 307] width 807 height 127
click at [25, 289] on div "PR-264630" at bounding box center [40, 296] width 67 height 99
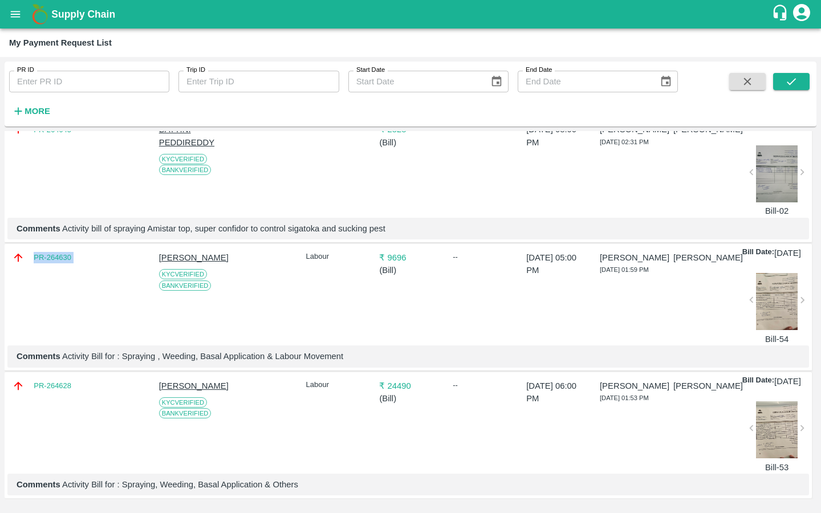
drag, startPoint x: 80, startPoint y: 222, endPoint x: 27, endPoint y: 222, distance: 53.6
click at [27, 244] on div "PR-264630 [PERSON_NAME] KYC Verified Bank Verified Labour ₹ 9696 ( Bill ) -- [D…" at bounding box center [408, 307] width 807 height 127
copy div "PR-264630"
drag, startPoint x: 65, startPoint y: 335, endPoint x: 335, endPoint y: 334, distance: 269.6
click at [336, 350] on p "Comments Activity Bill for : Spraying , Weeding, Basal Application & Labour Mov…" at bounding box center [408, 356] width 783 height 13
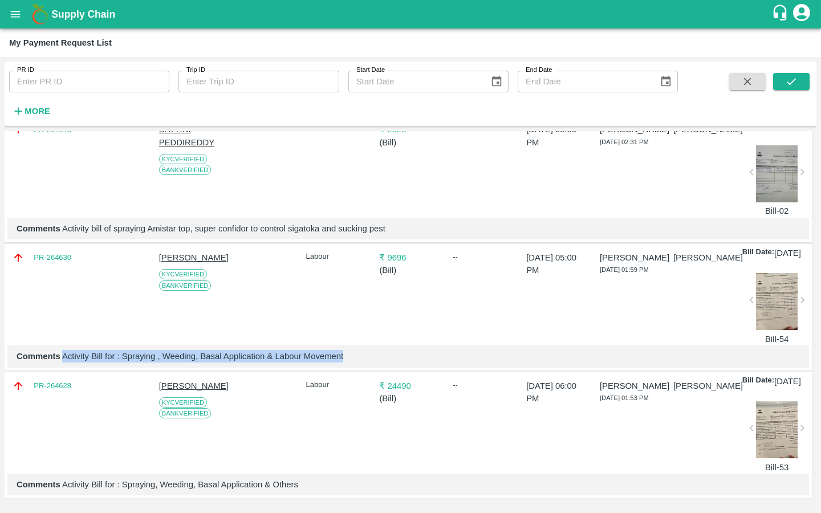
drag, startPoint x: 63, startPoint y: 337, endPoint x: 339, endPoint y: 346, distance: 276.0
click at [339, 346] on div "Comments Activity Bill for : Spraying , Weeding, Basal Application & Labour Mov…" at bounding box center [407, 356] width 801 height 22
copy p "Activity Bill for : Spraying , Weeding, Basal Application & Labour Movement"
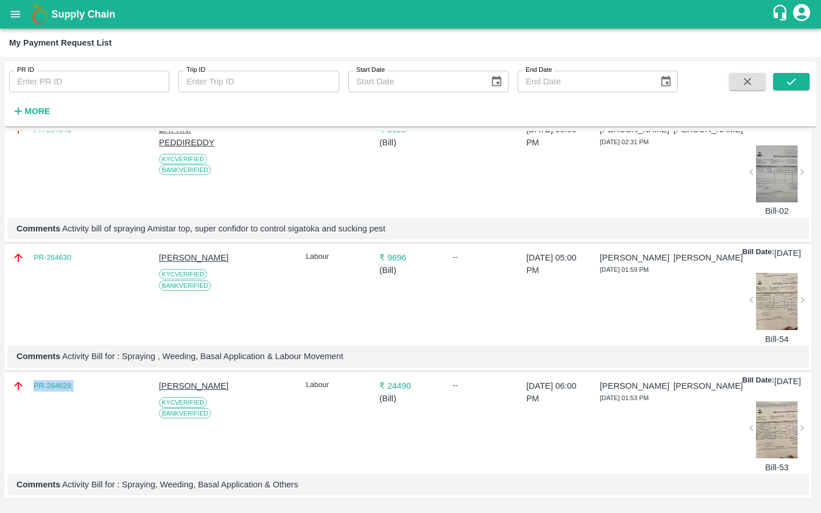
drag, startPoint x: 26, startPoint y: 367, endPoint x: 97, endPoint y: 367, distance: 70.7
click at [97, 372] on div "PR-264628 [PERSON_NAME] KYC Verified Bank Verified Labour ₹ 24490 ( Bill ) -- […" at bounding box center [408, 435] width 807 height 127
copy div "PR-264628"
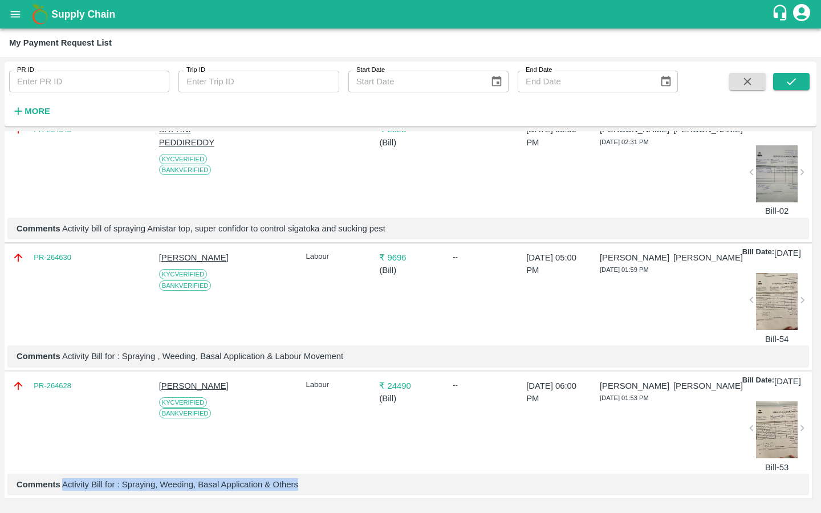
drag, startPoint x: 63, startPoint y: 479, endPoint x: 353, endPoint y: 479, distance: 290.1
click at [353, 479] on p "Comments Activity Bill for : Spraying, Weeding, Basal Application & Others" at bounding box center [408, 484] width 783 height 13
copy p "Activity Bill for : Spraying, Weeding, Basal Application & Others"
